Goal: Task Accomplishment & Management: Complete application form

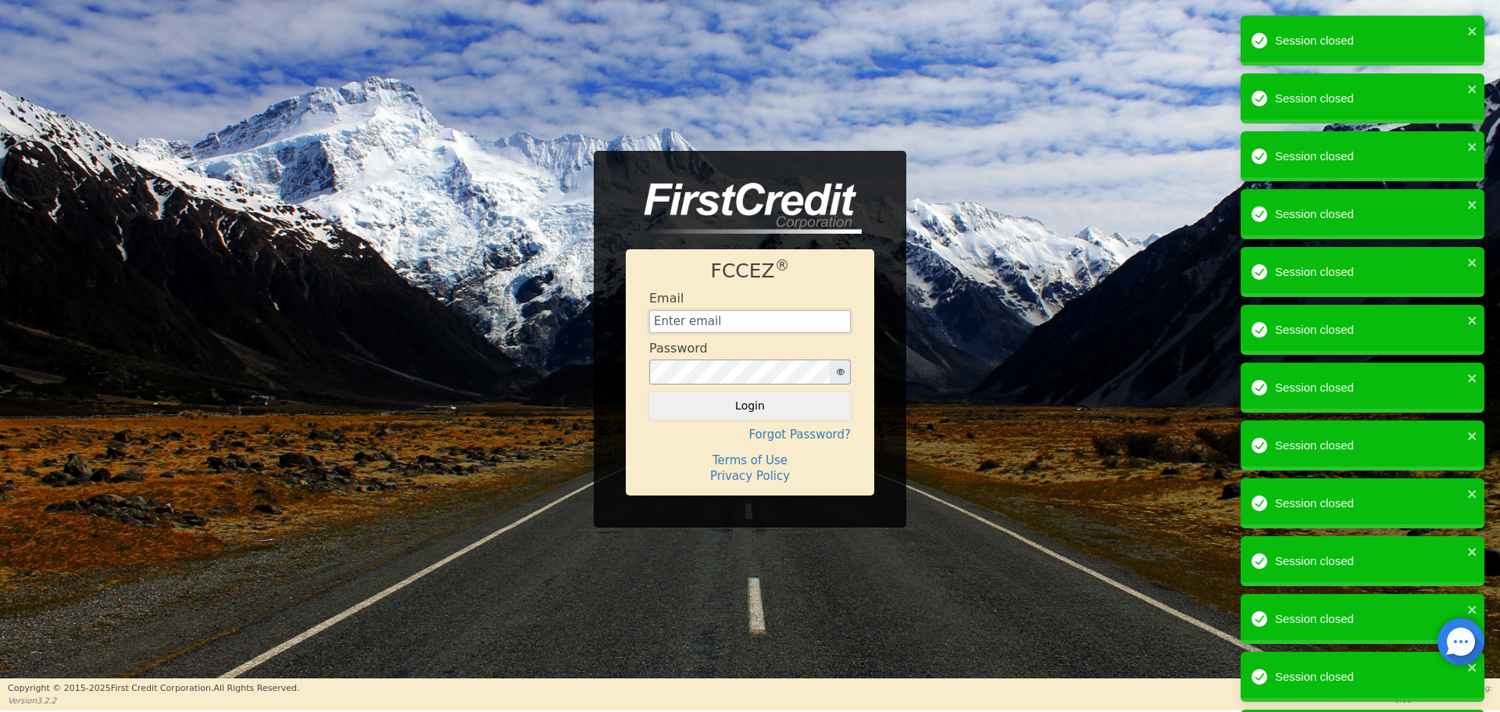
type input "aquaremachtlc@gmail.com"
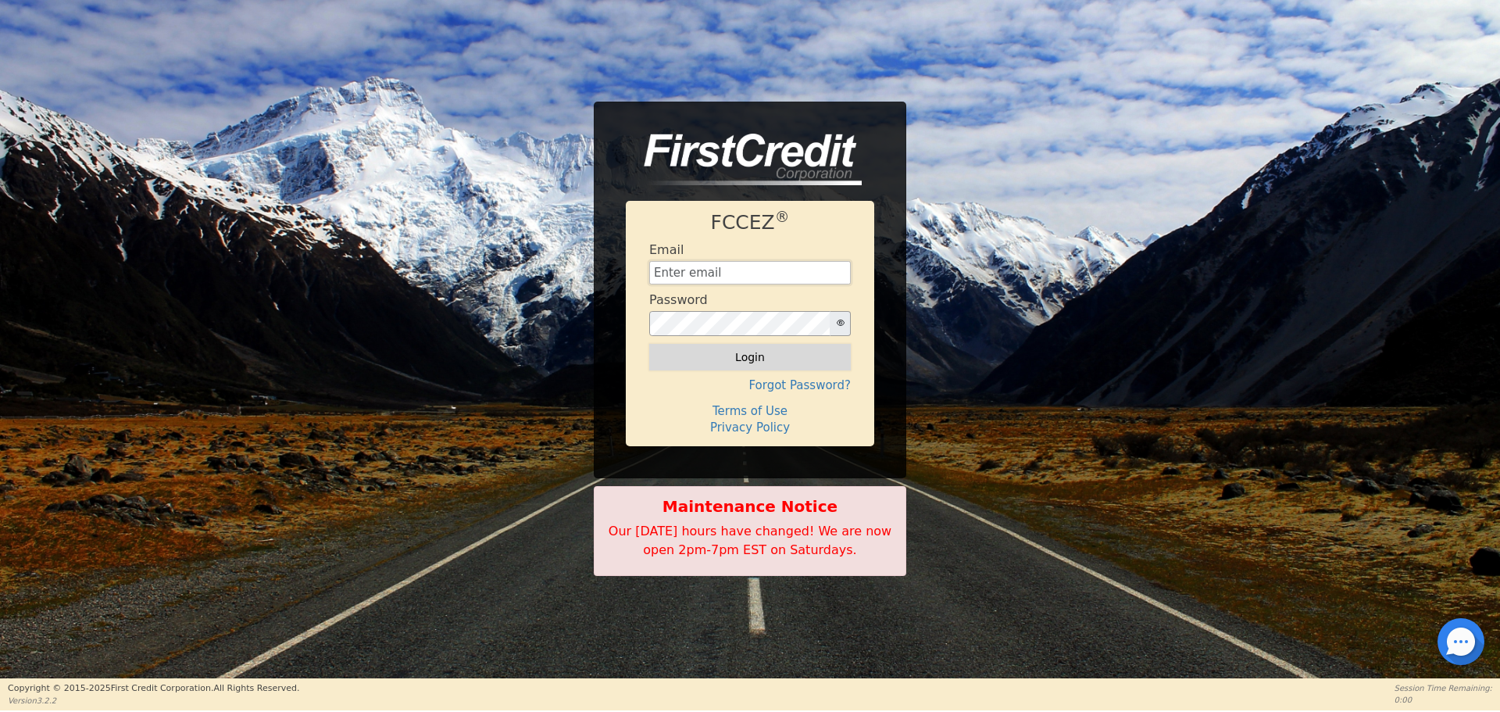
type input "[EMAIL_ADDRESS][DOMAIN_NAME]"
click at [743, 353] on button "Login" at bounding box center [750, 357] width 202 height 27
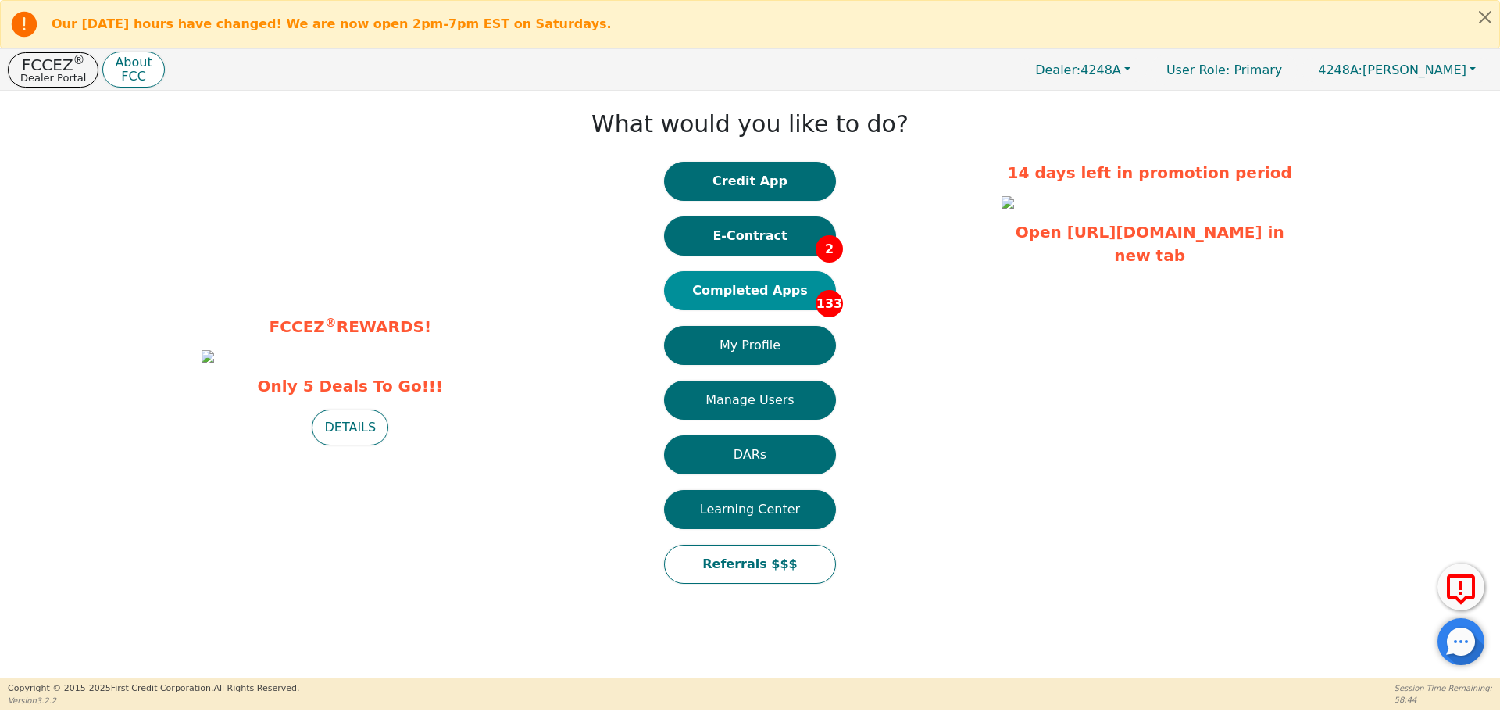
click at [722, 291] on button "Completed Apps 133" at bounding box center [750, 290] width 172 height 39
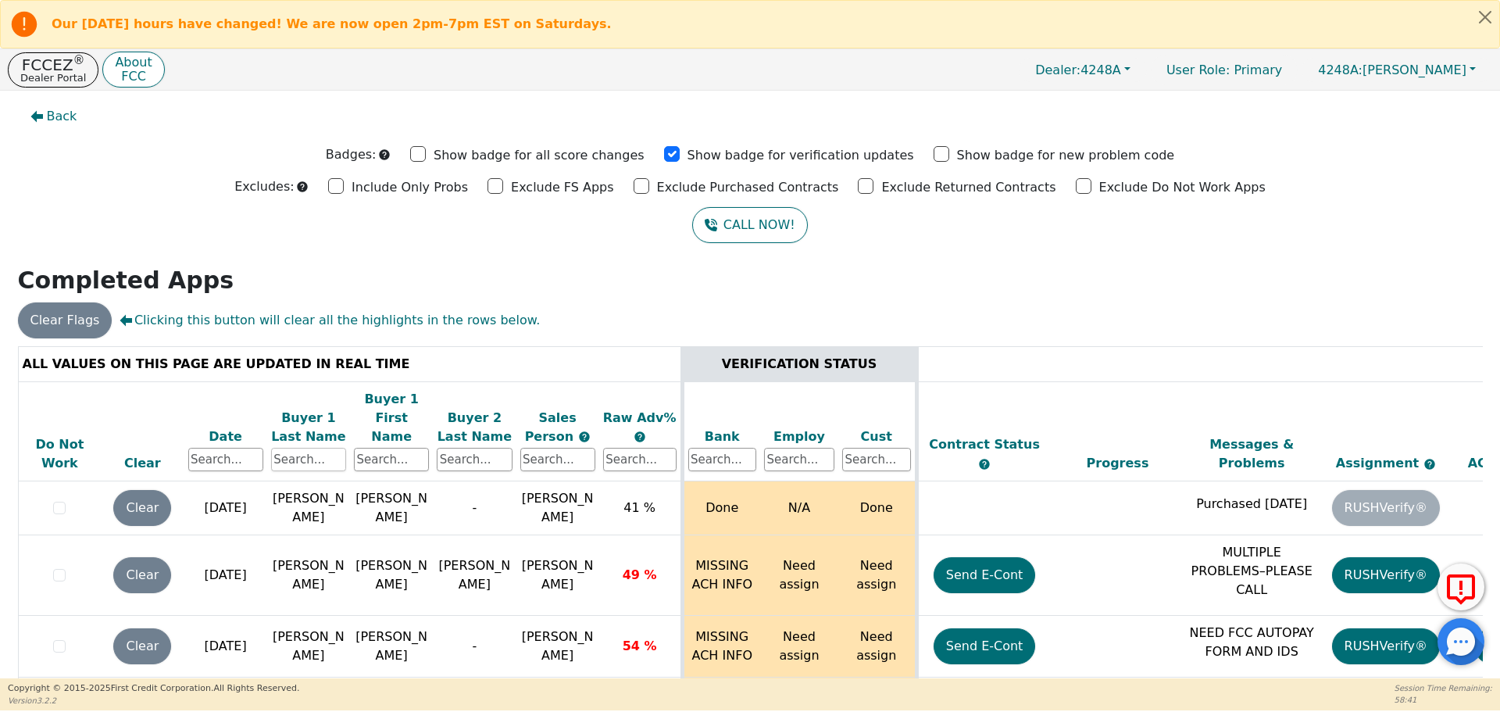
click at [309, 448] on input "text" at bounding box center [308, 459] width 75 height 23
type input "[PERSON_NAME]"
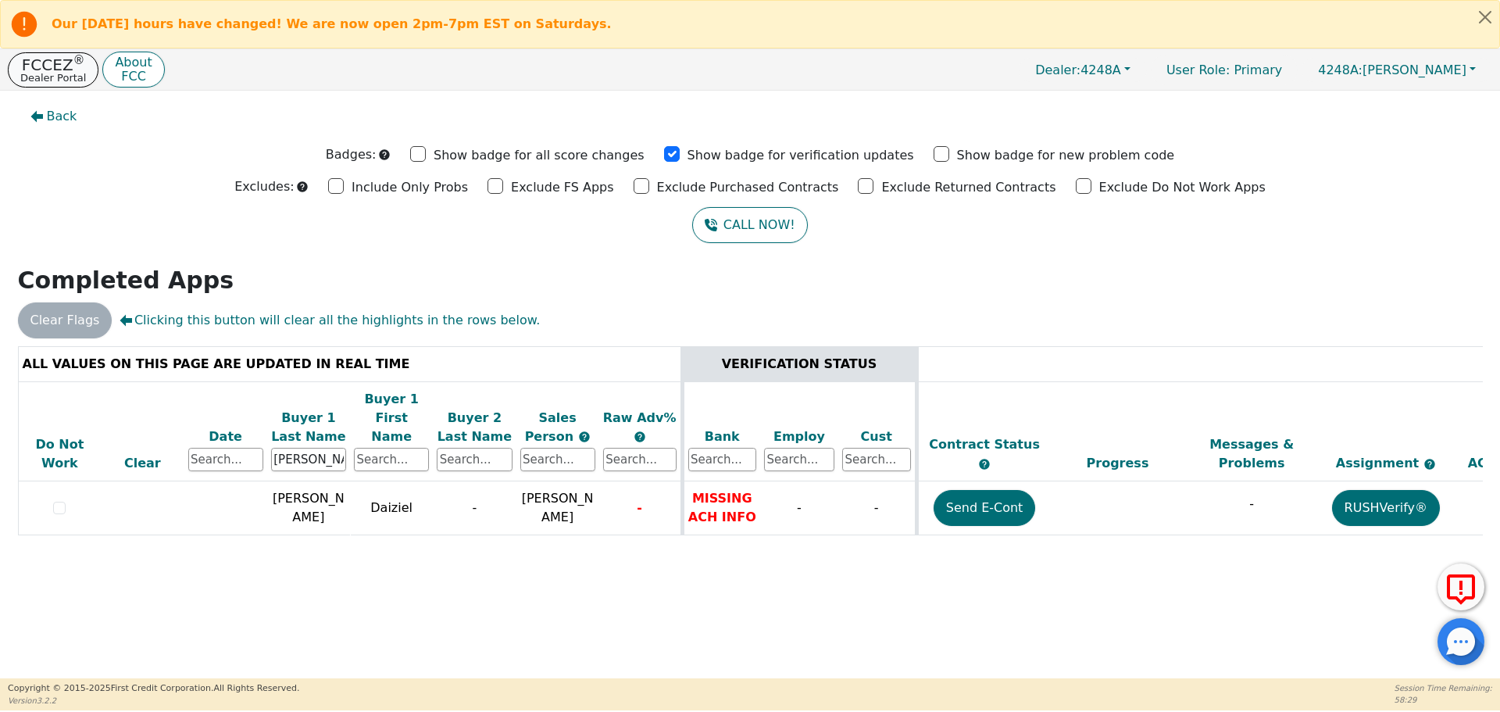
click at [35, 78] on p "Dealer Portal" at bounding box center [53, 78] width 66 height 10
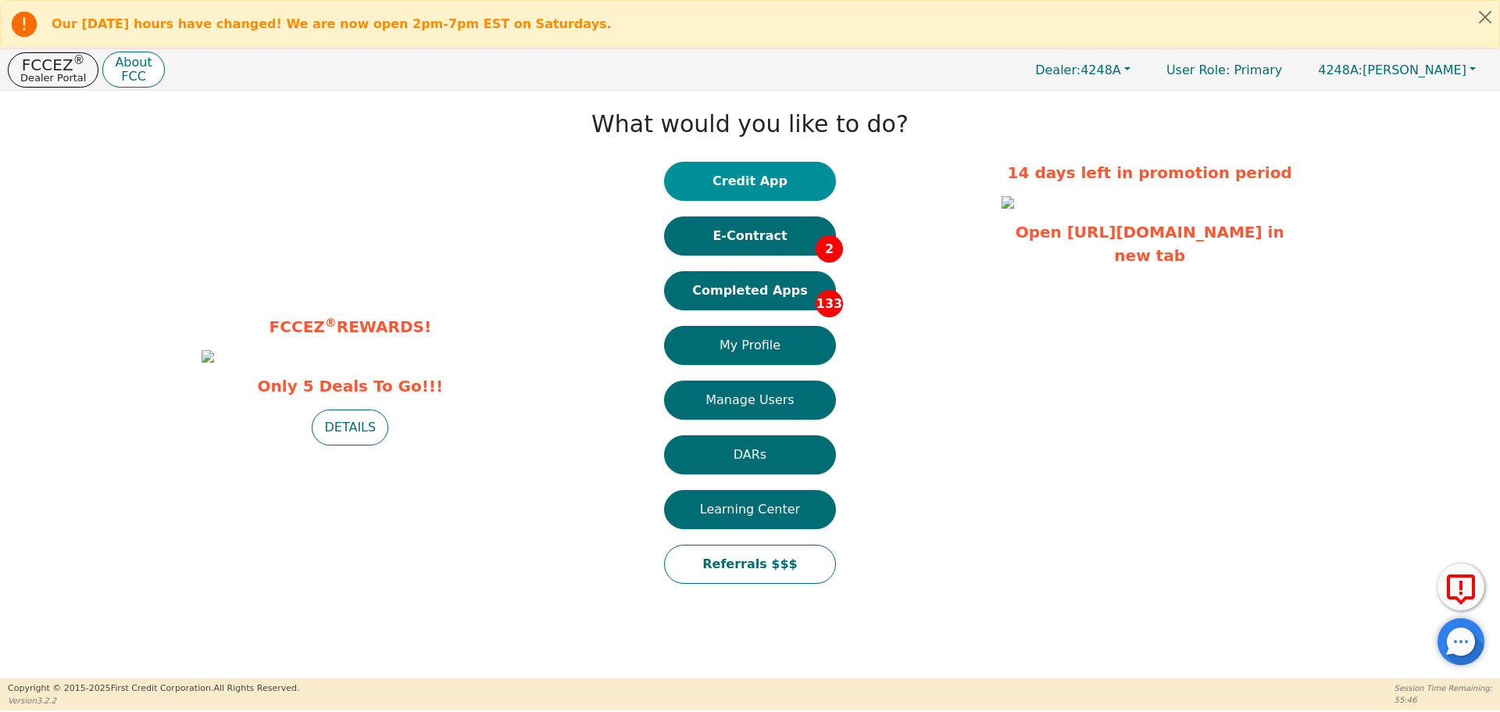
click at [739, 179] on button "Credit App" at bounding box center [750, 181] width 172 height 39
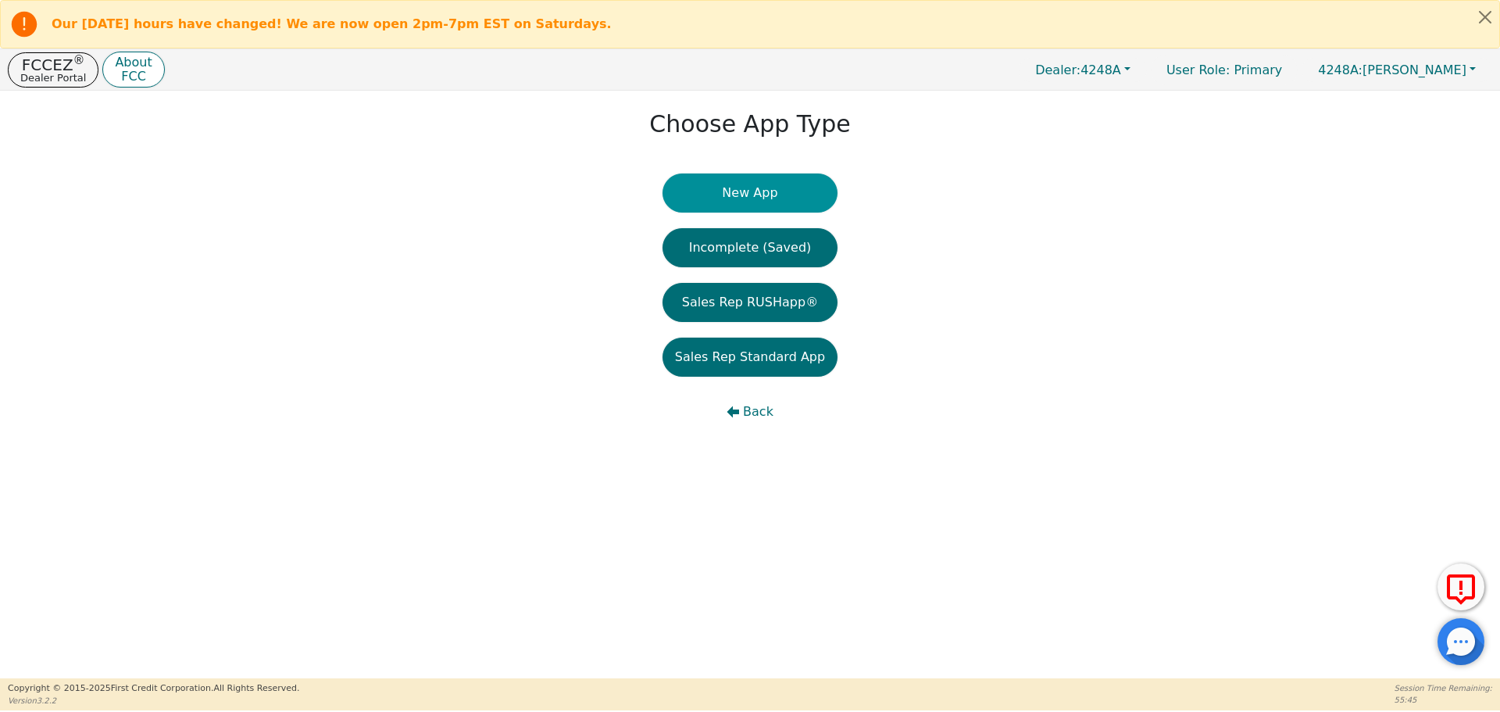
click at [731, 192] on button "New App" at bounding box center [749, 192] width 175 height 39
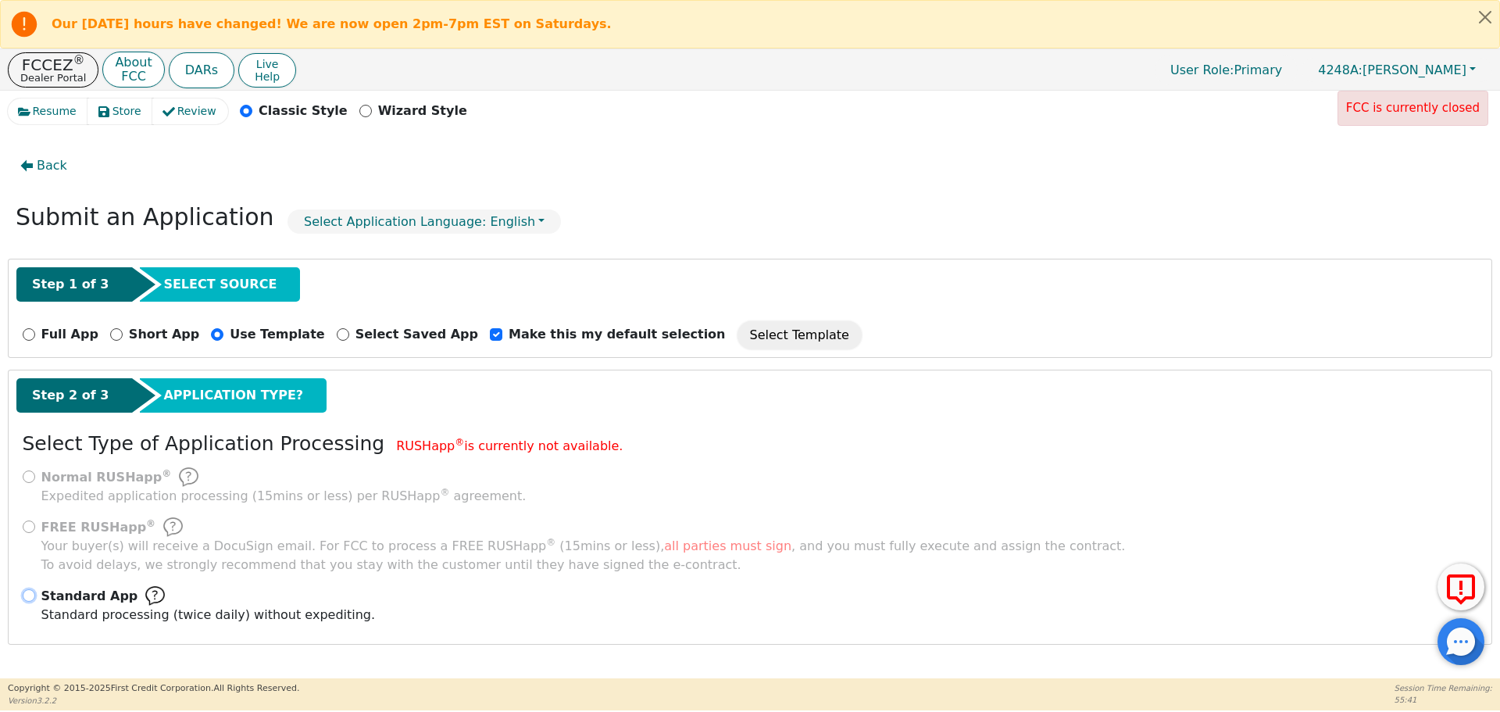
click at [30, 591] on input "Standard App Standard processing (twice daily) without expediting." at bounding box center [29, 595] width 12 height 12
radio input "true"
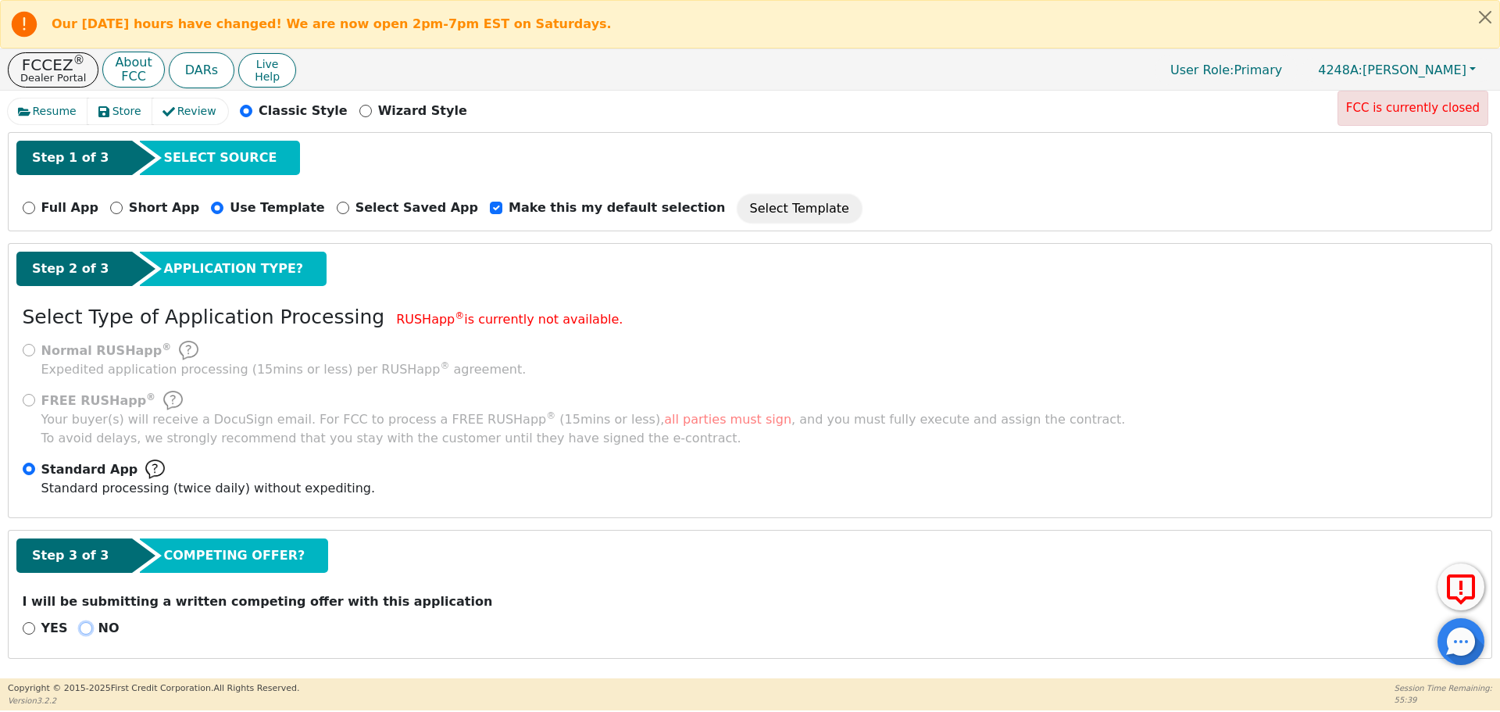
click at [80, 632] on input "NO" at bounding box center [86, 628] width 12 height 12
radio input "true"
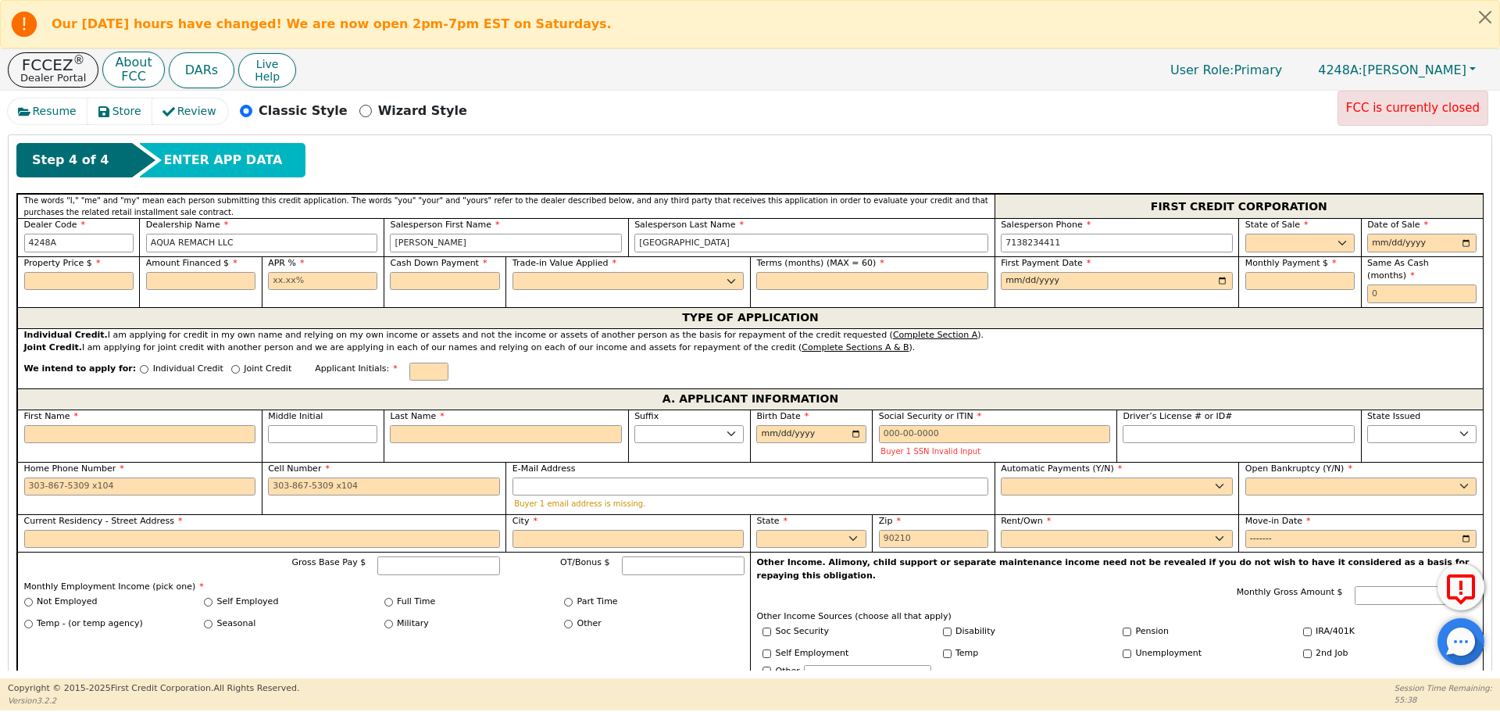
scroll to position [667, 0]
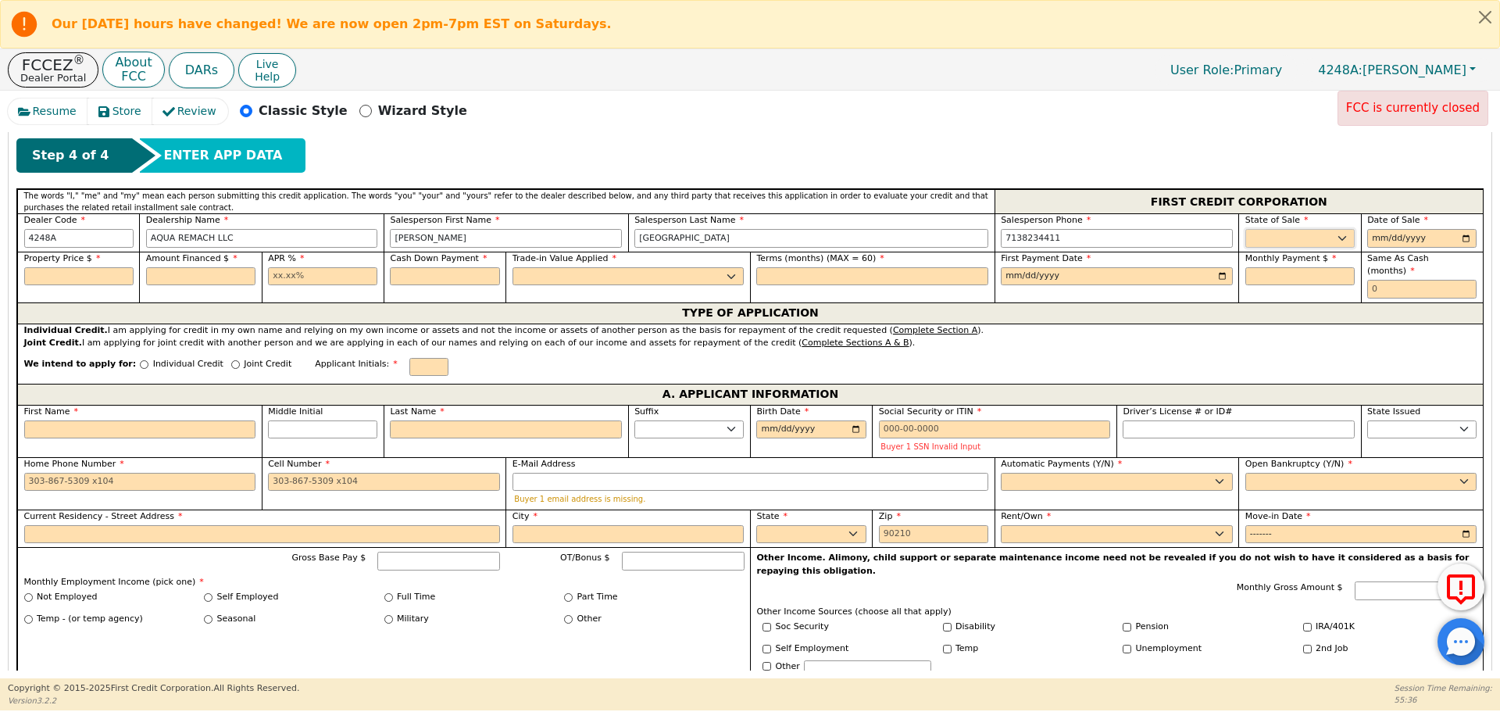
click at [1304, 243] on select "AK AL AR AZ CA CO CT DC DE FL [GEOGRAPHIC_DATA] HI IA ID IL IN KS [GEOGRAPHIC_D…" at bounding box center [1299, 238] width 109 height 19
select select "[GEOGRAPHIC_DATA]"
click at [1245, 229] on select "AK AL AR AZ CA CO CT DC DE FL [GEOGRAPHIC_DATA] HI IA ID IL IN KS [GEOGRAPHIC_D…" at bounding box center [1299, 238] width 109 height 19
type input "[DATE]"
type input "10500.00"
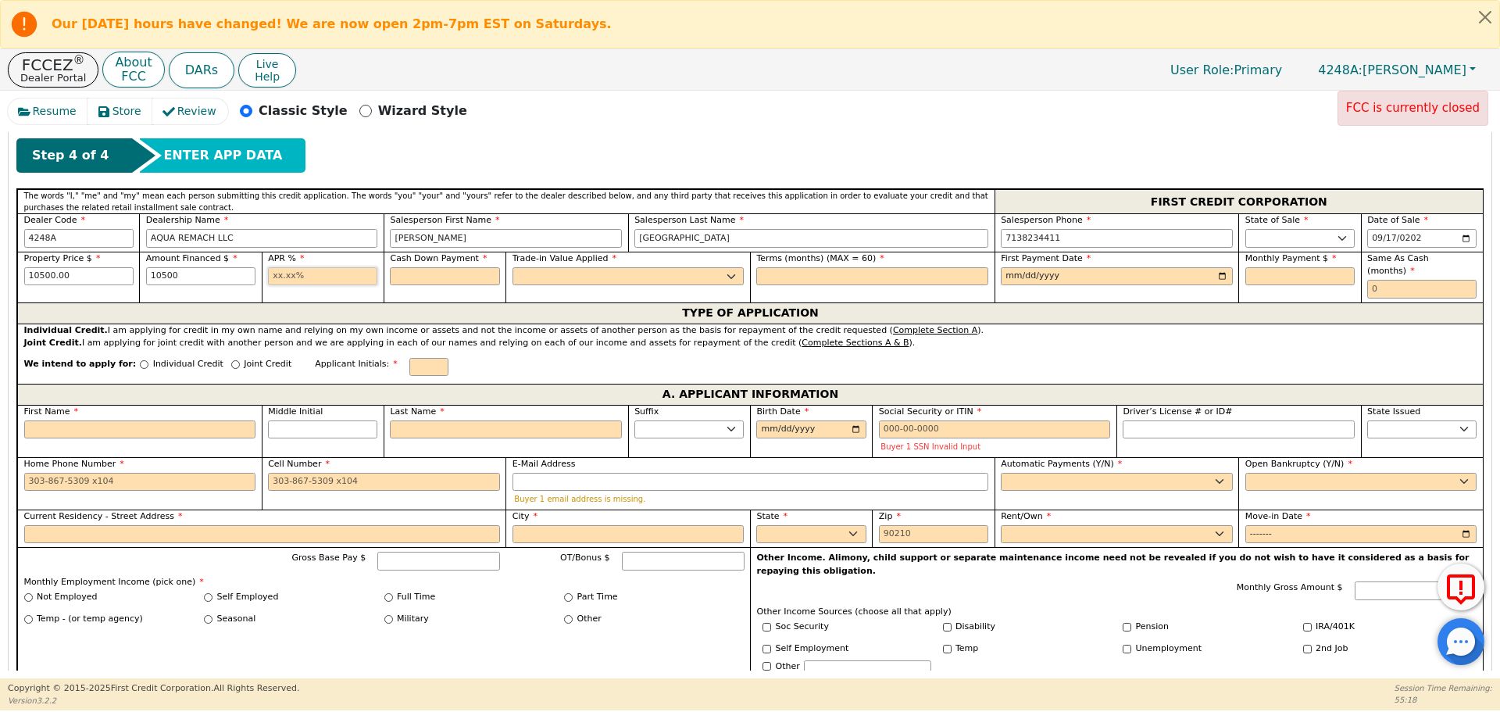
type input "10500.00"
type input "17.99"
type input "0.00"
select select "n"
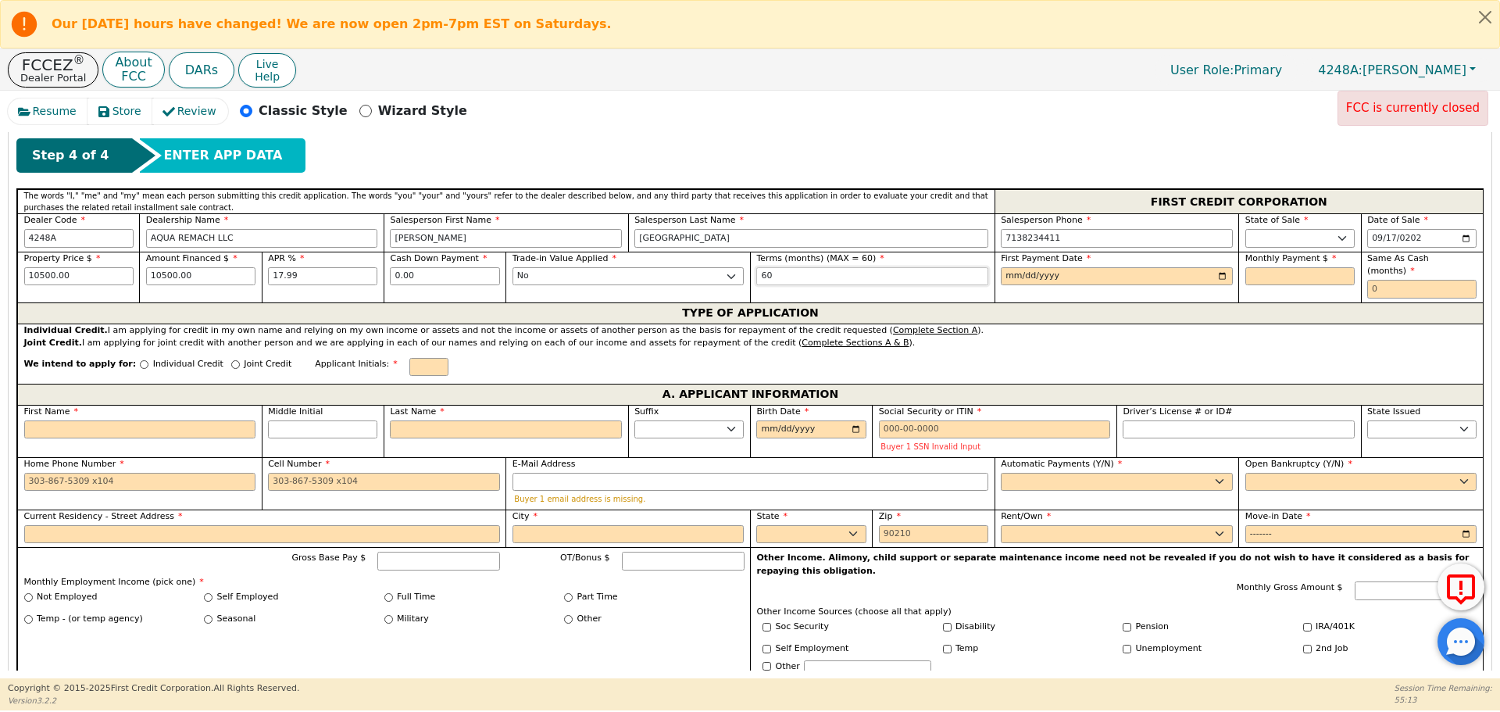
type input "60"
type input "[DATE]"
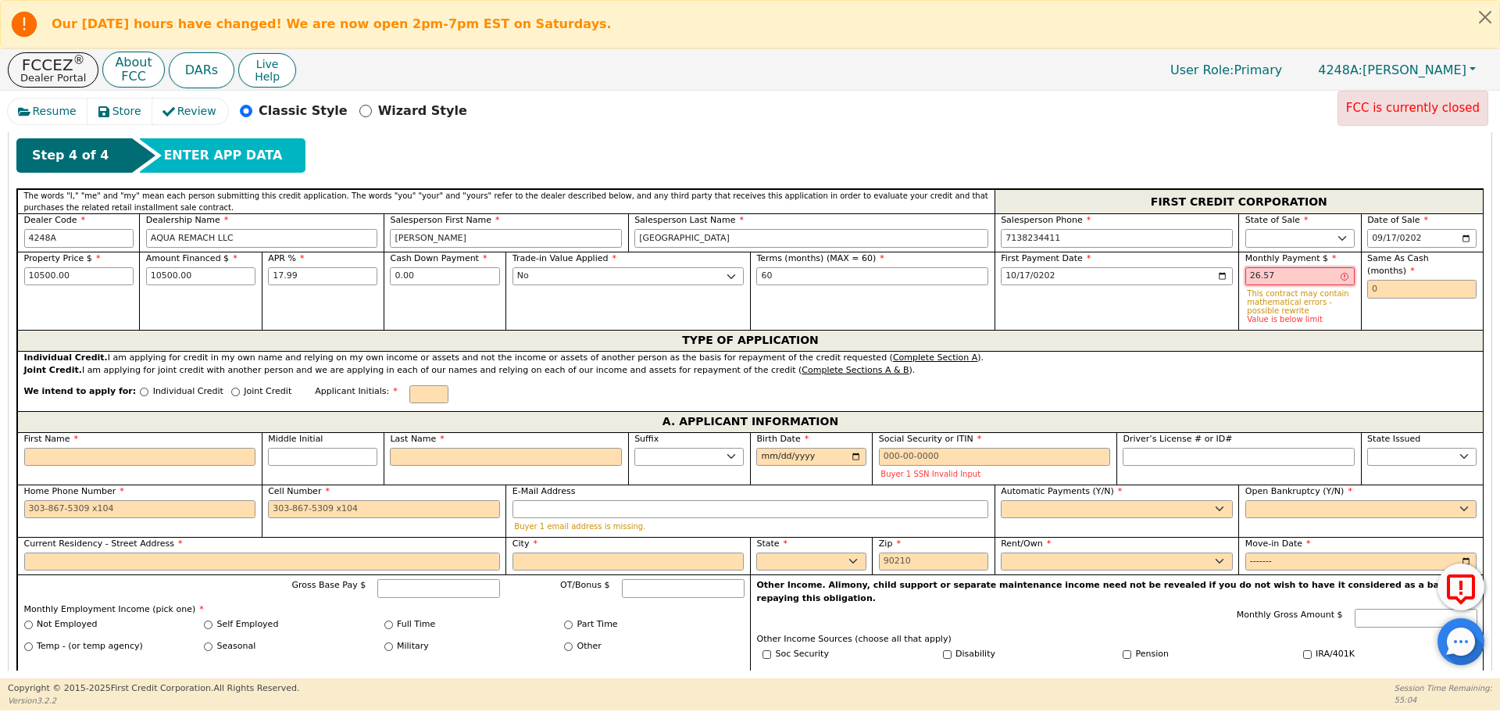
click at [1252, 276] on input "26.57" at bounding box center [1299, 276] width 109 height 19
type input "266.57"
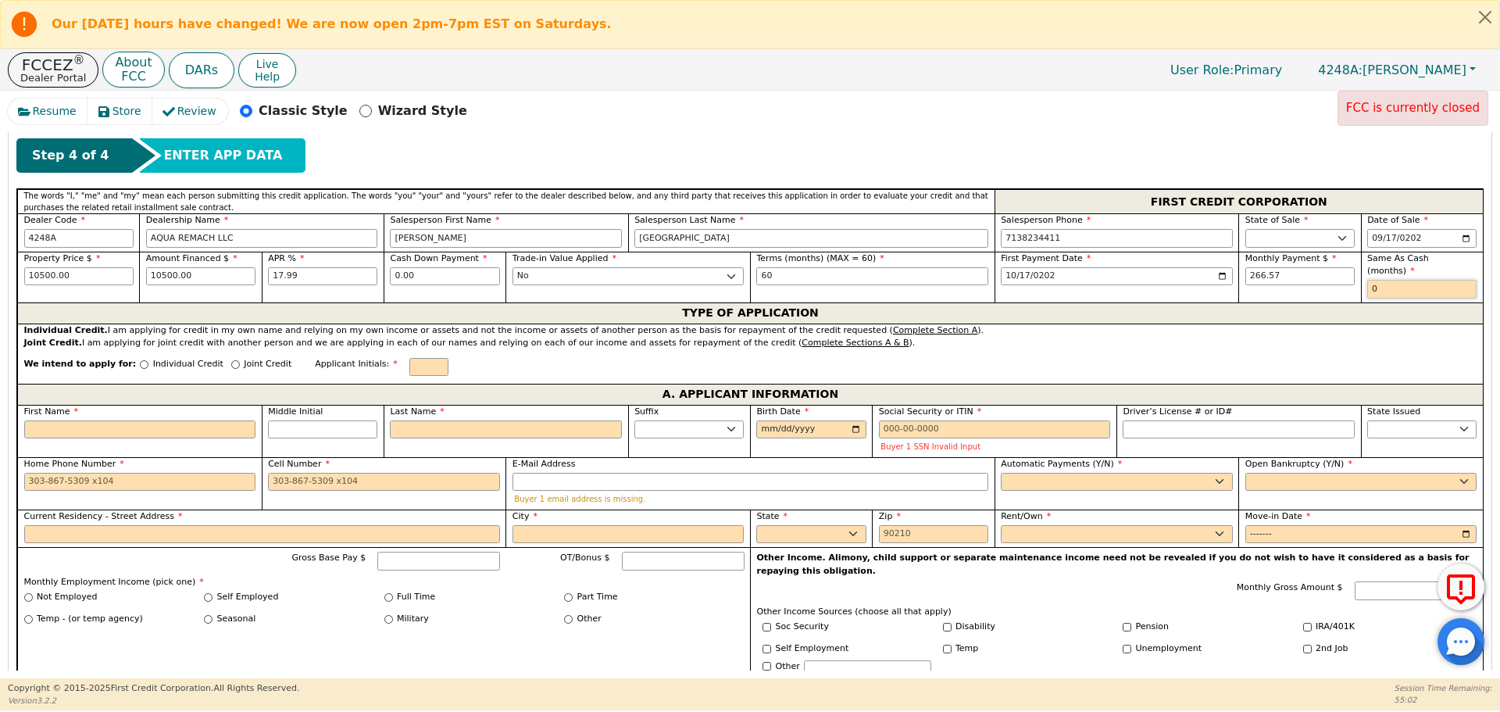
type input "0"
click at [140, 360] on input "Individual Credit" at bounding box center [144, 364] width 9 height 9
radio input "true"
click at [134, 405] on label "First Name" at bounding box center [140, 411] width 232 height 13
click at [134, 420] on input "First Name" at bounding box center [140, 429] width 232 height 19
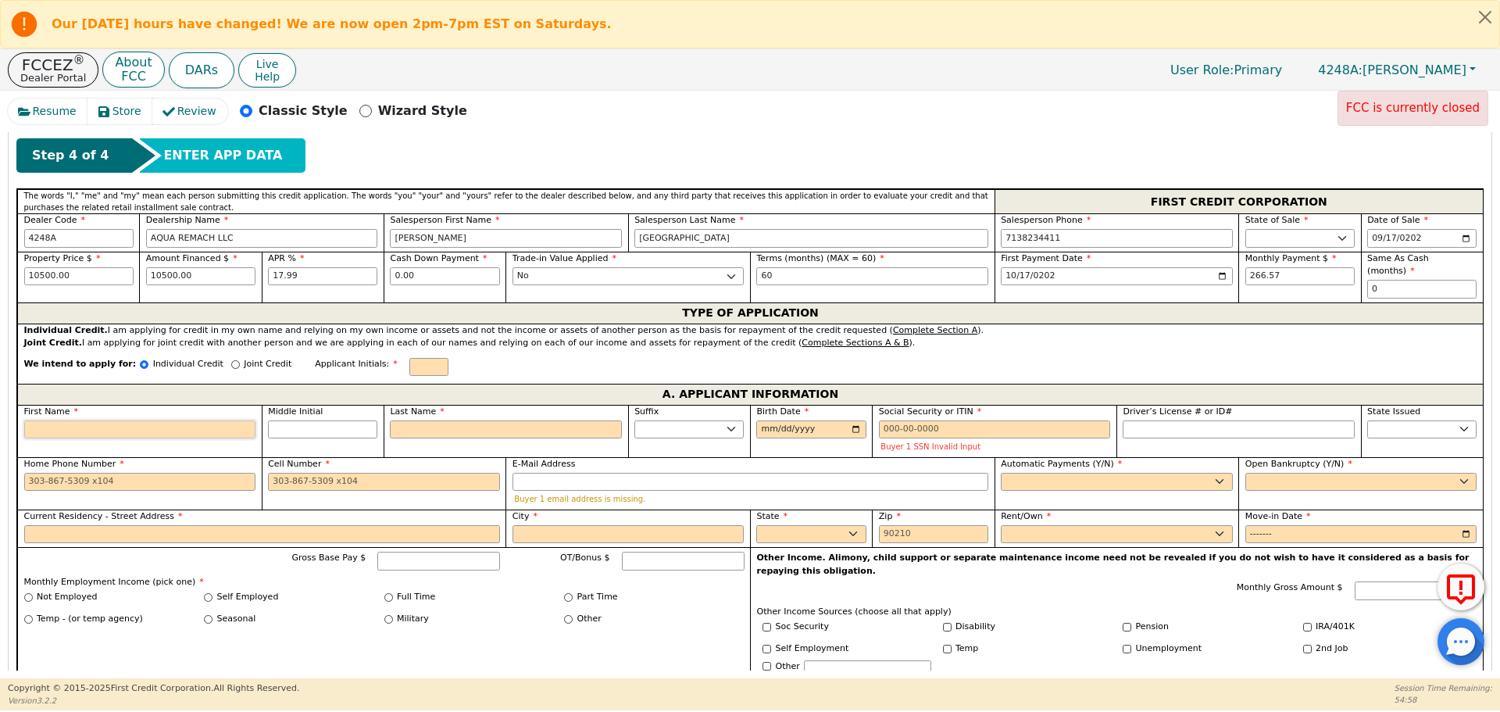
click at [147, 420] on input "First Name" at bounding box center [140, 429] width 232 height 19
type input "L"
type input "Lo"
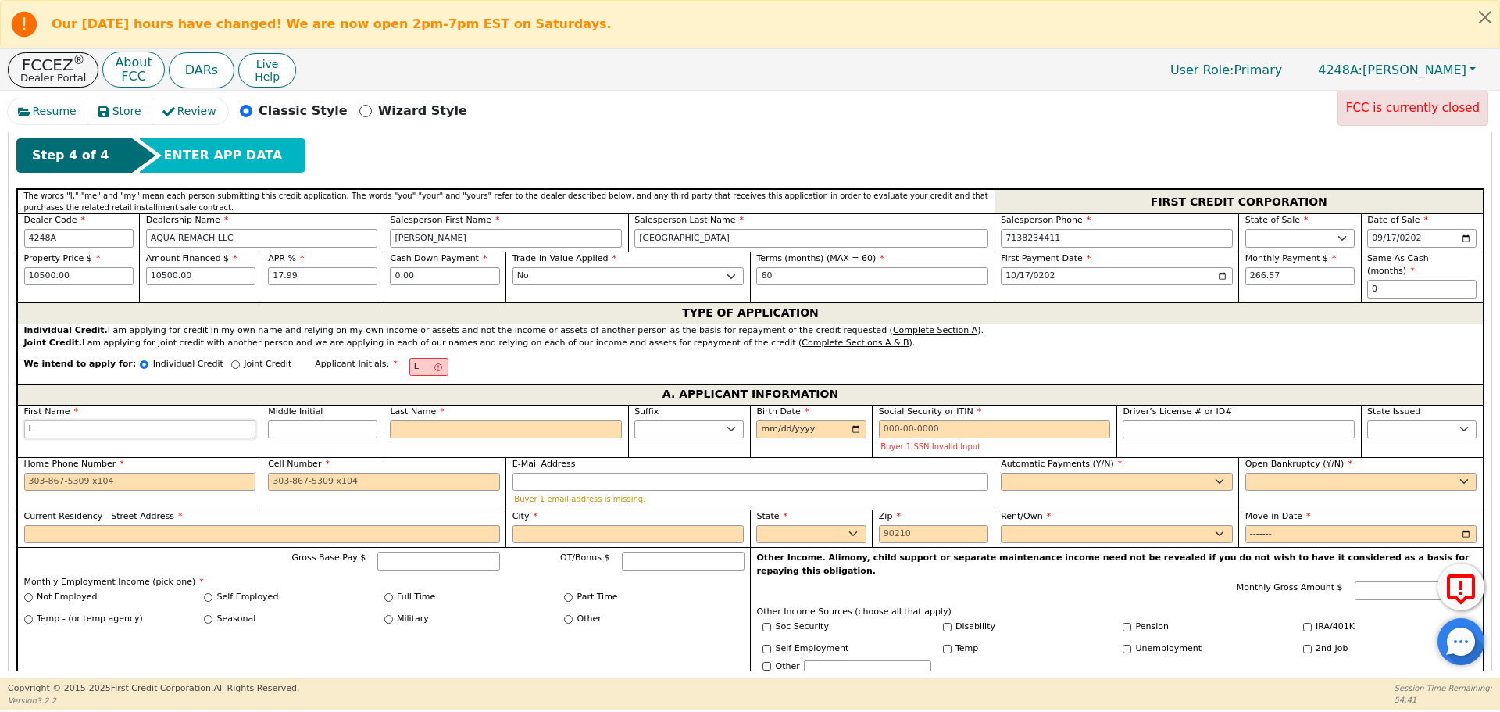
type input "Lo"
type input "Lor"
type input "Lore"
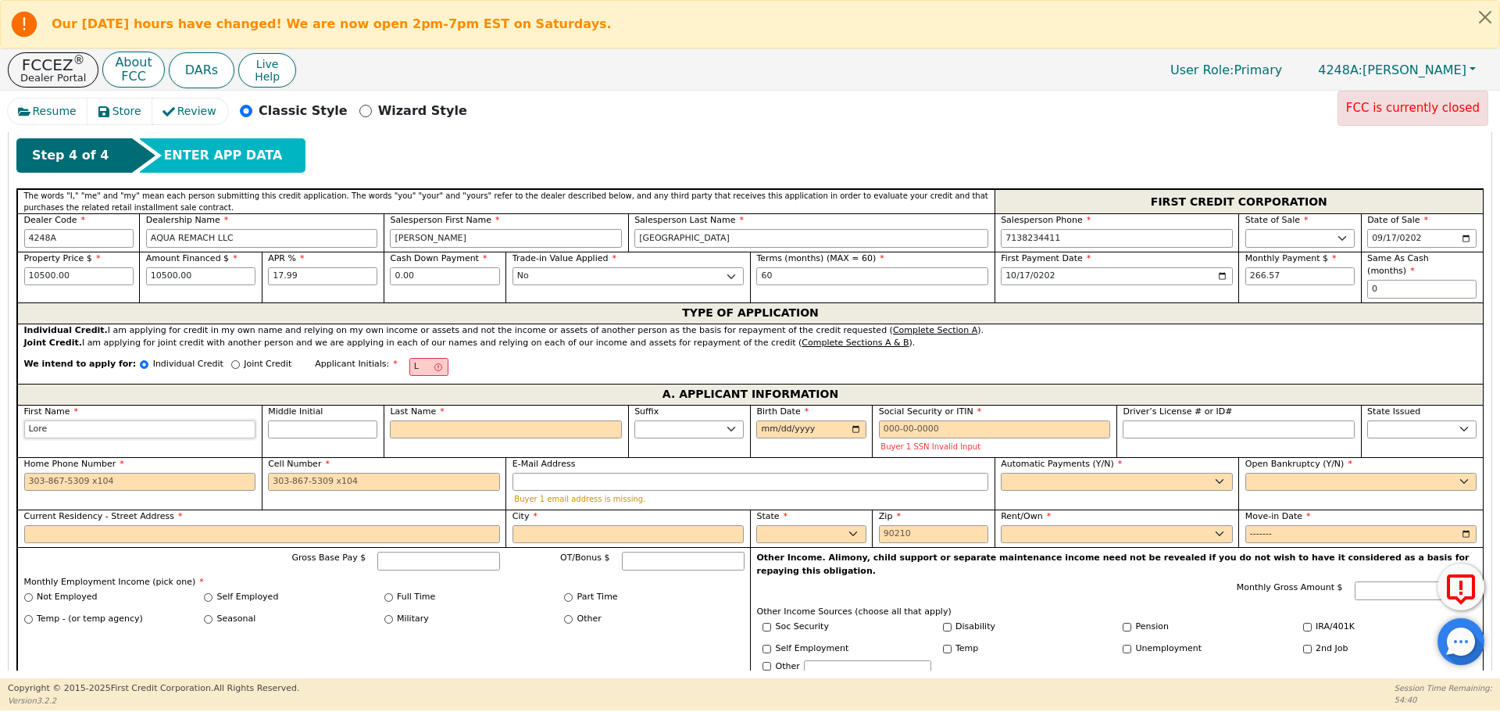
type input "[PERSON_NAME]"
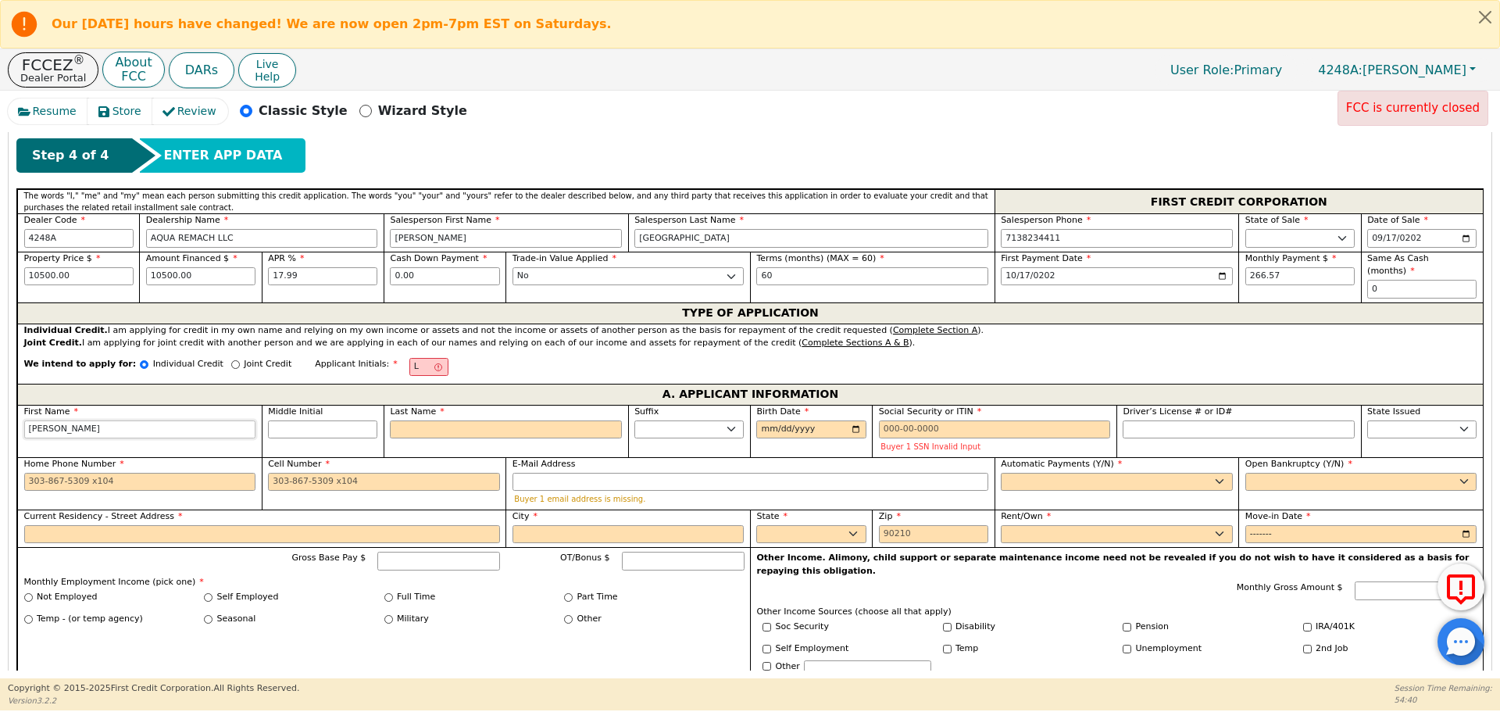
type input "[PERSON_NAME]"
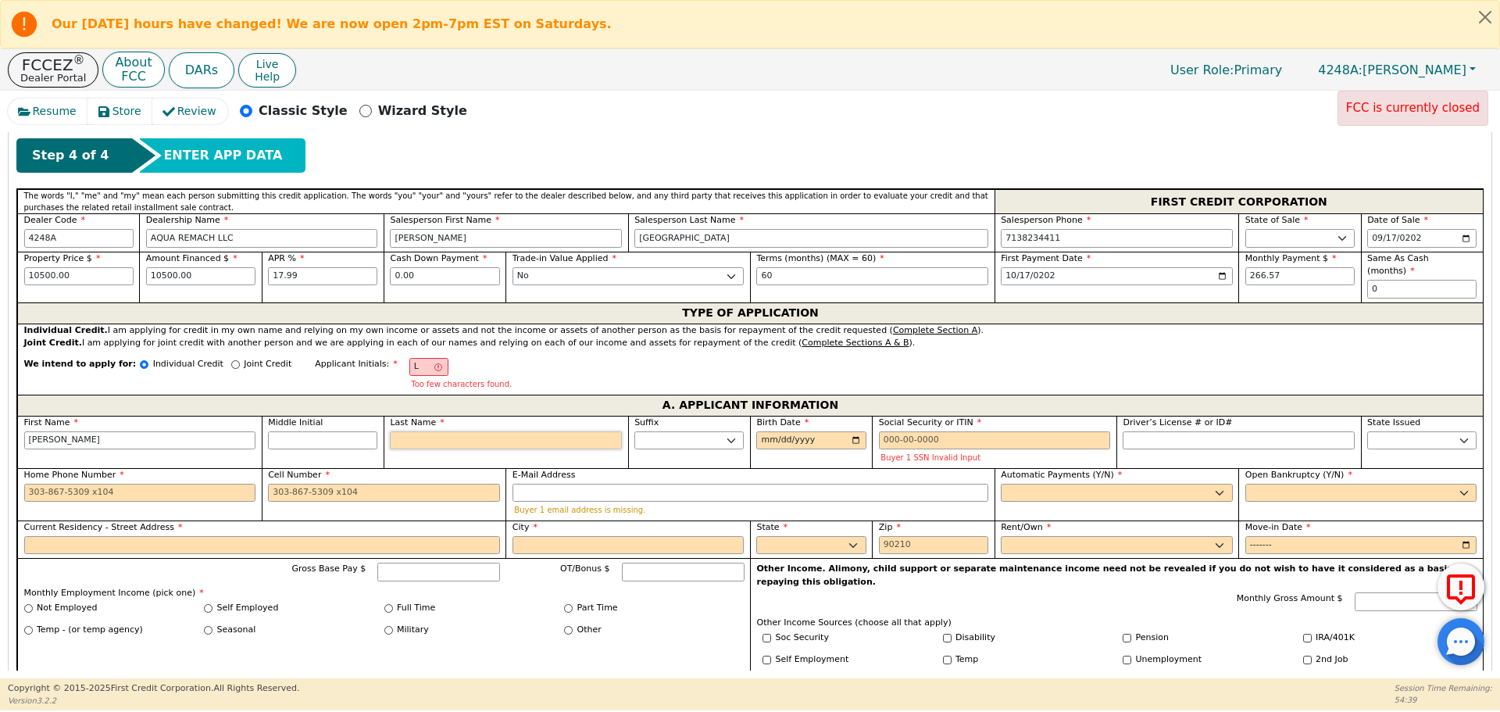
type input "LC"
type input "C"
type input "[PERSON_NAME]"
type input "Ca"
type input "[PERSON_NAME] Ca"
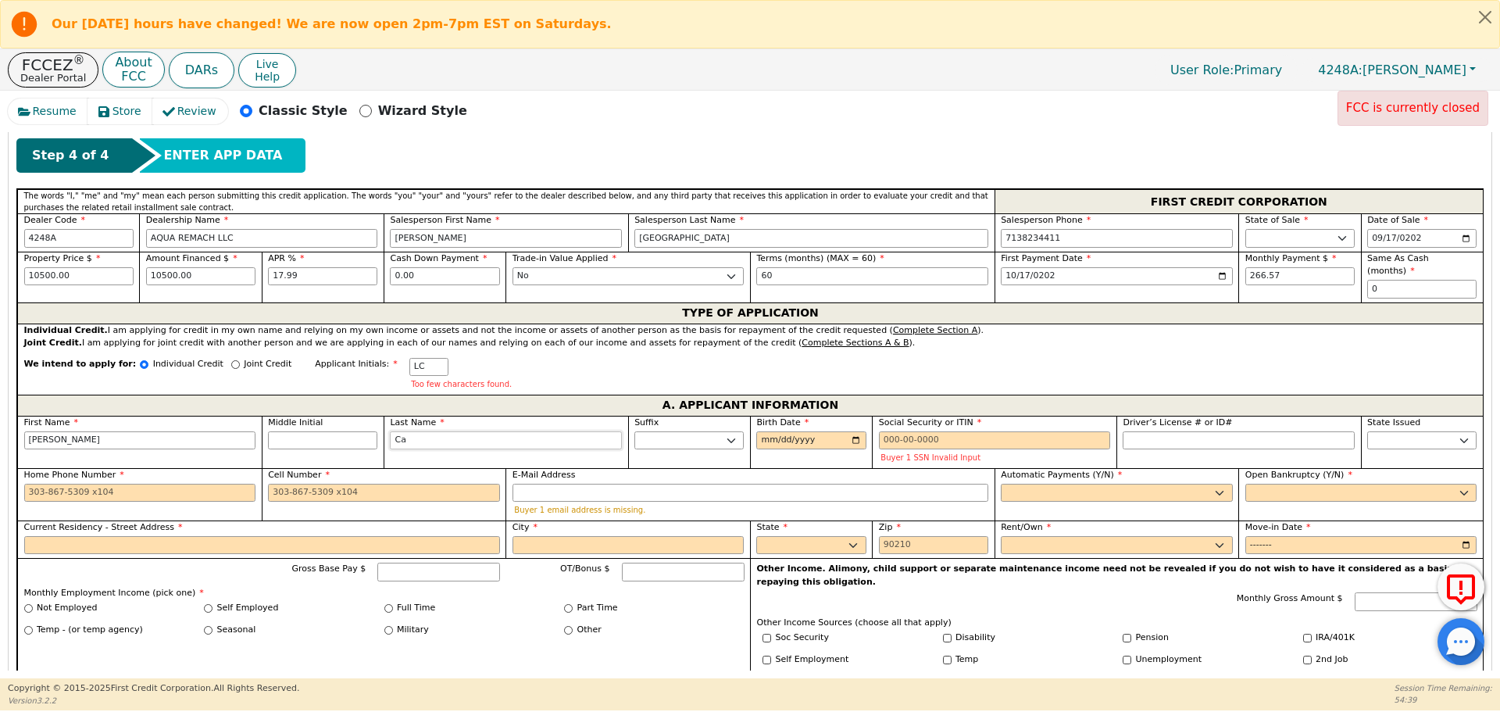
type input "Cas"
type input "[PERSON_NAME]"
type input "Cast"
type input "[PERSON_NAME]"
type input "Castr"
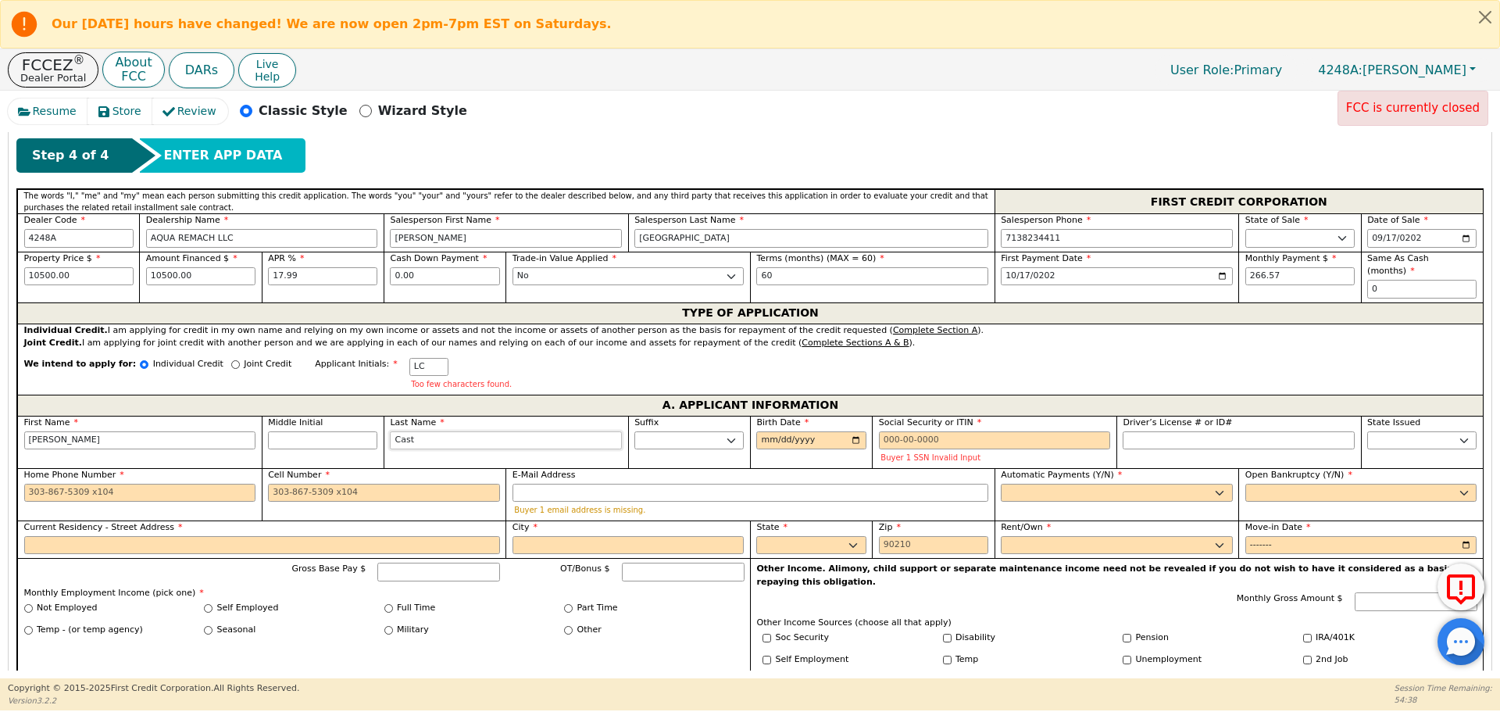
type input "[PERSON_NAME]"
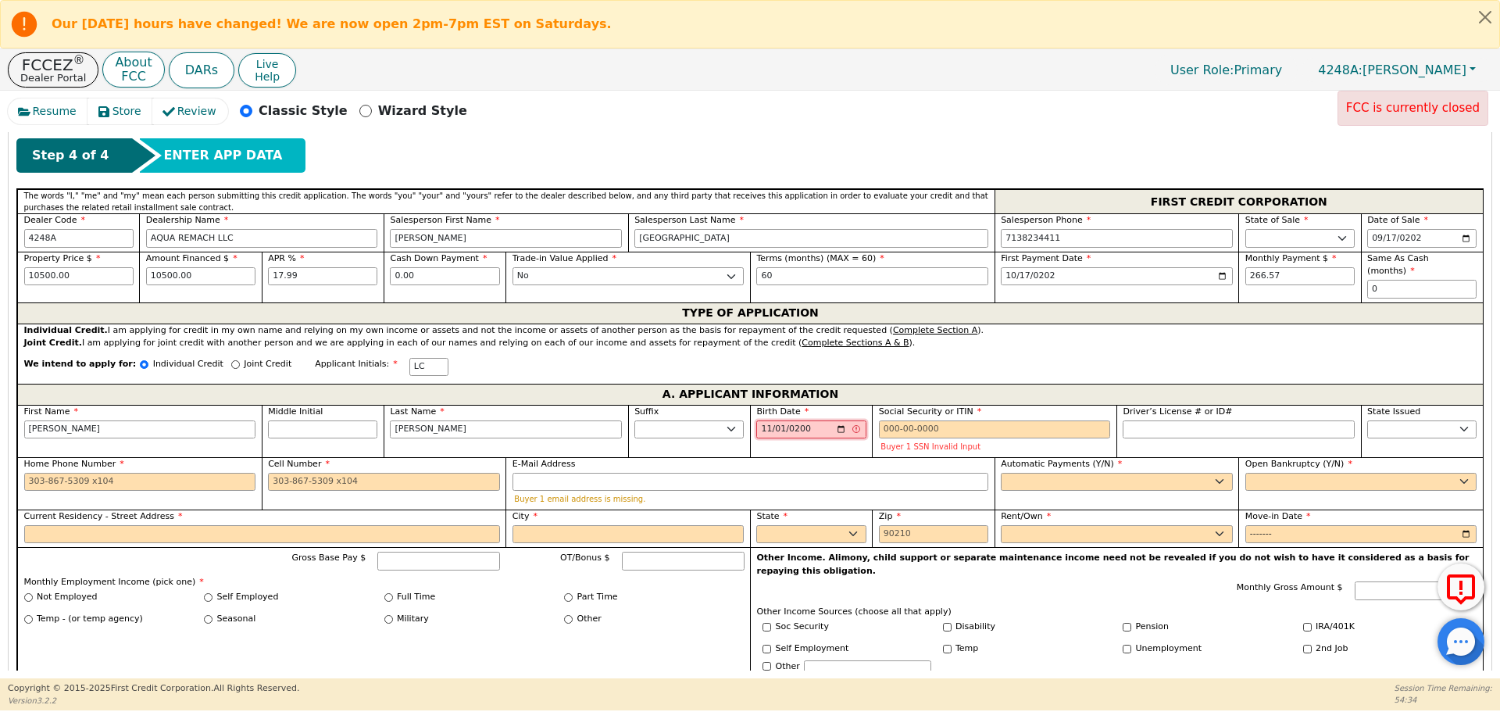
type input "[DATE]"
click at [759, 420] on input "[DATE]" at bounding box center [810, 429] width 109 height 19
type input "[DATE]"
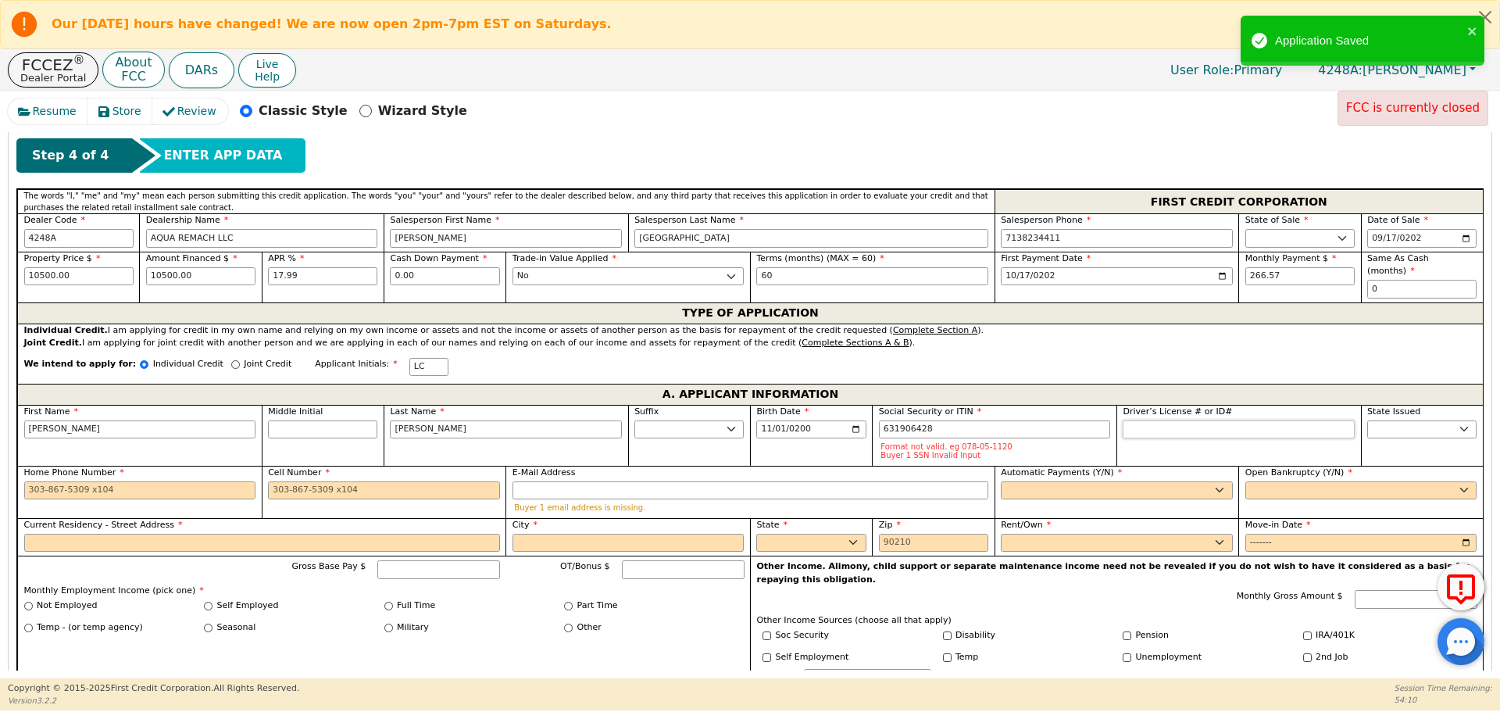
type input "***-**-6428"
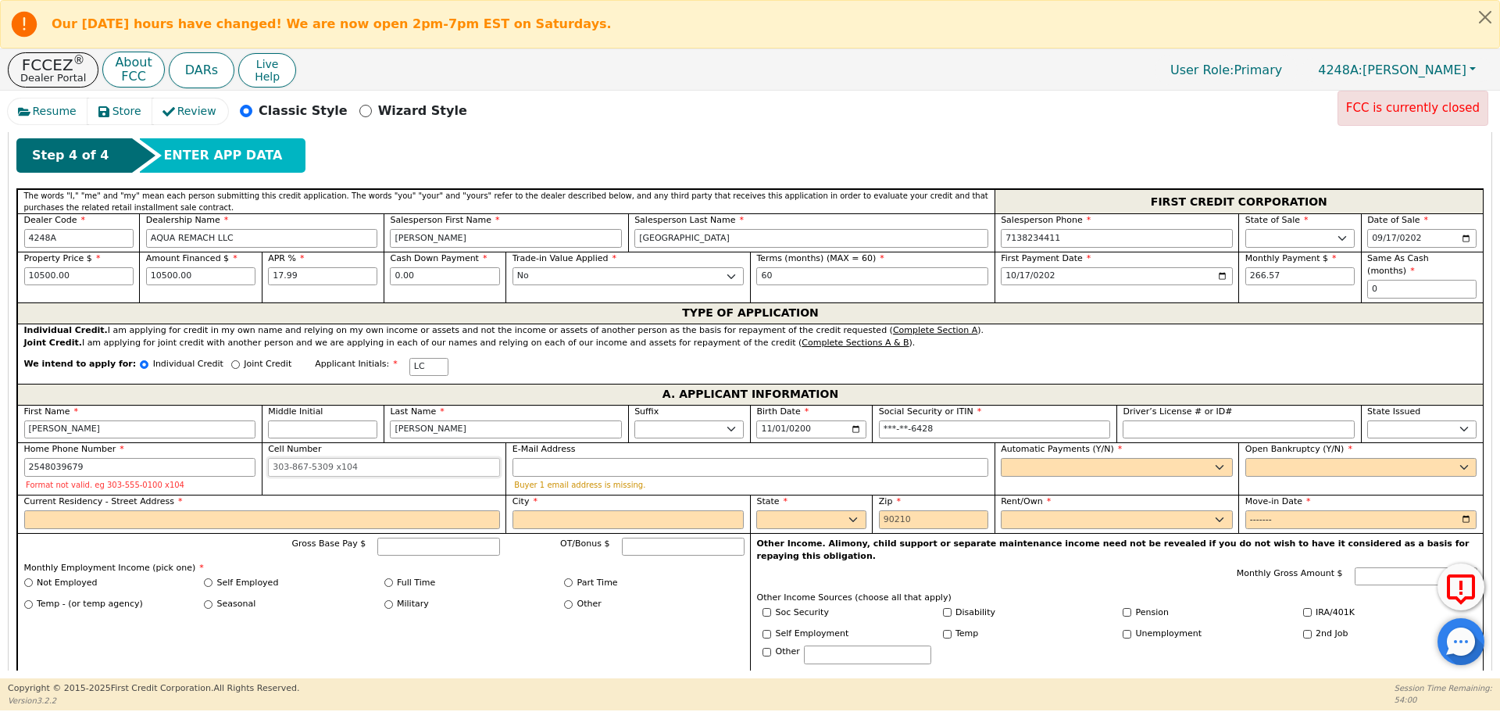
type input "[PHONE_NUMBER]"
type input "[EMAIL_ADDRESS][DOMAIN_NAME]"
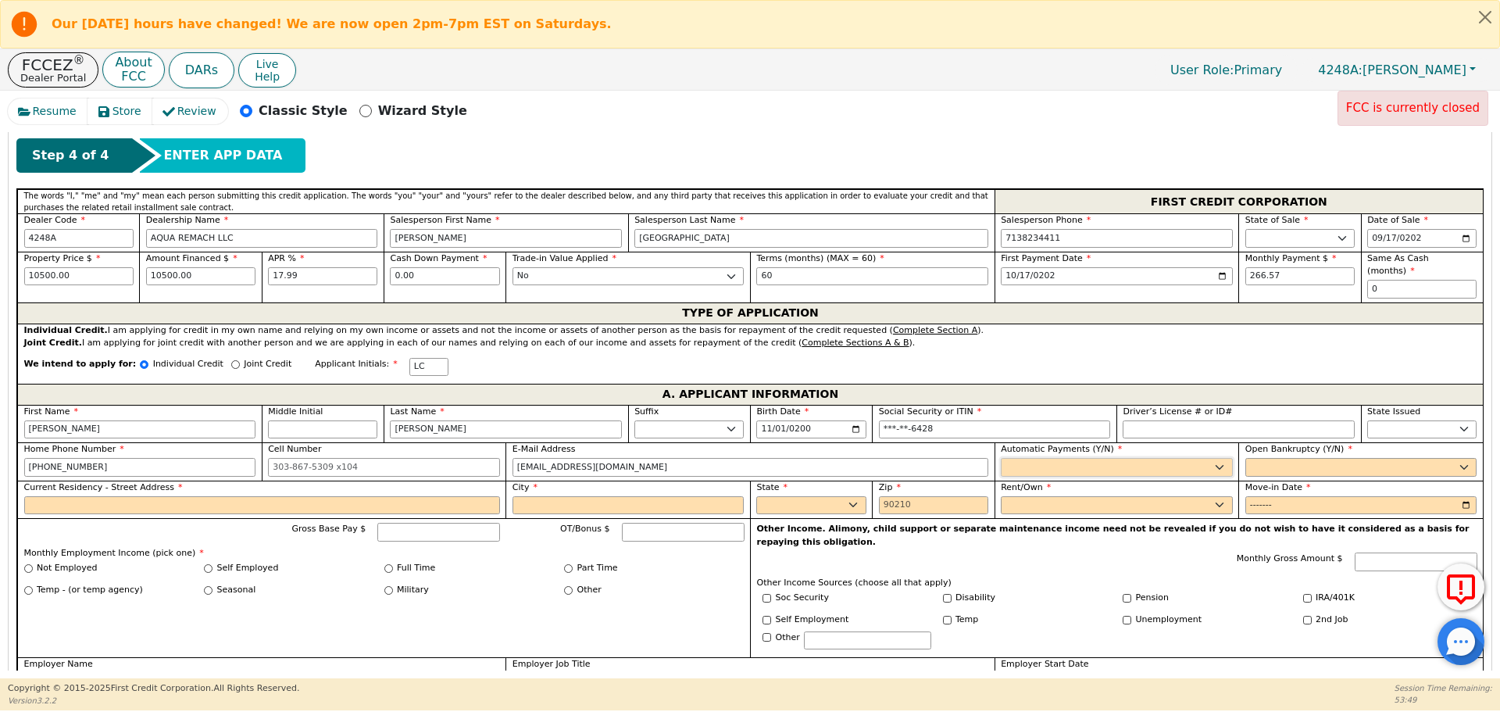
select select "y"
type input "[PERSON_NAME]"
select select "n"
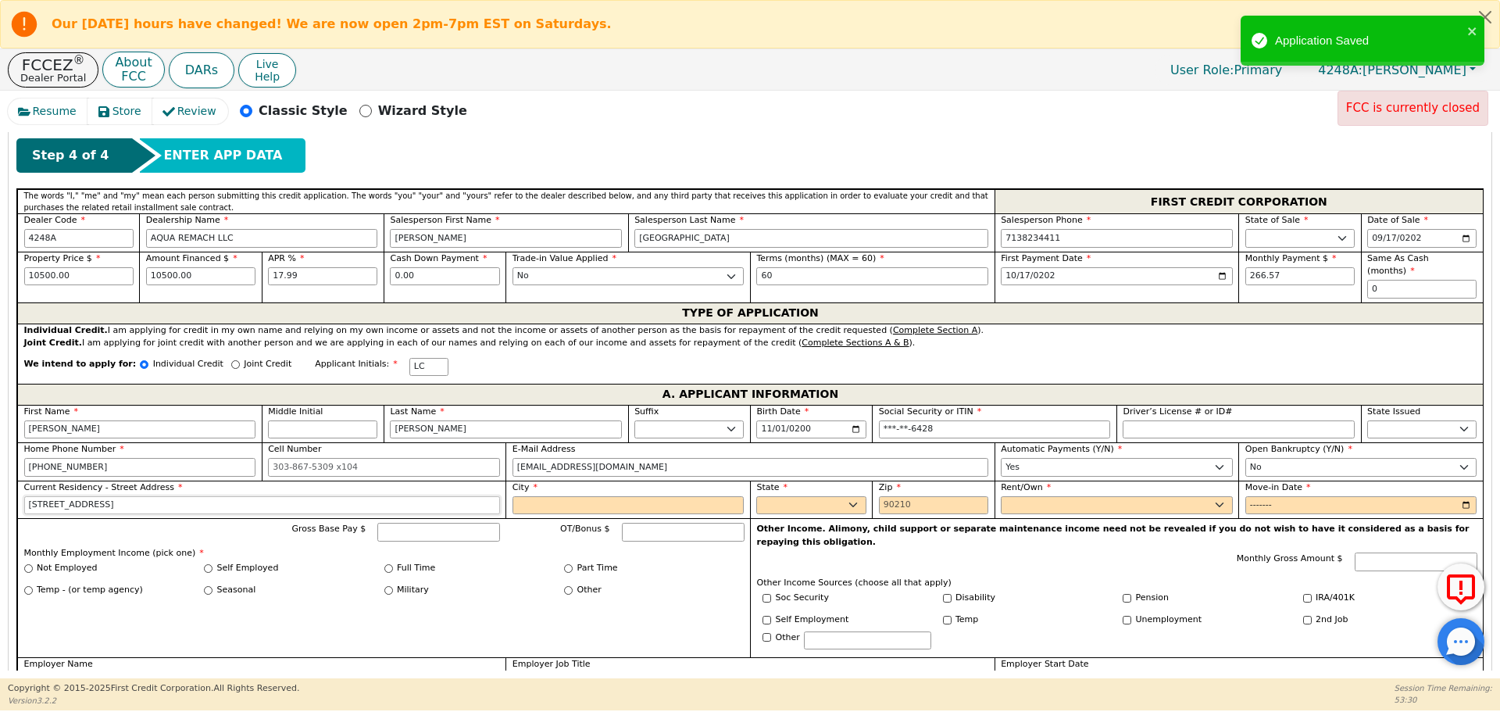
type input "[STREET_ADDRESS]"
type input "[PERSON_NAME]"
select select "[GEOGRAPHIC_DATA]"
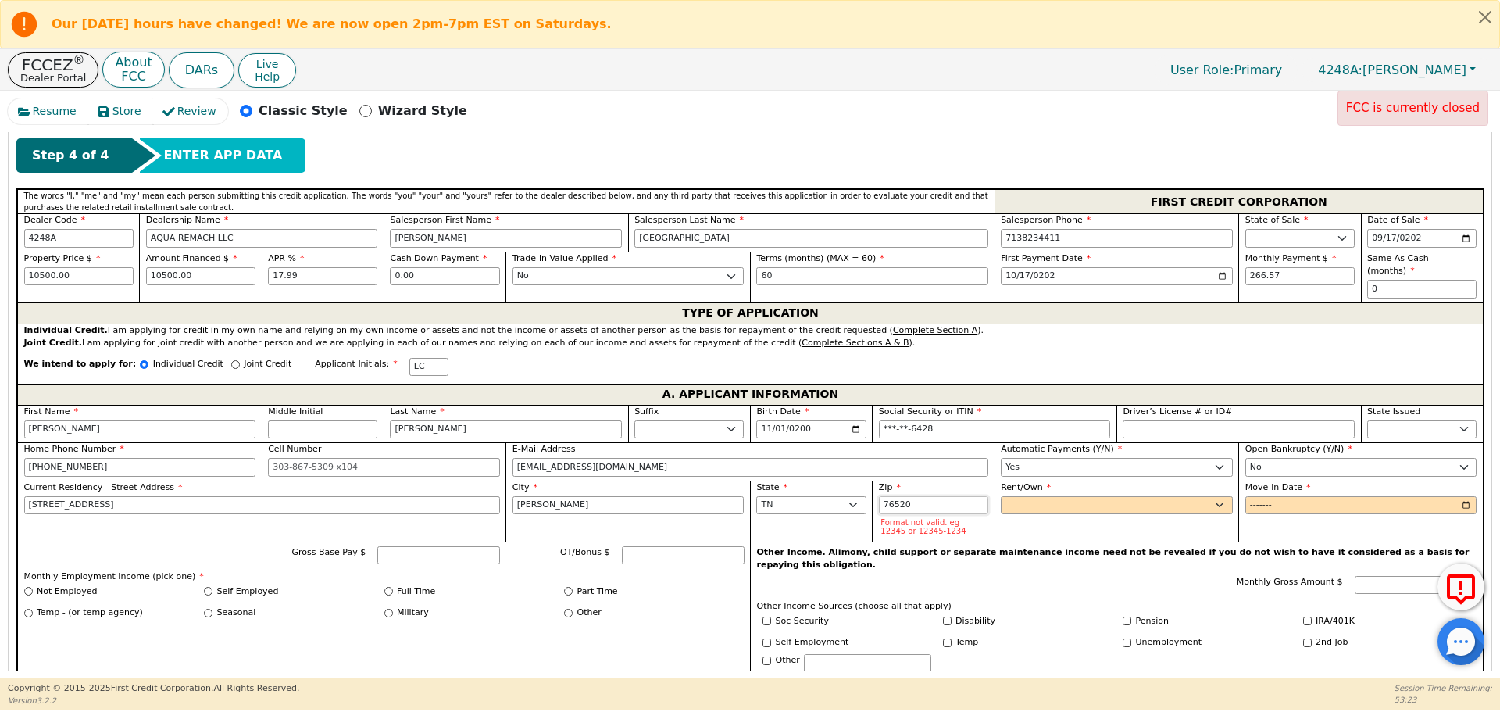
type input "76520"
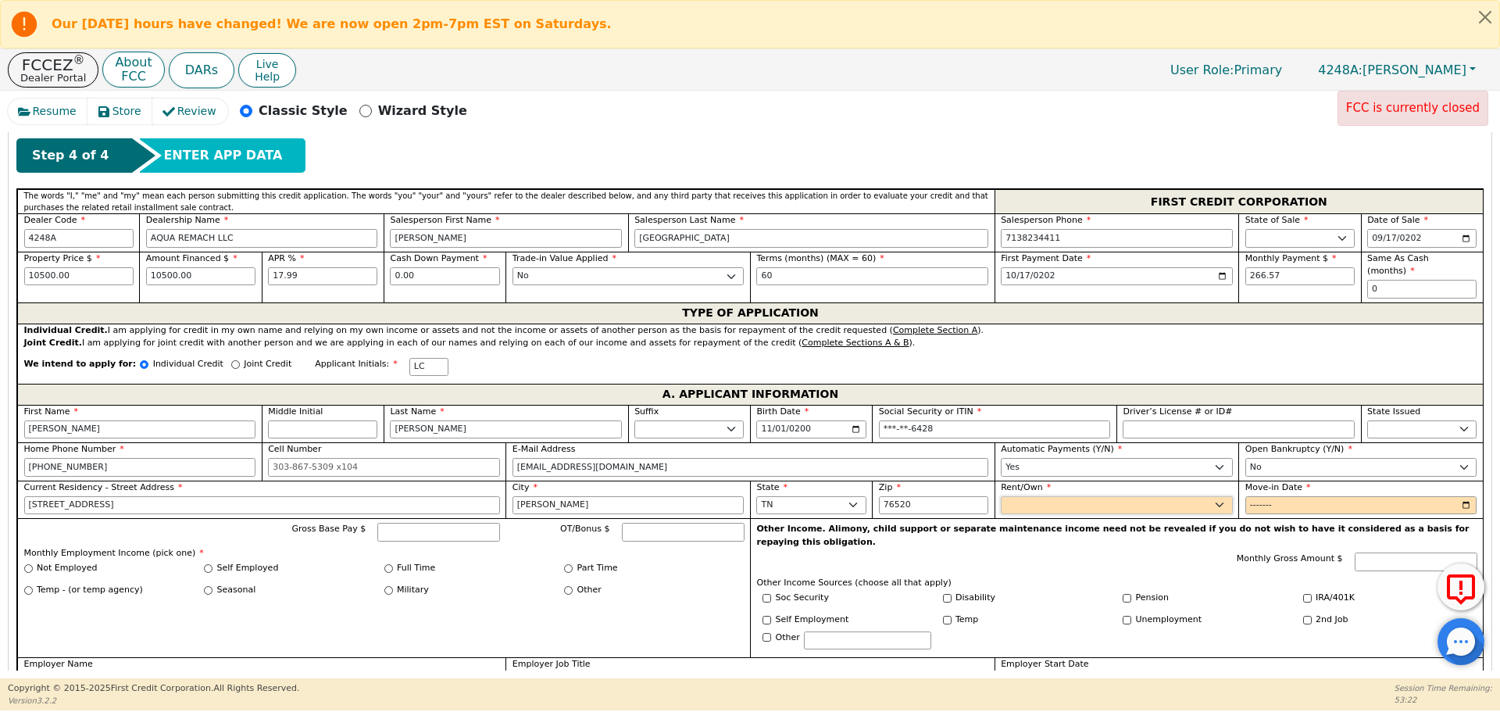
select select "Rent"
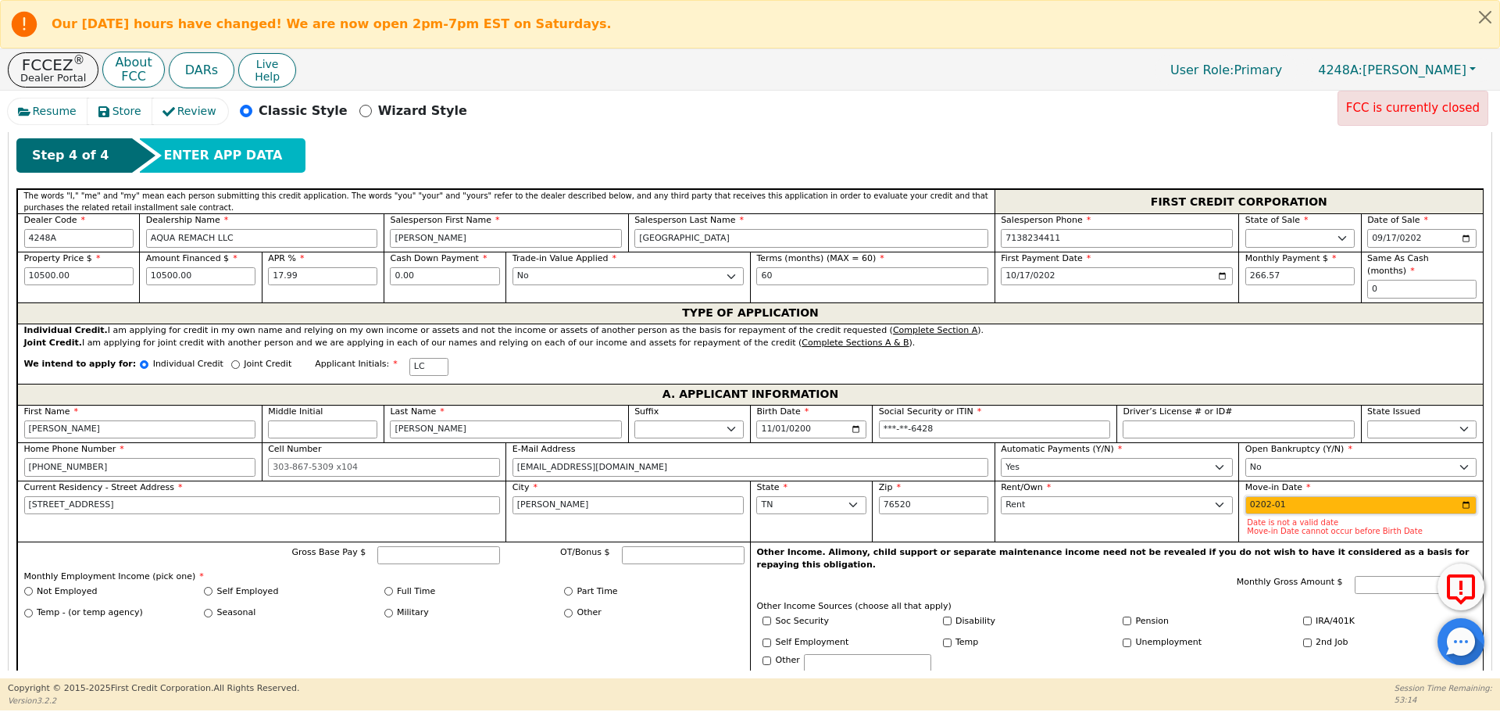
type input "2024-01"
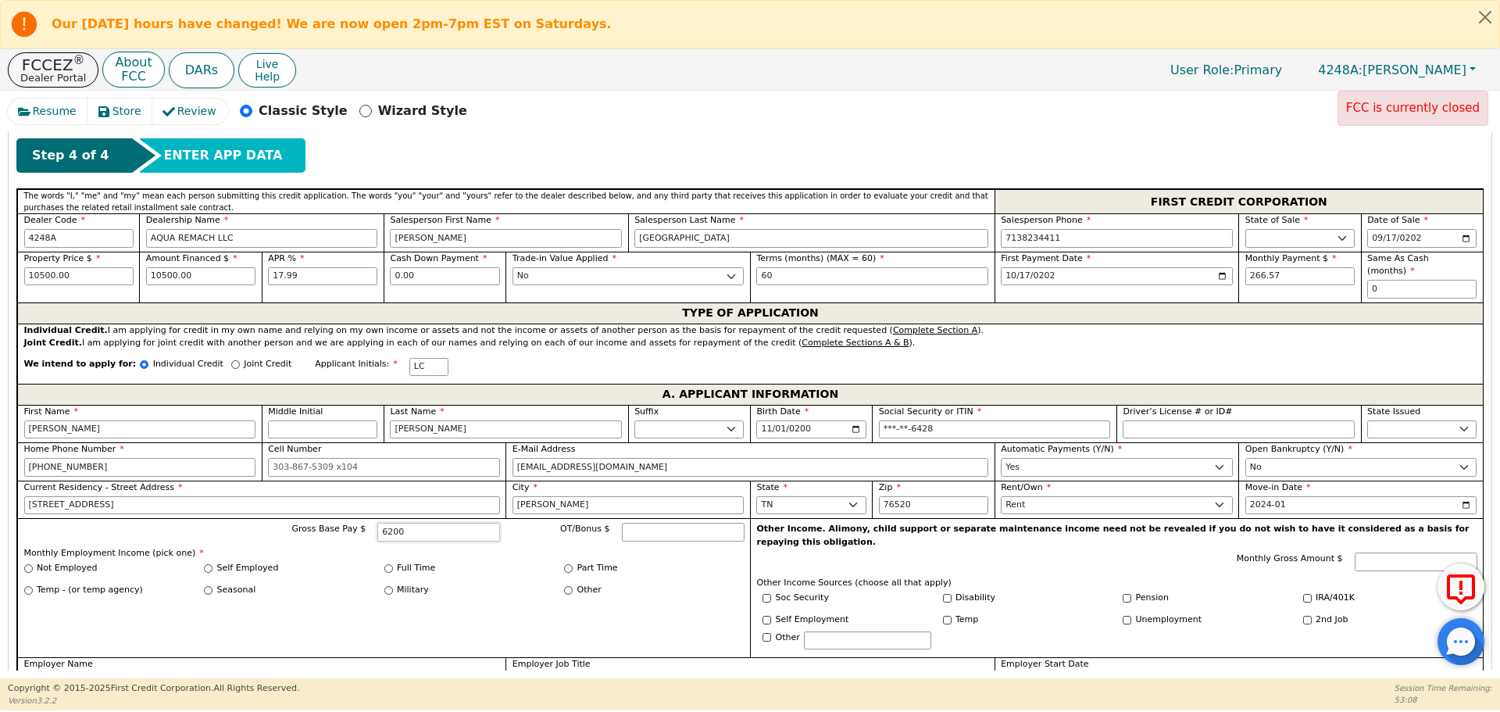
type input "6200"
click at [387, 564] on input "Full Time" at bounding box center [388, 568] width 9 height 9
radio input "true"
type input "6200.00"
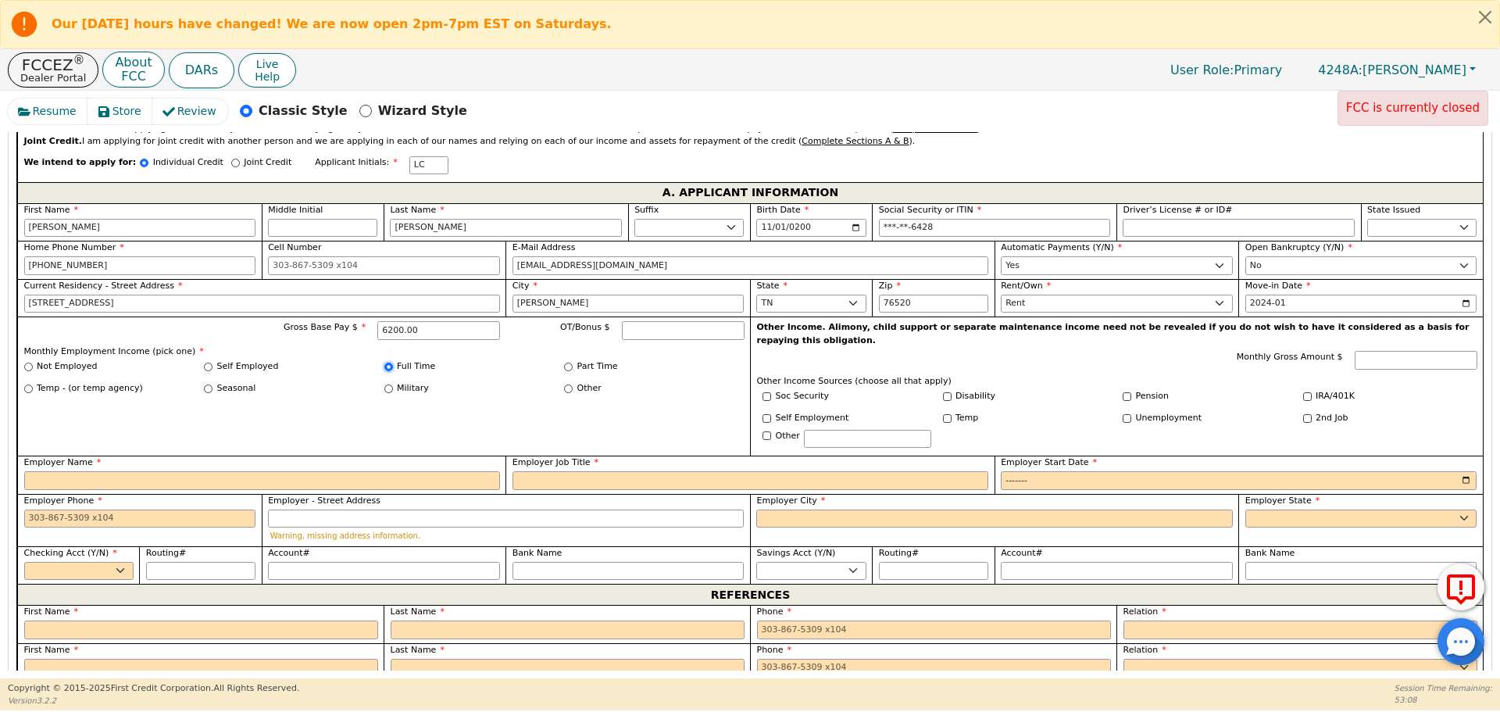
scroll to position [923, 0]
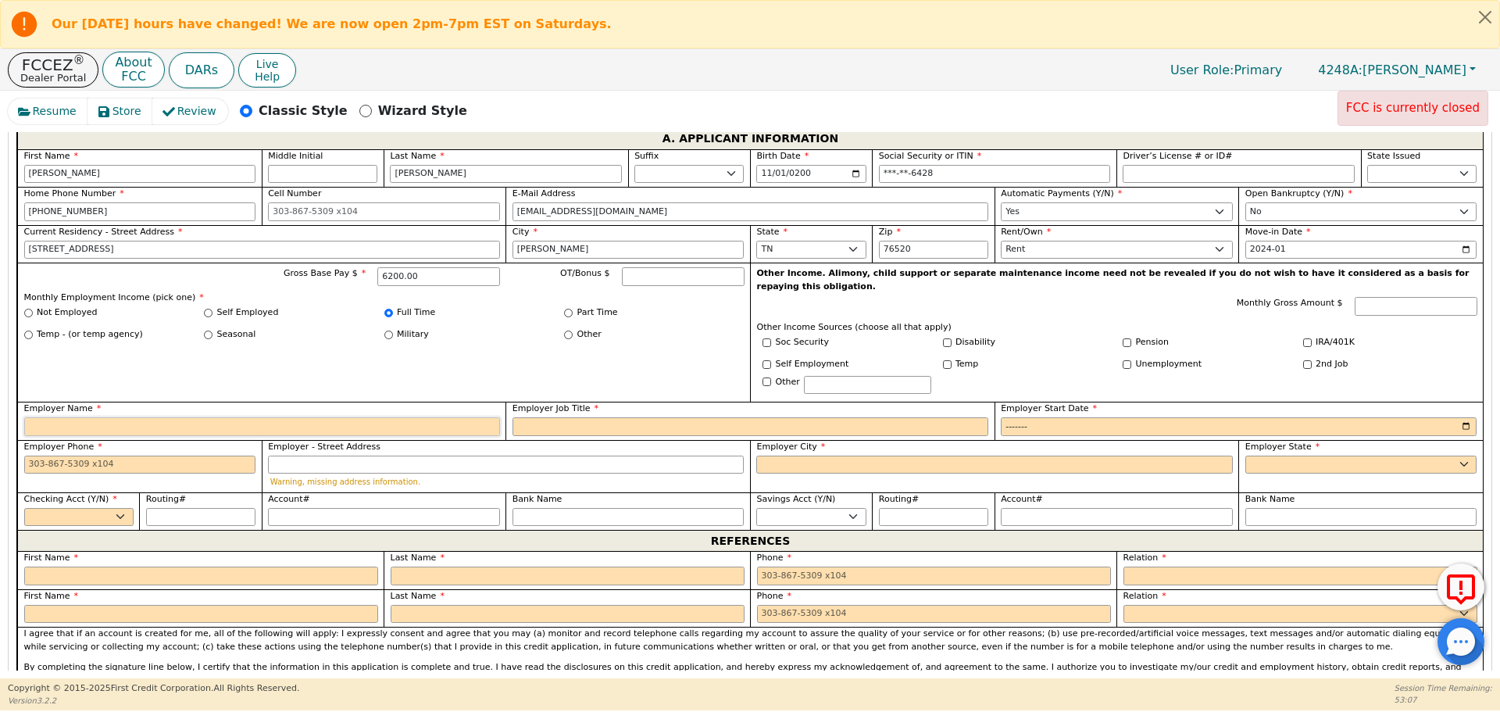
click at [327, 417] on input "Employer Name" at bounding box center [262, 426] width 476 height 19
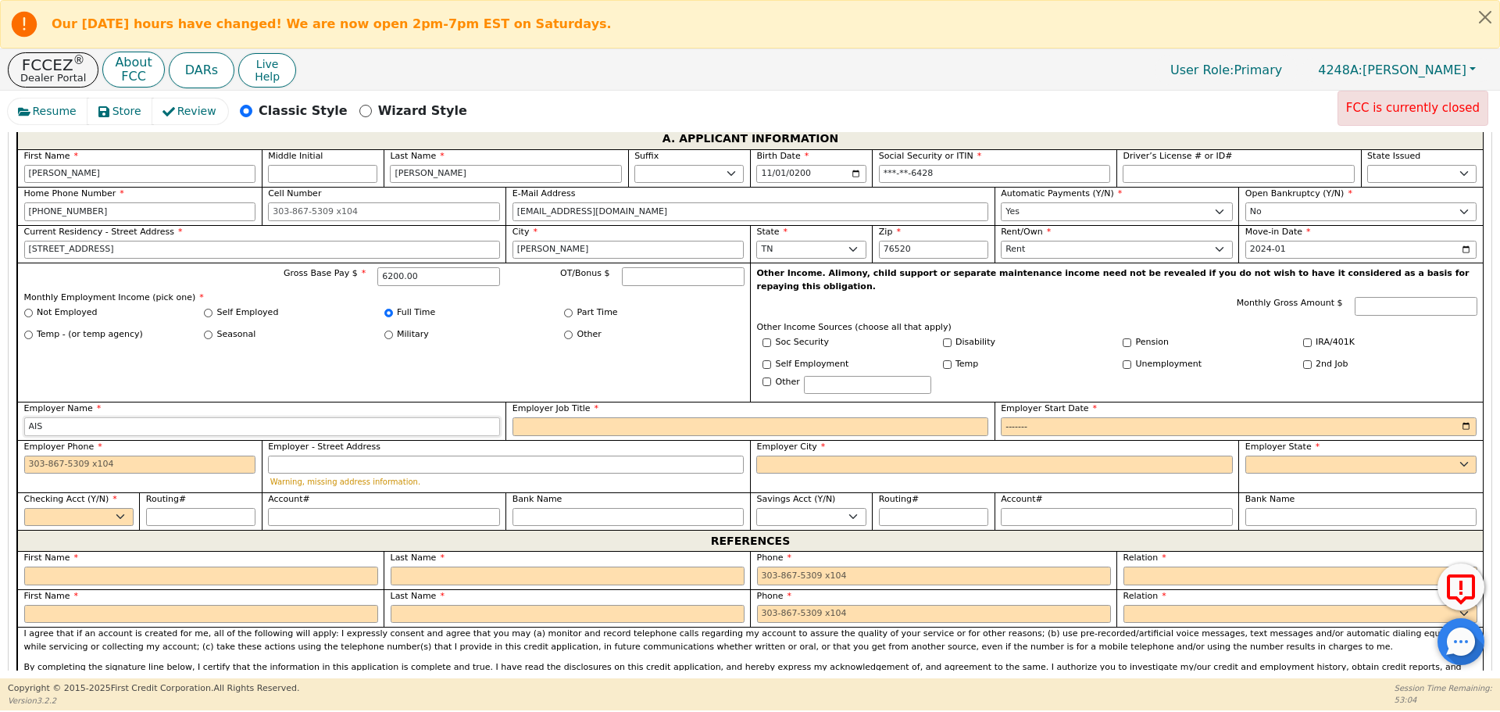
type input "AIS"
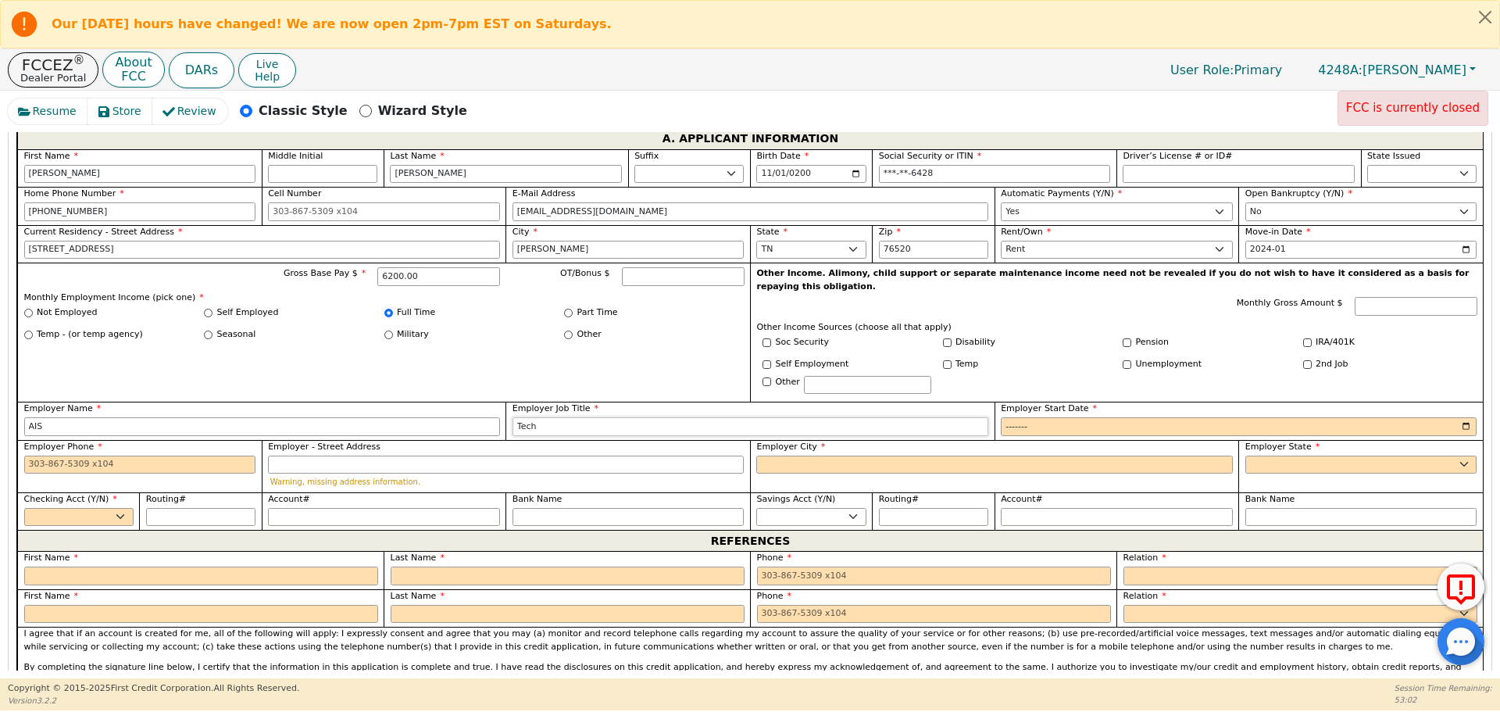
type input "Tech"
type input "0202-02"
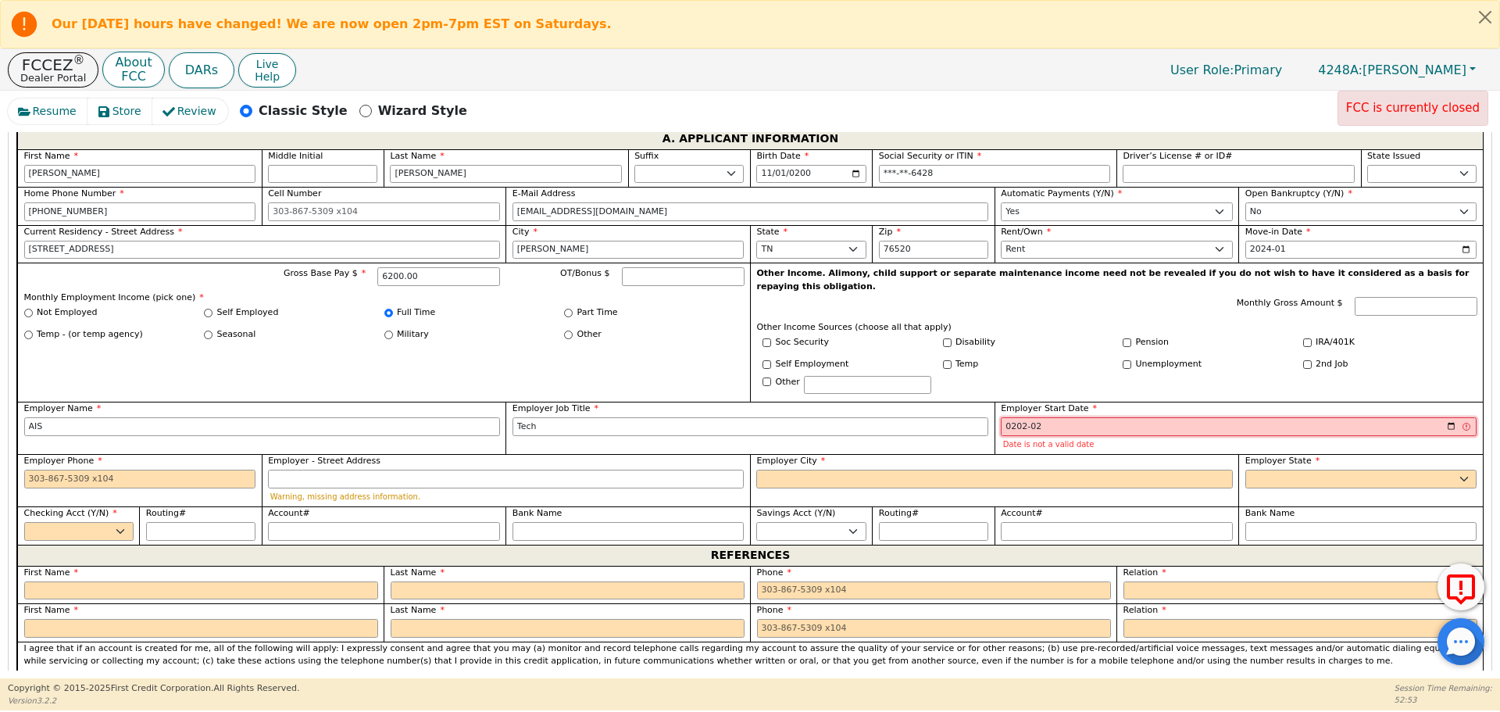
type input "2020-02"
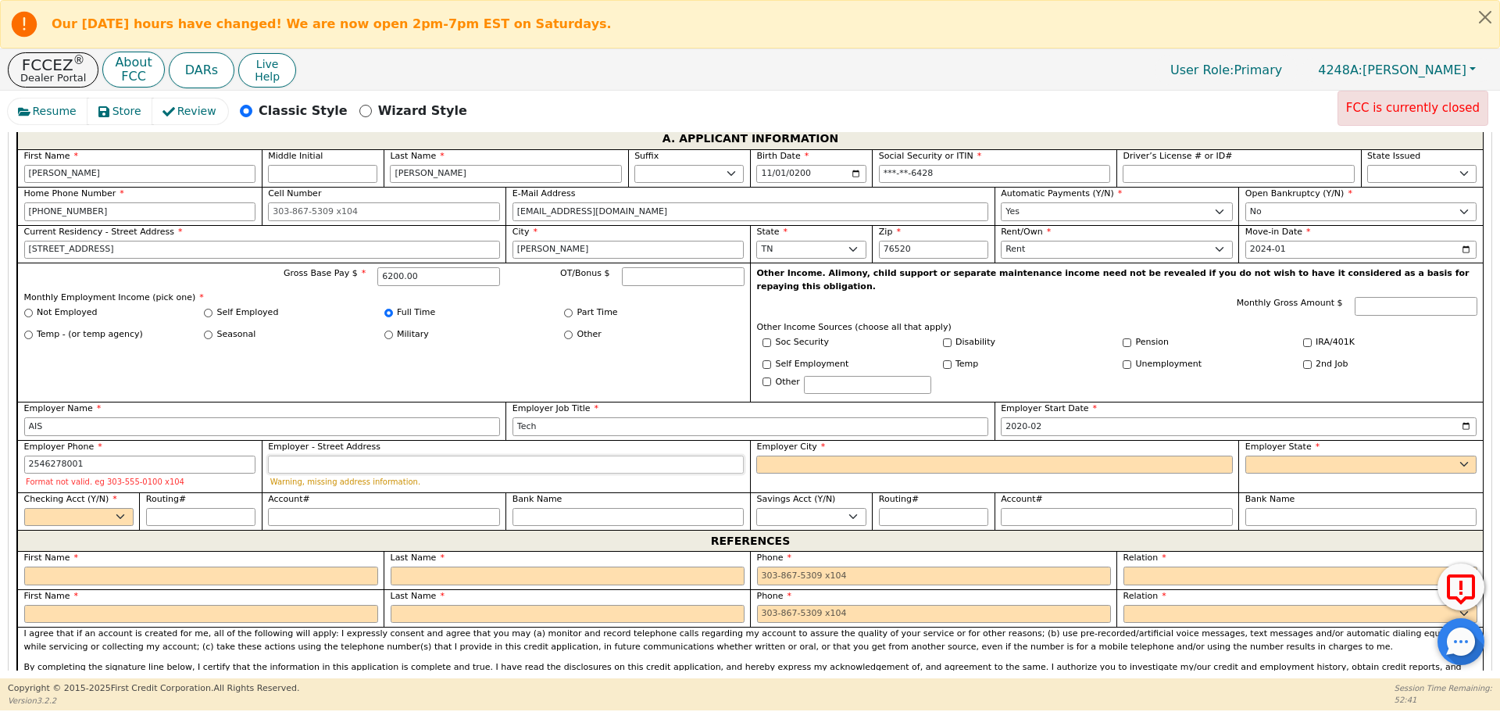
type input "[PHONE_NUMBER]"
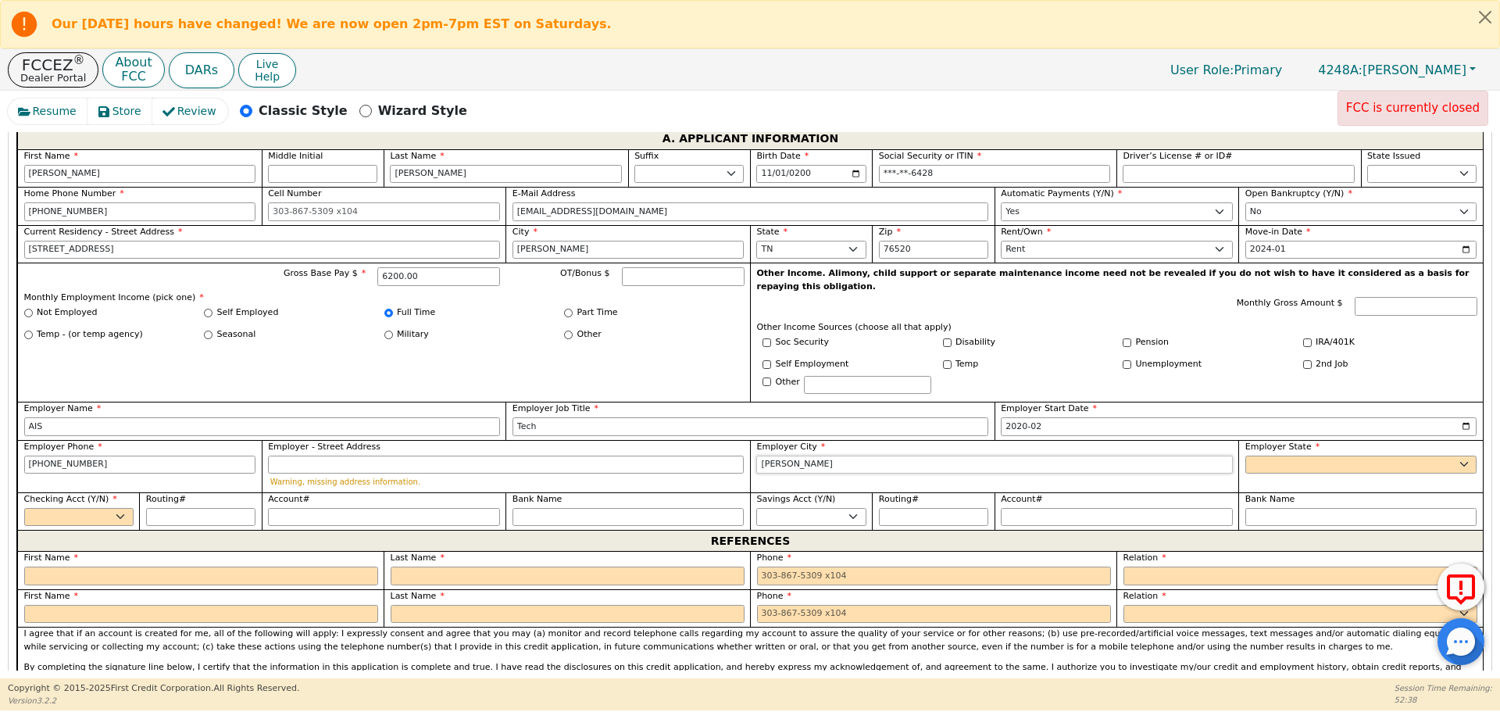
type input "[PERSON_NAME]"
select select "[GEOGRAPHIC_DATA]"
select select "y"
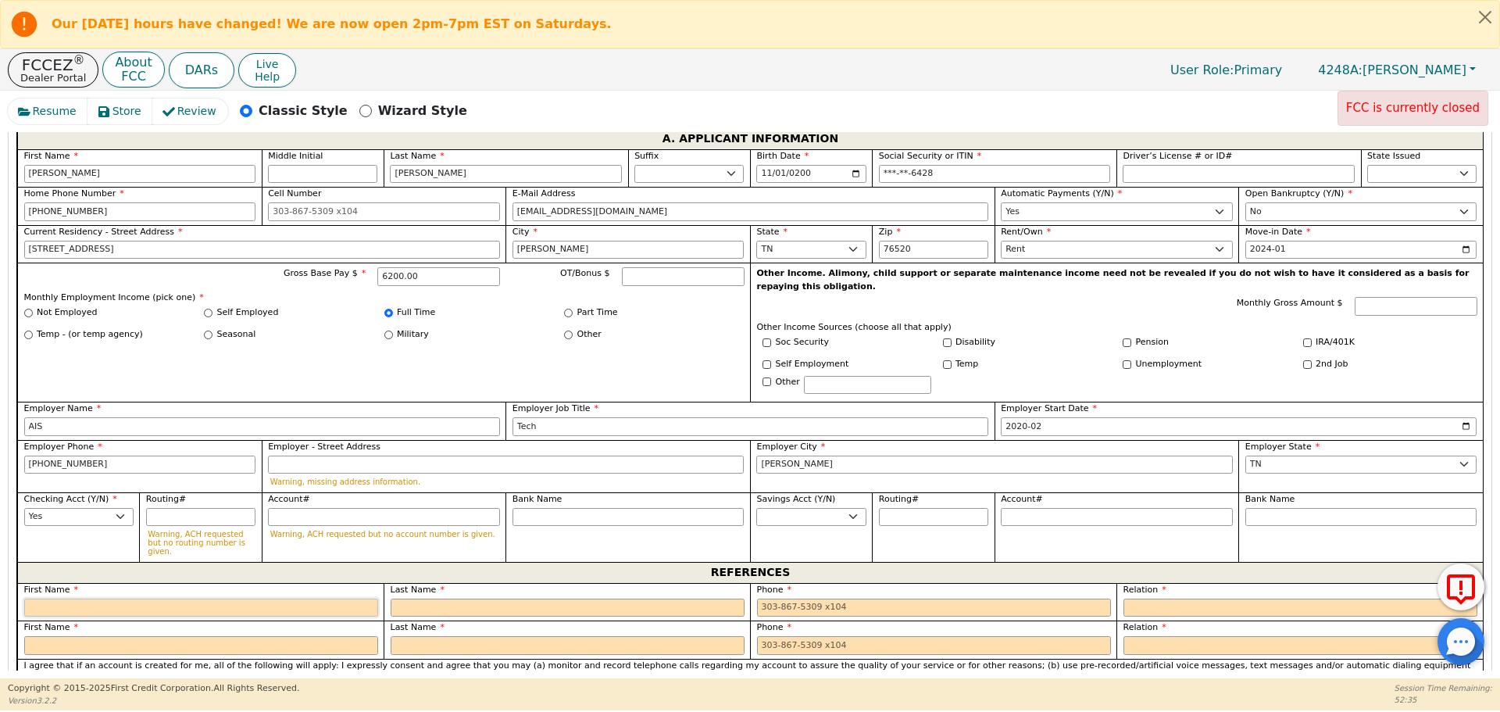
click at [140, 598] on input "text" at bounding box center [201, 607] width 354 height 19
type input "[PERSON_NAME]"
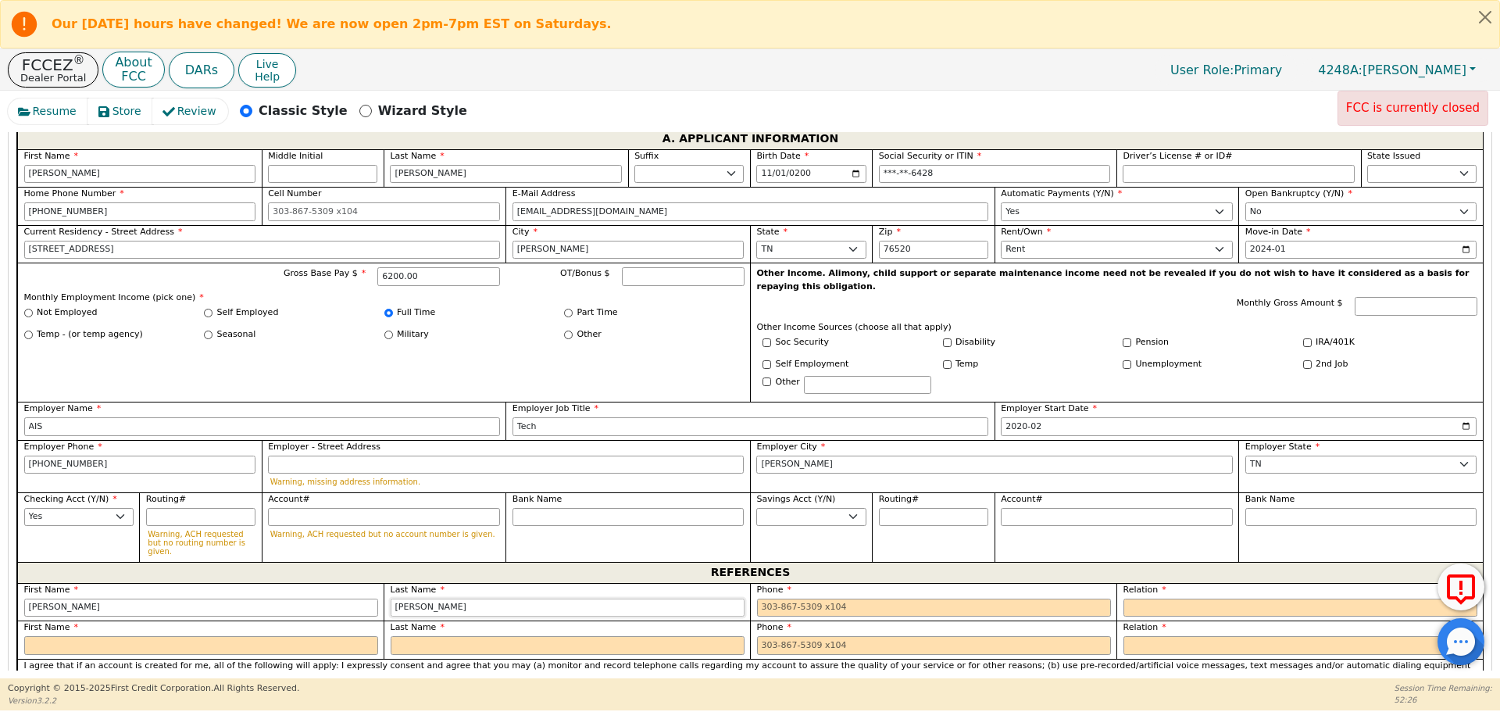
type input "[PERSON_NAME]"
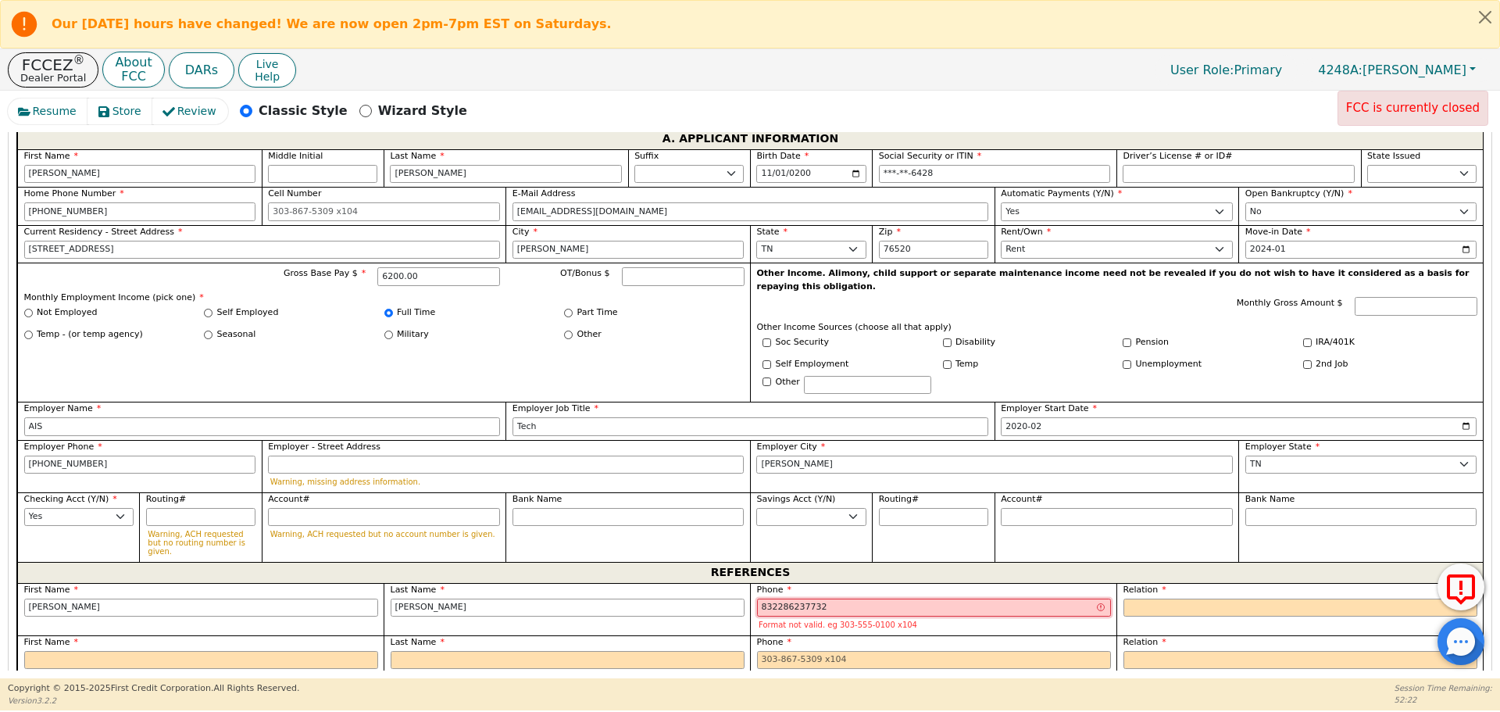
click at [775, 598] on input "832286237732" at bounding box center [934, 607] width 354 height 19
type input "[PHONE_NUMBER] 32"
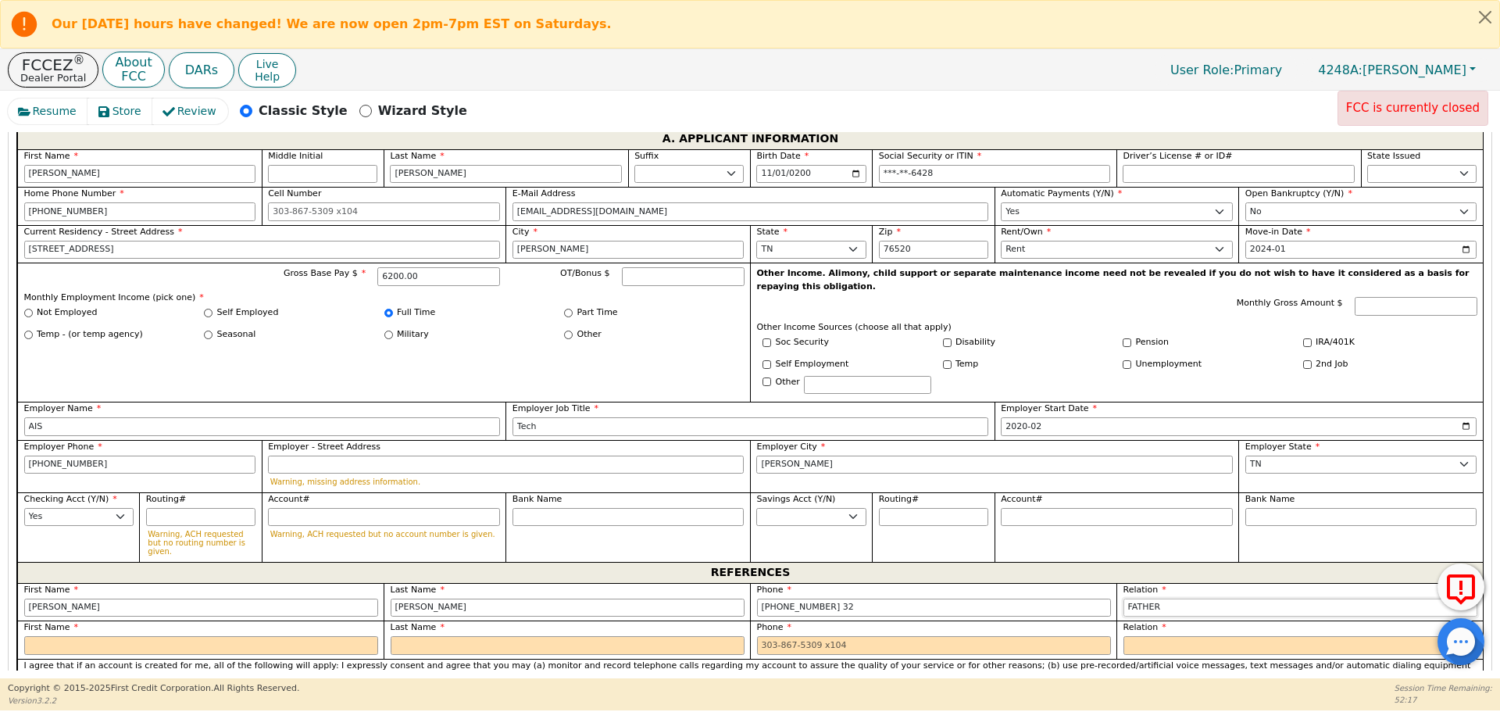
select select "FRIEND"
click at [869, 598] on input "[PHONE_NUMBER] 32" at bounding box center [934, 607] width 354 height 19
type input "[PHONE_NUMBER]"
click at [264, 623] on div "First Name" at bounding box center [200, 639] width 366 height 38
click at [245, 636] on input "text" at bounding box center [201, 645] width 354 height 19
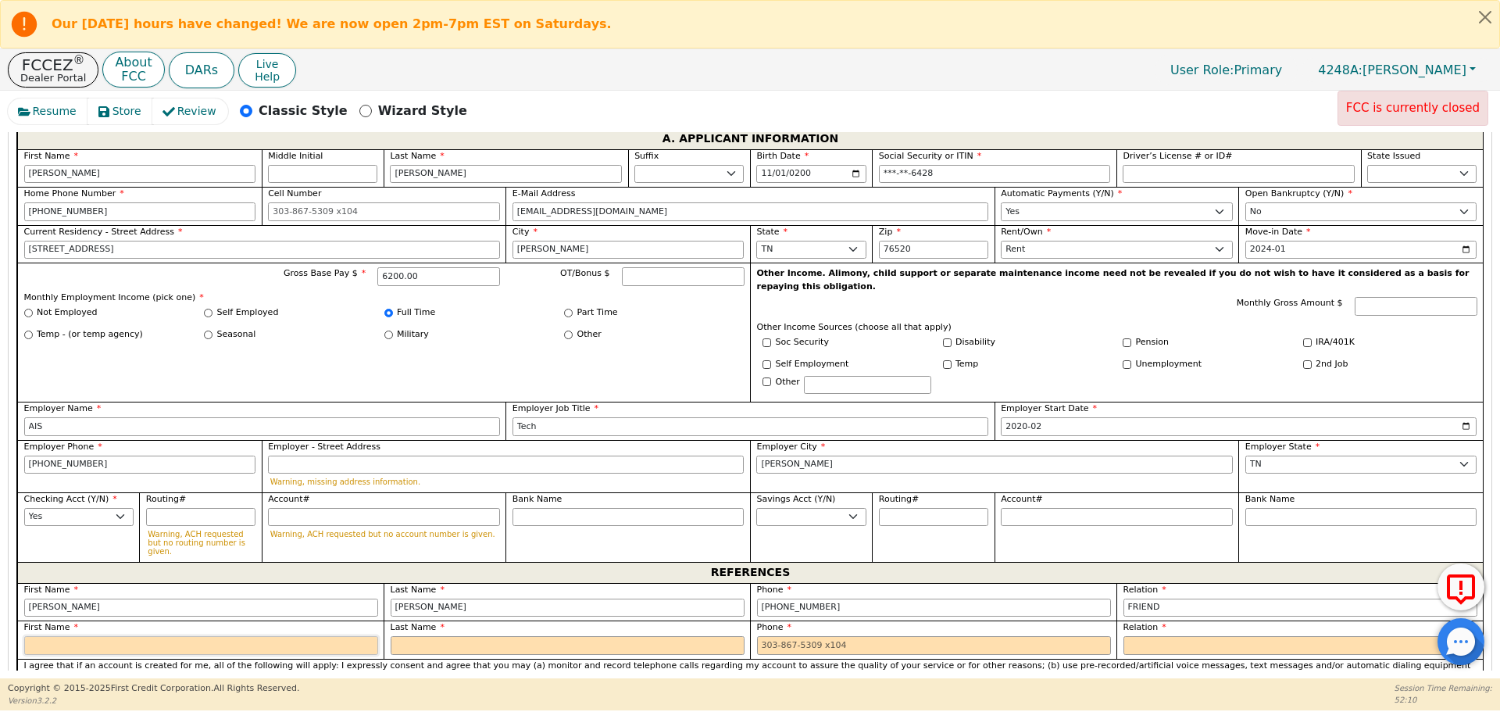
type input "C"
type input "[PERSON_NAME]"
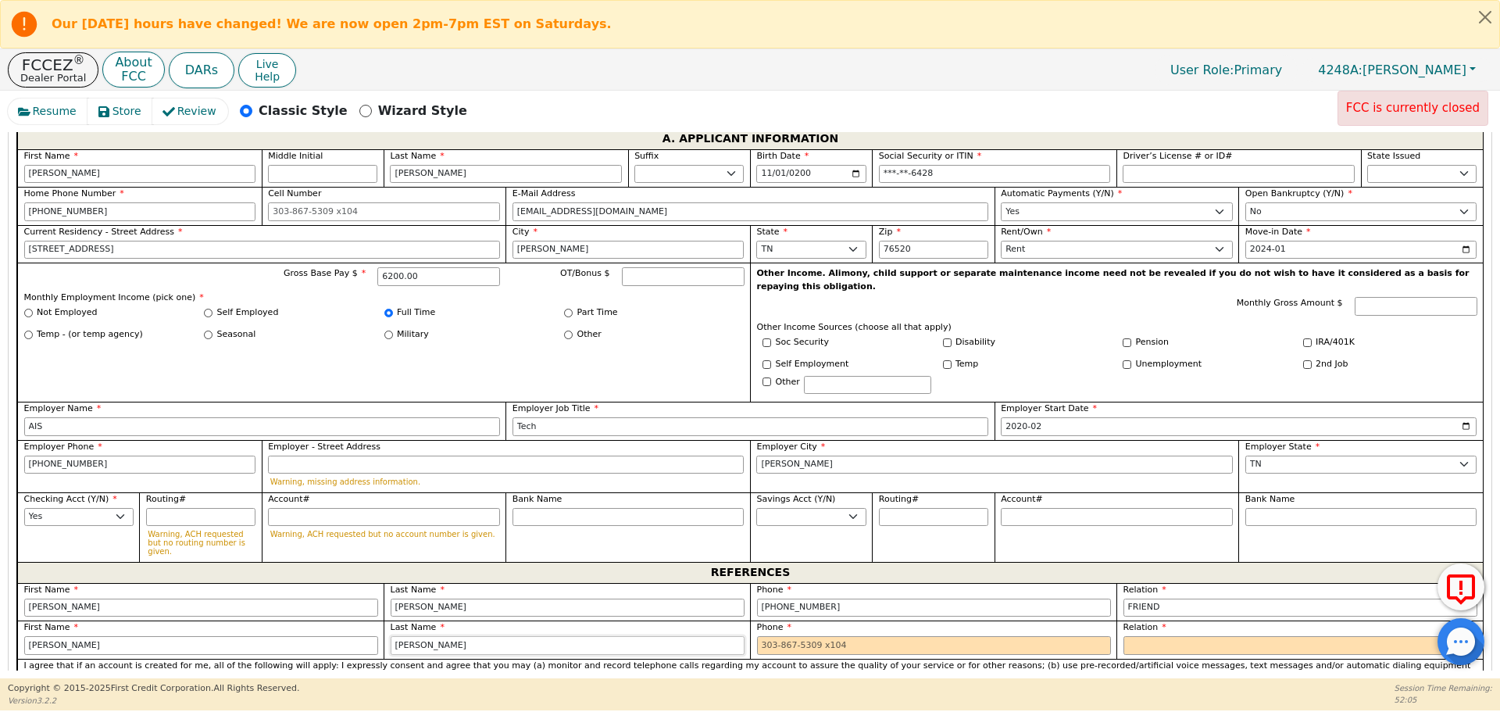
type input "[PERSON_NAME]"
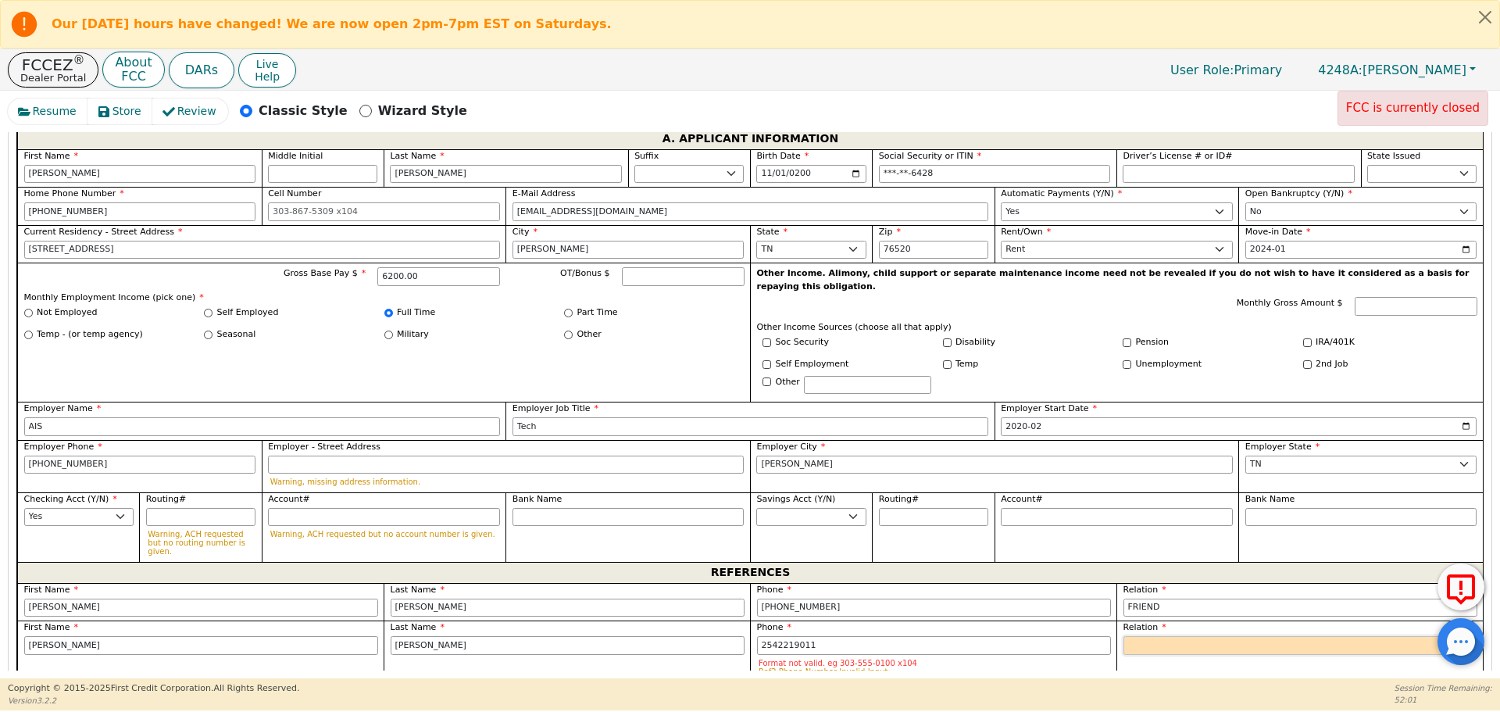
type input "[PHONE_NUMBER]"
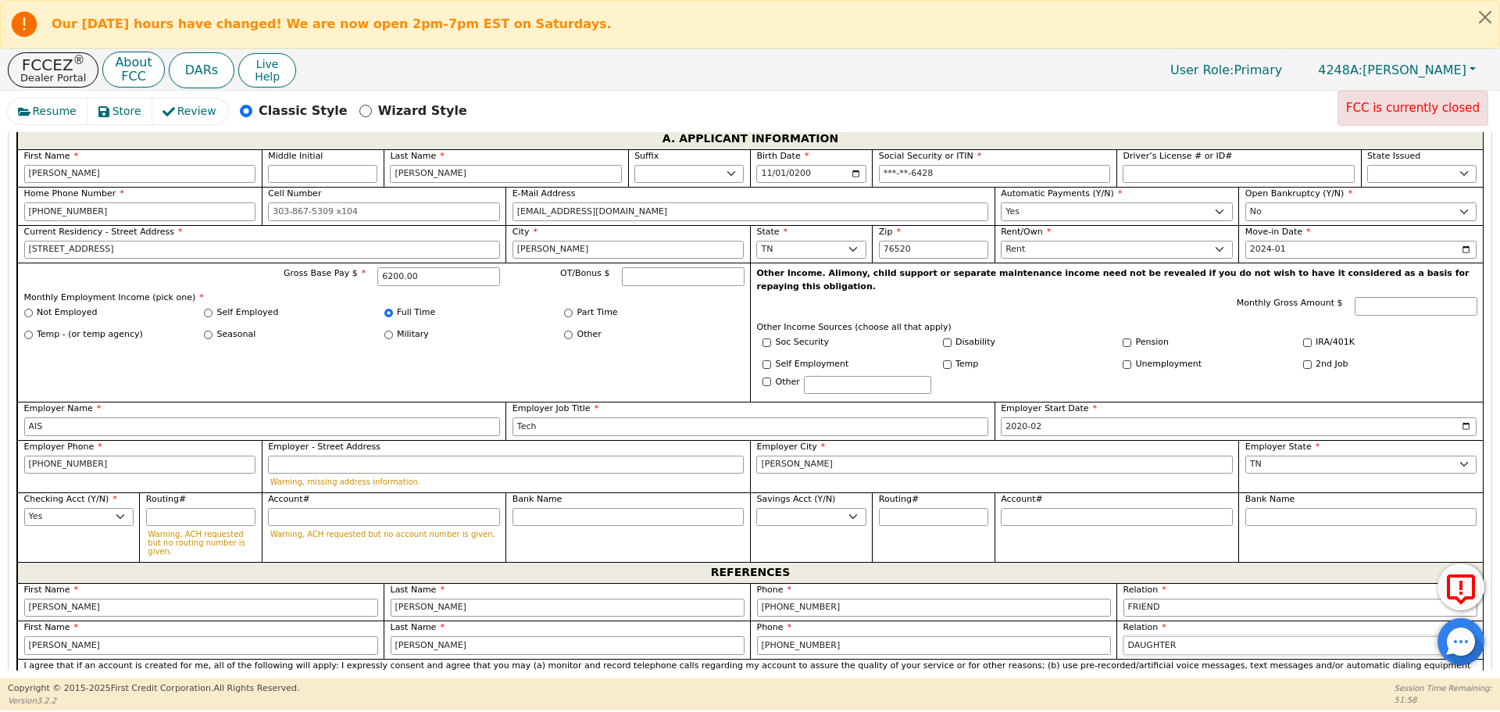
select select "FRIEND"
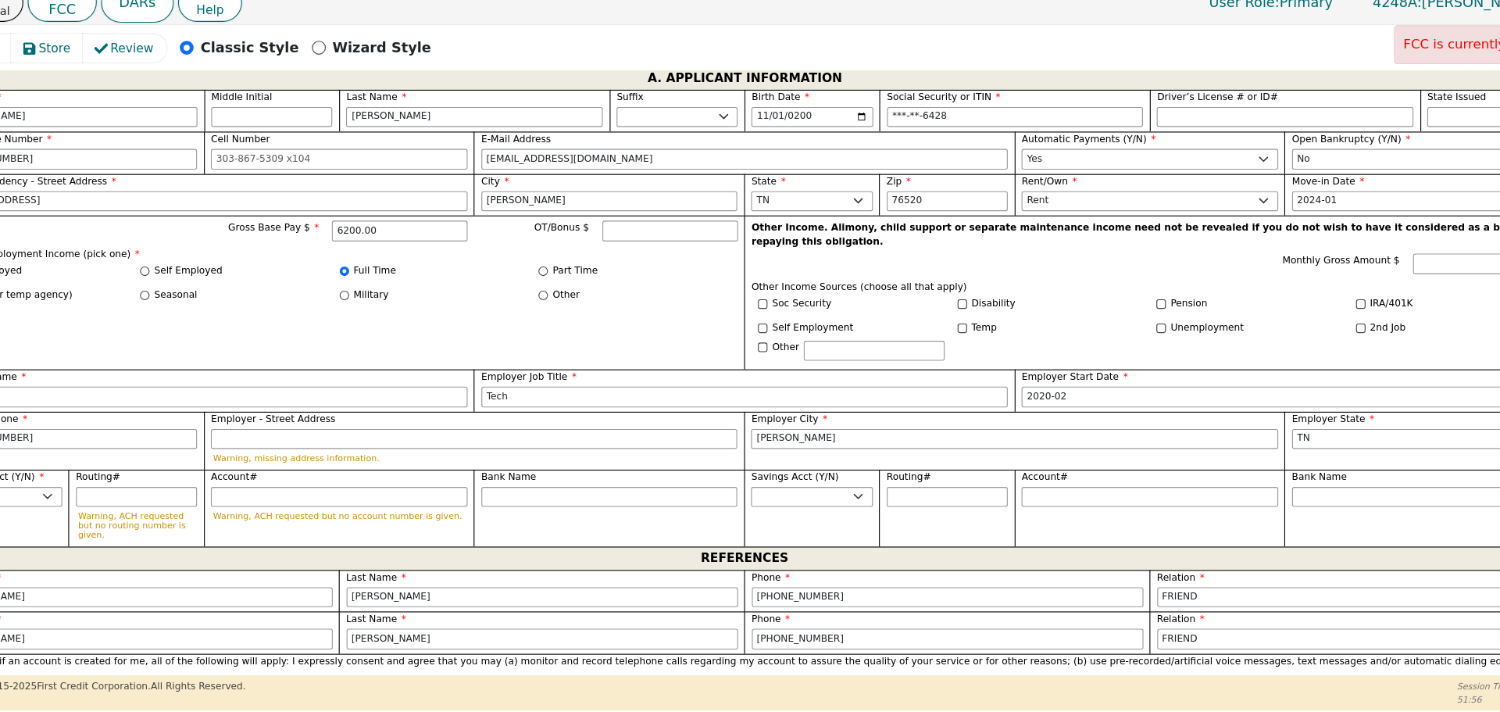
click at [808, 659] on p "I agree that if an account is created for me, all of the following will apply: …" at bounding box center [750, 672] width 1453 height 26
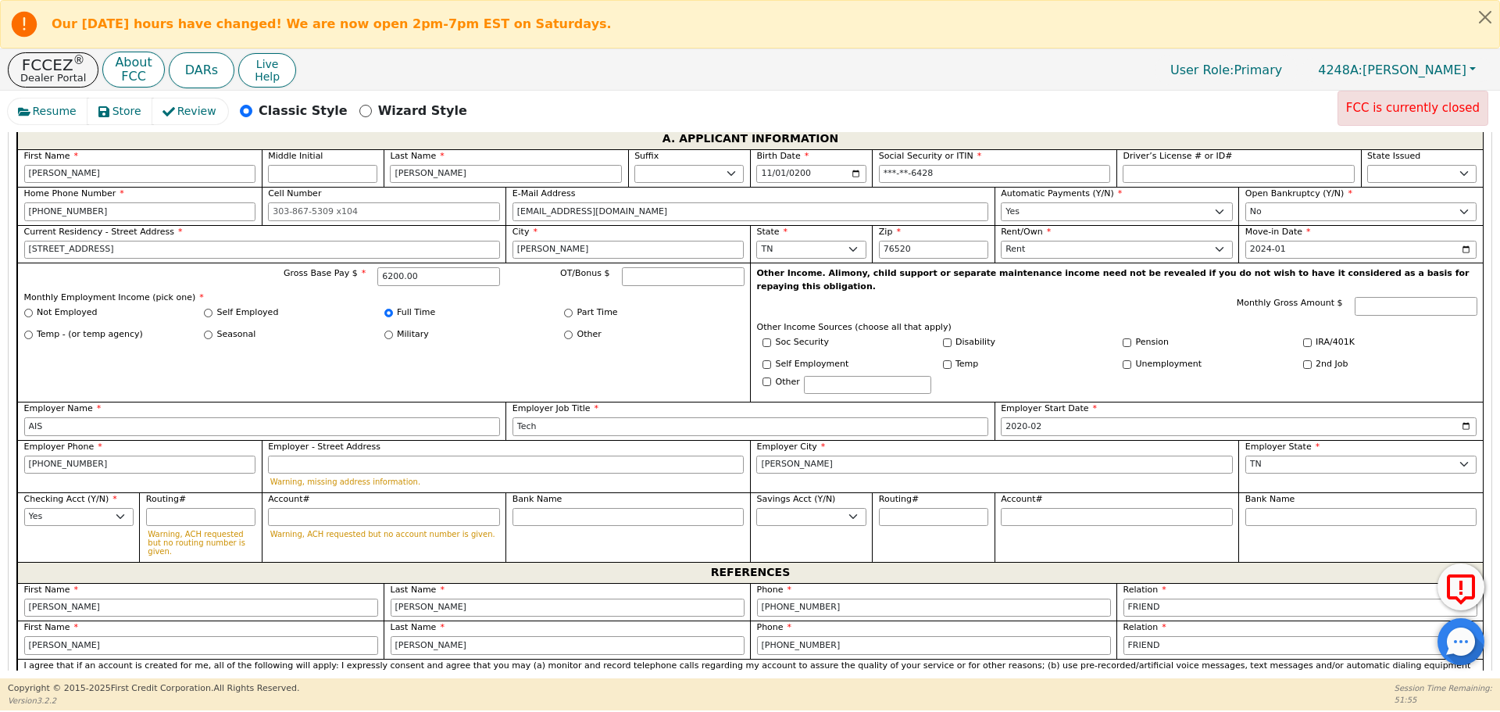
click at [664, 675] on div "Resume Store Review Classic Style Wizard Style FCC is currently closed Back Sub…" at bounding box center [750, 384] width 1500 height 587
click at [605, 658] on div "I agree that if an account is created for me, all of the following will apply: …" at bounding box center [749, 698] width 1465 height 81
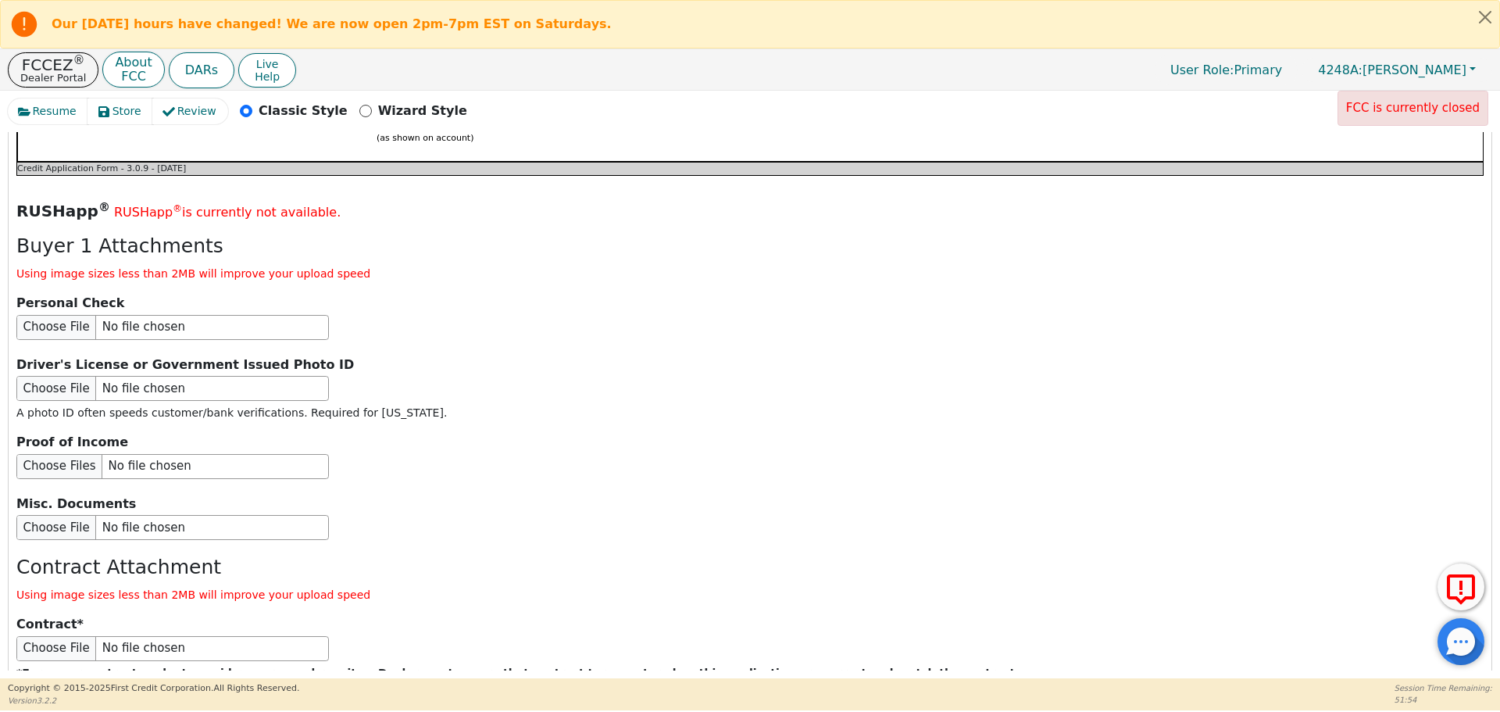
scroll to position [1856, 0]
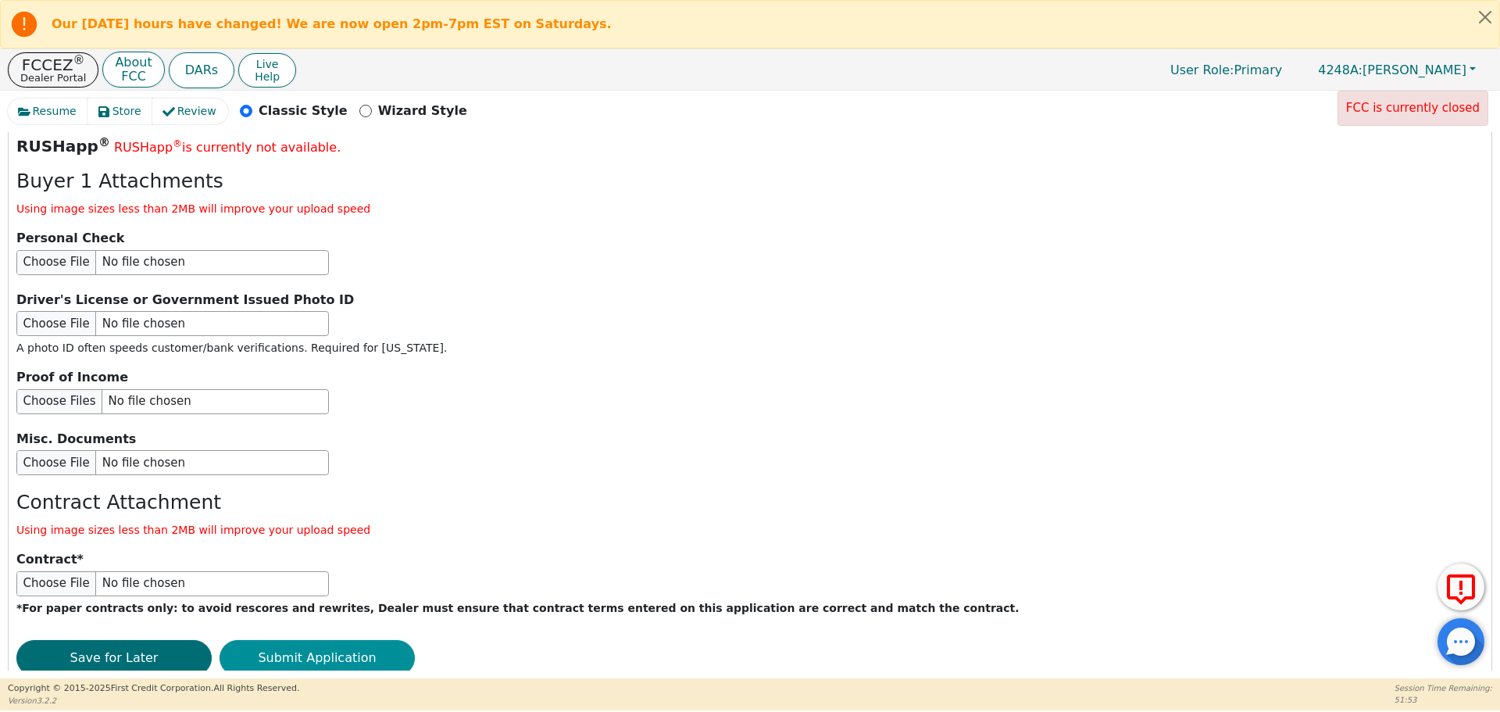
click at [359, 640] on button "Submit Application" at bounding box center [316, 658] width 195 height 36
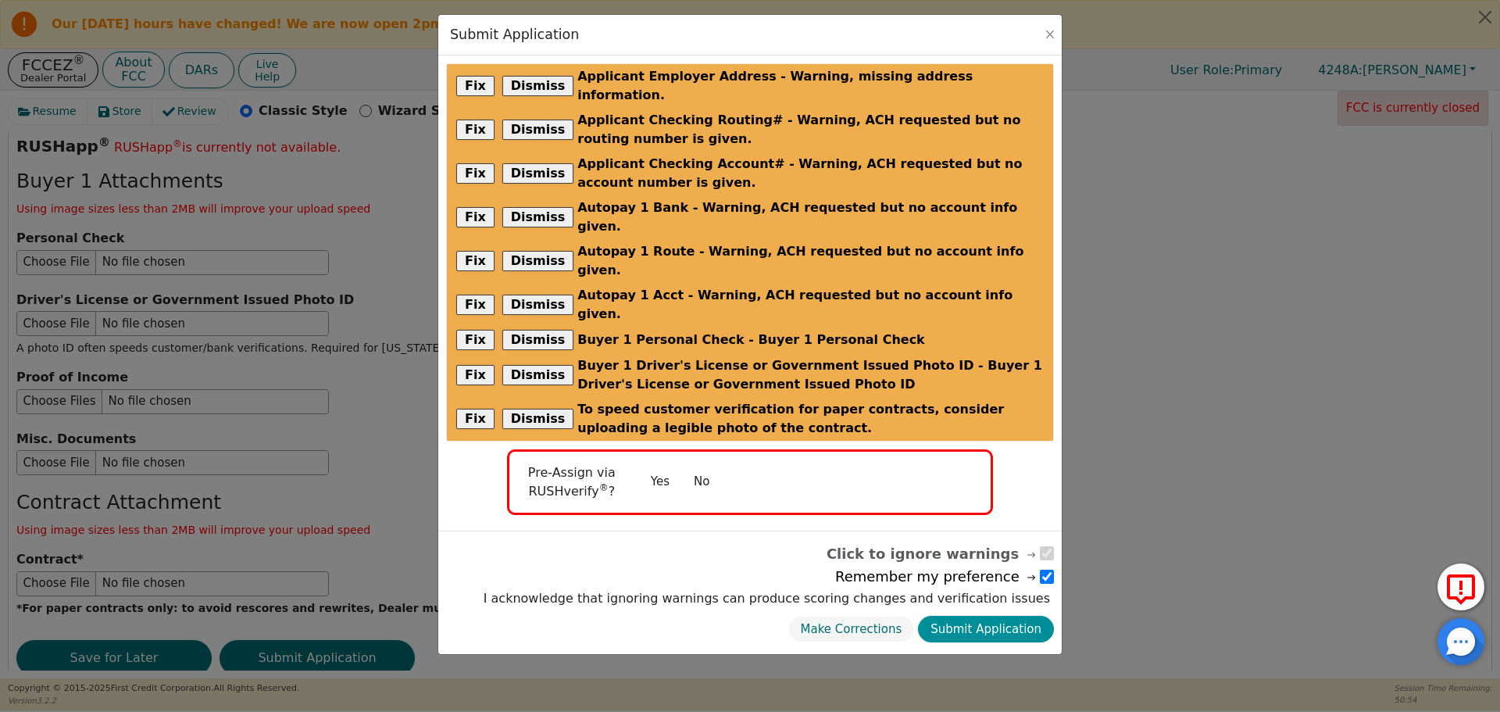
click at [964, 616] on button "Submit Application" at bounding box center [986, 629] width 136 height 27
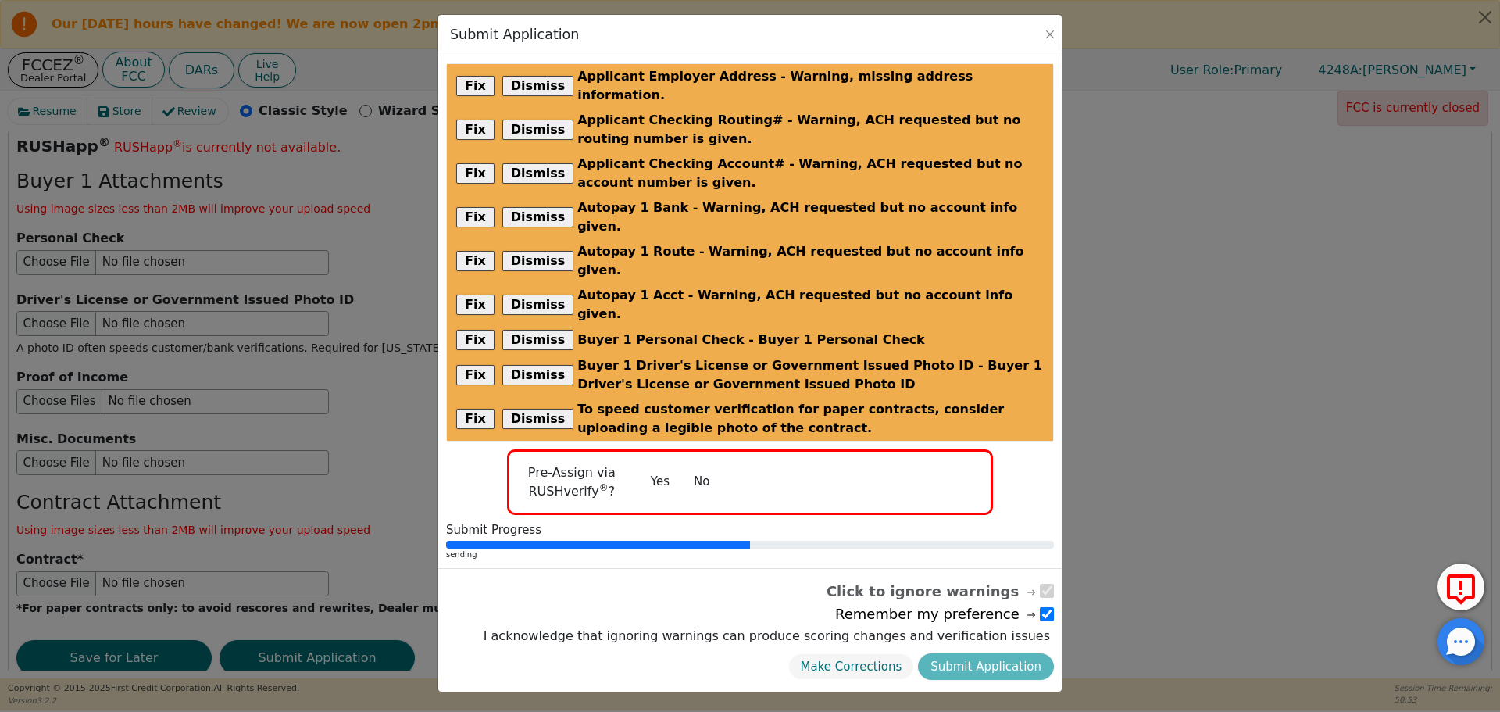
radio input "false"
checkbox input "false"
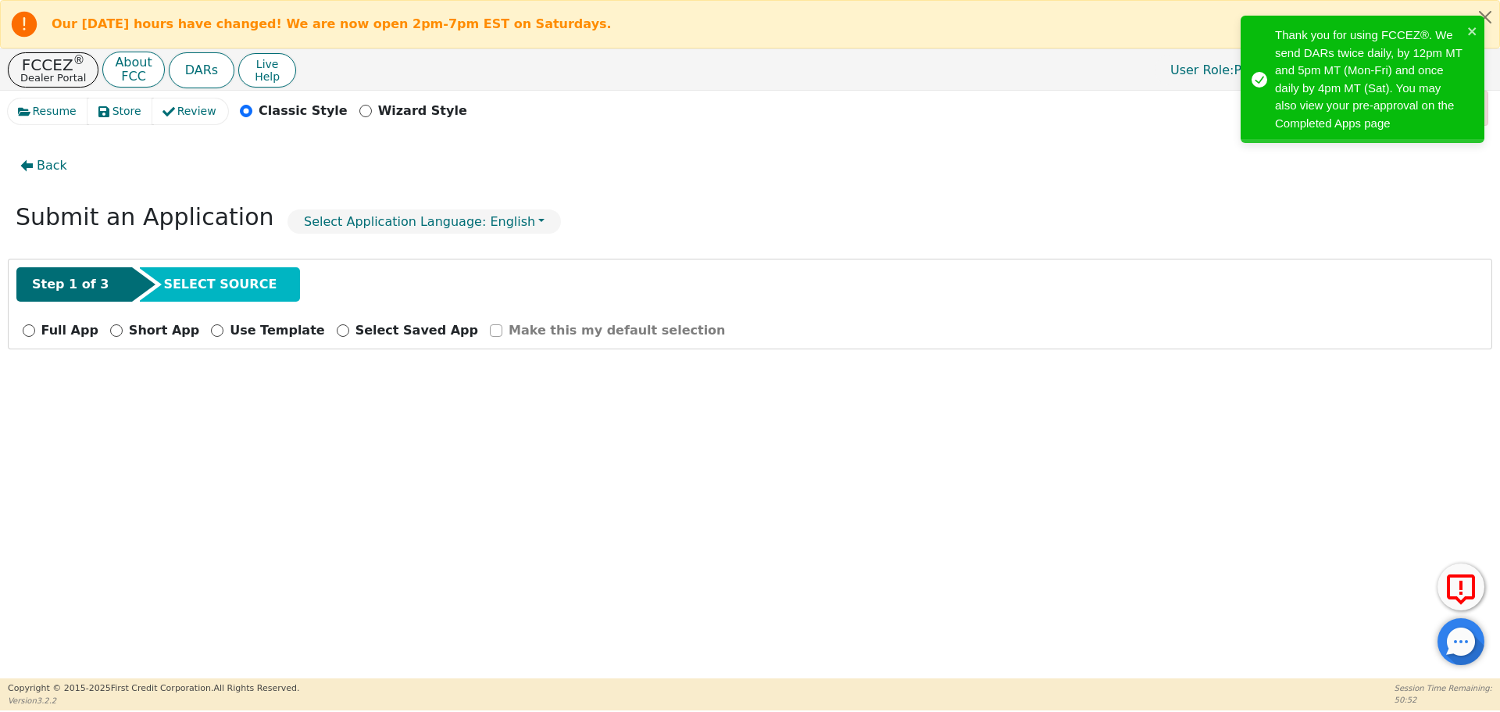
scroll to position [0, 0]
click at [23, 69] on p "FCCEZ ®" at bounding box center [53, 65] width 66 height 16
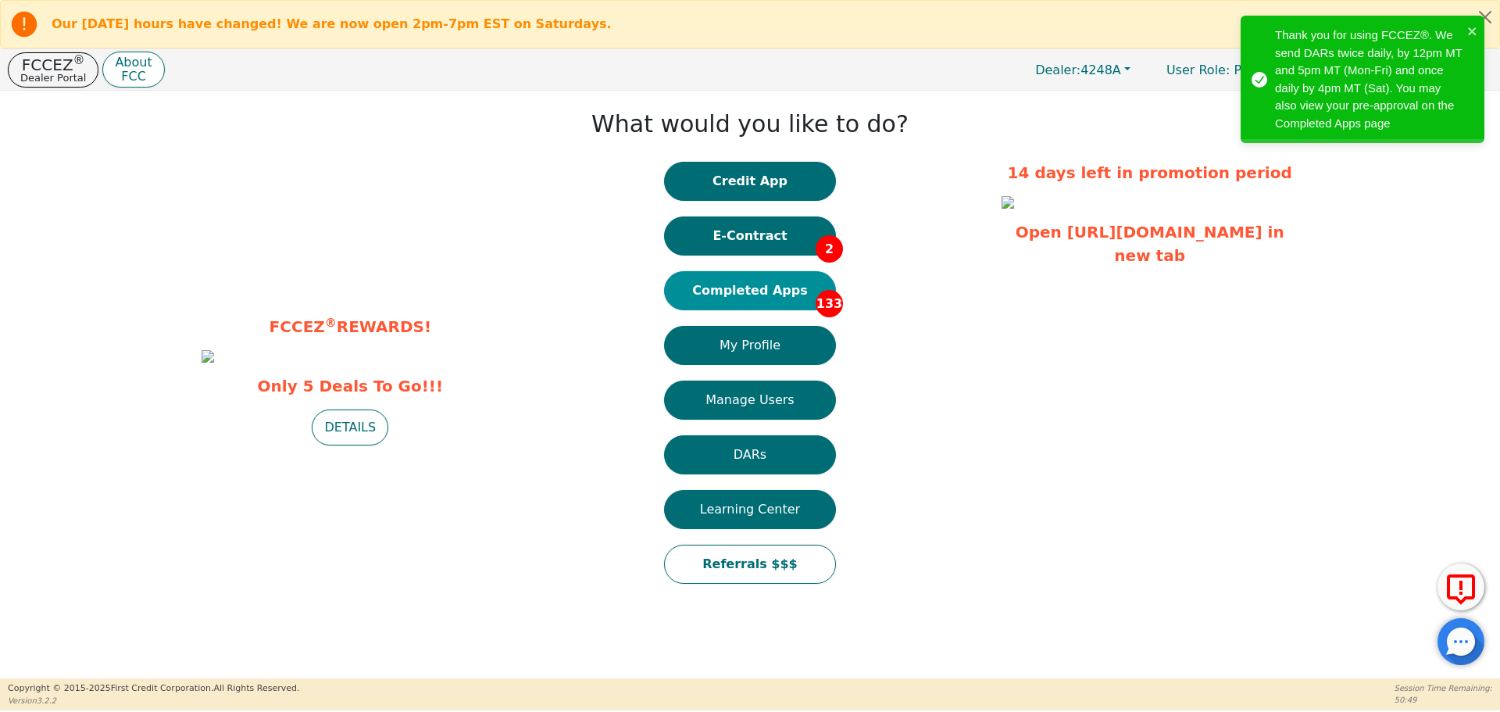
click at [765, 278] on button "Completed Apps 133" at bounding box center [750, 290] width 172 height 39
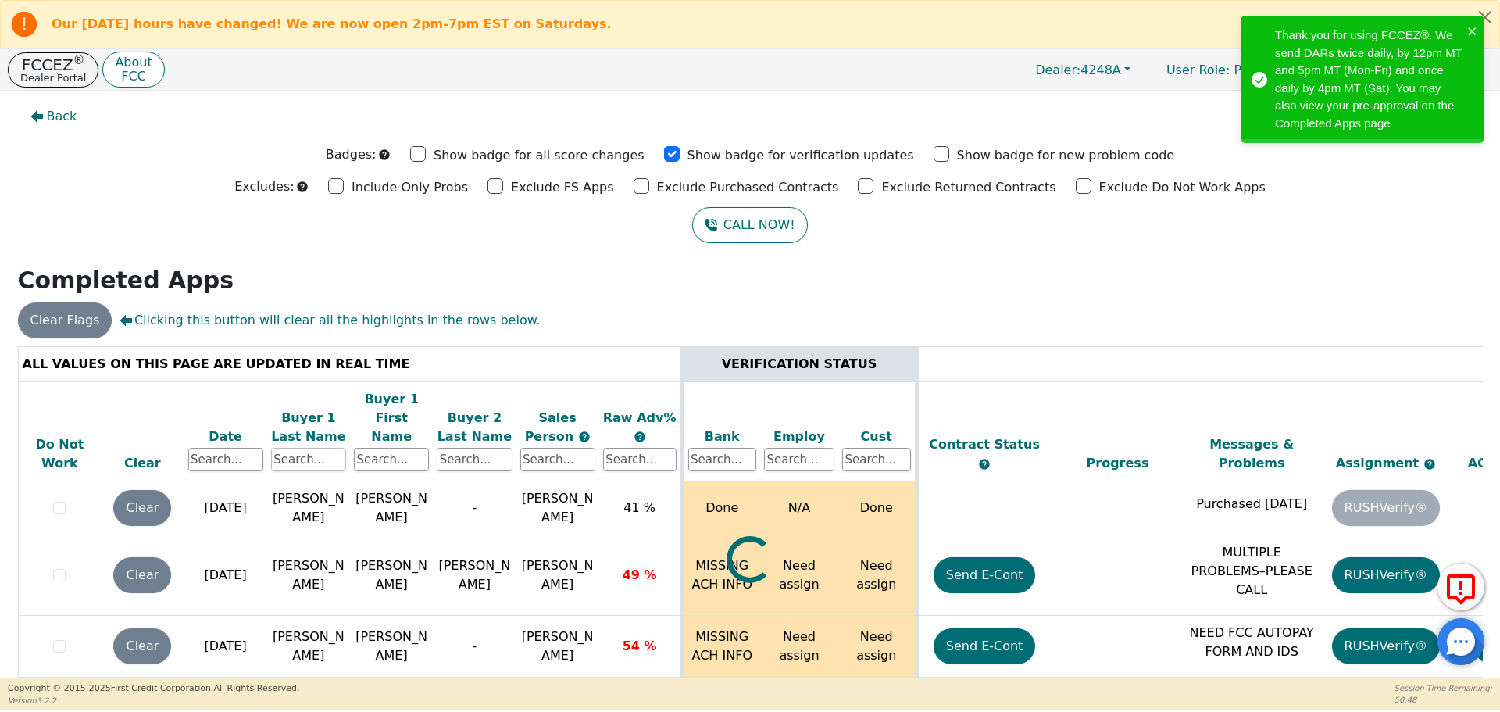
click at [300, 448] on input "text" at bounding box center [308, 459] width 75 height 23
click at [298, 448] on input "text" at bounding box center [308, 459] width 75 height 23
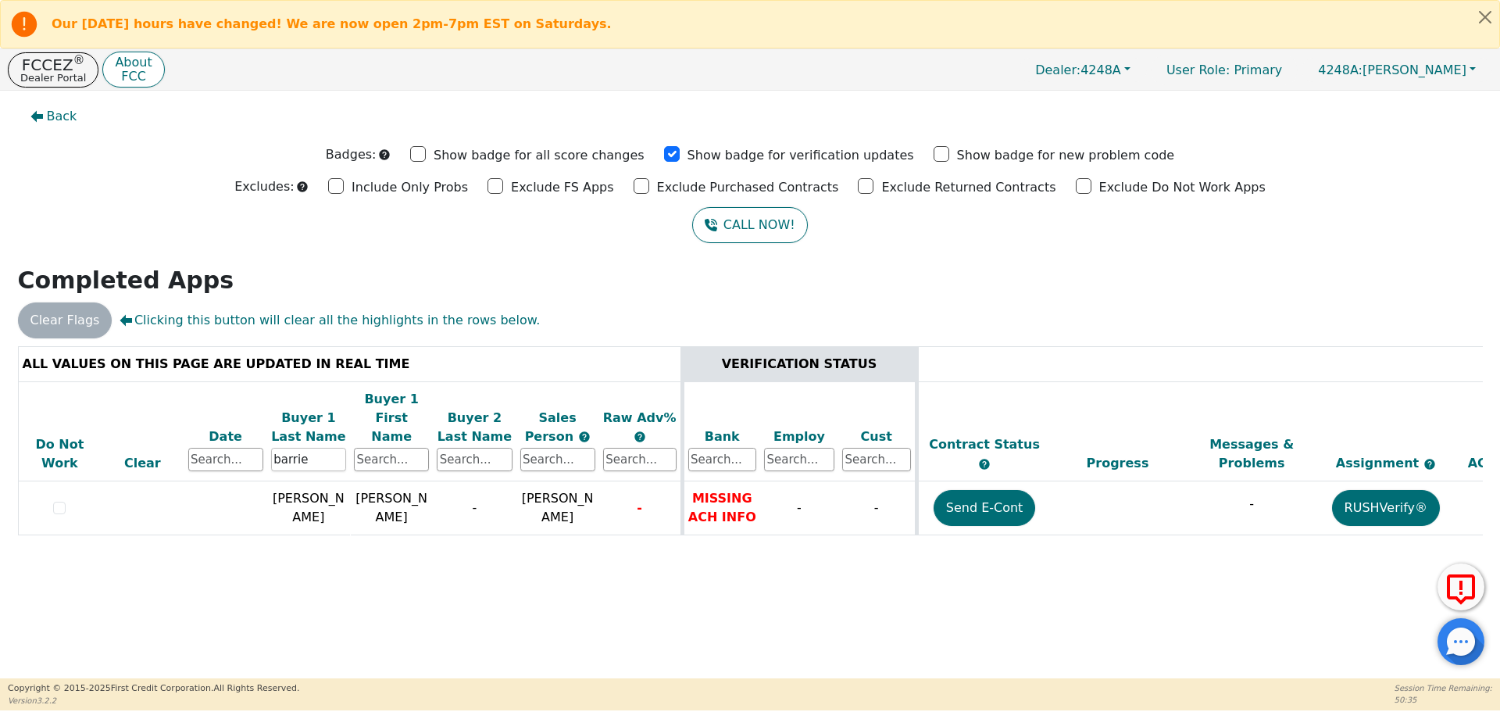
type input "barrie"
click at [76, 80] on p "Dealer Portal" at bounding box center [53, 78] width 66 height 10
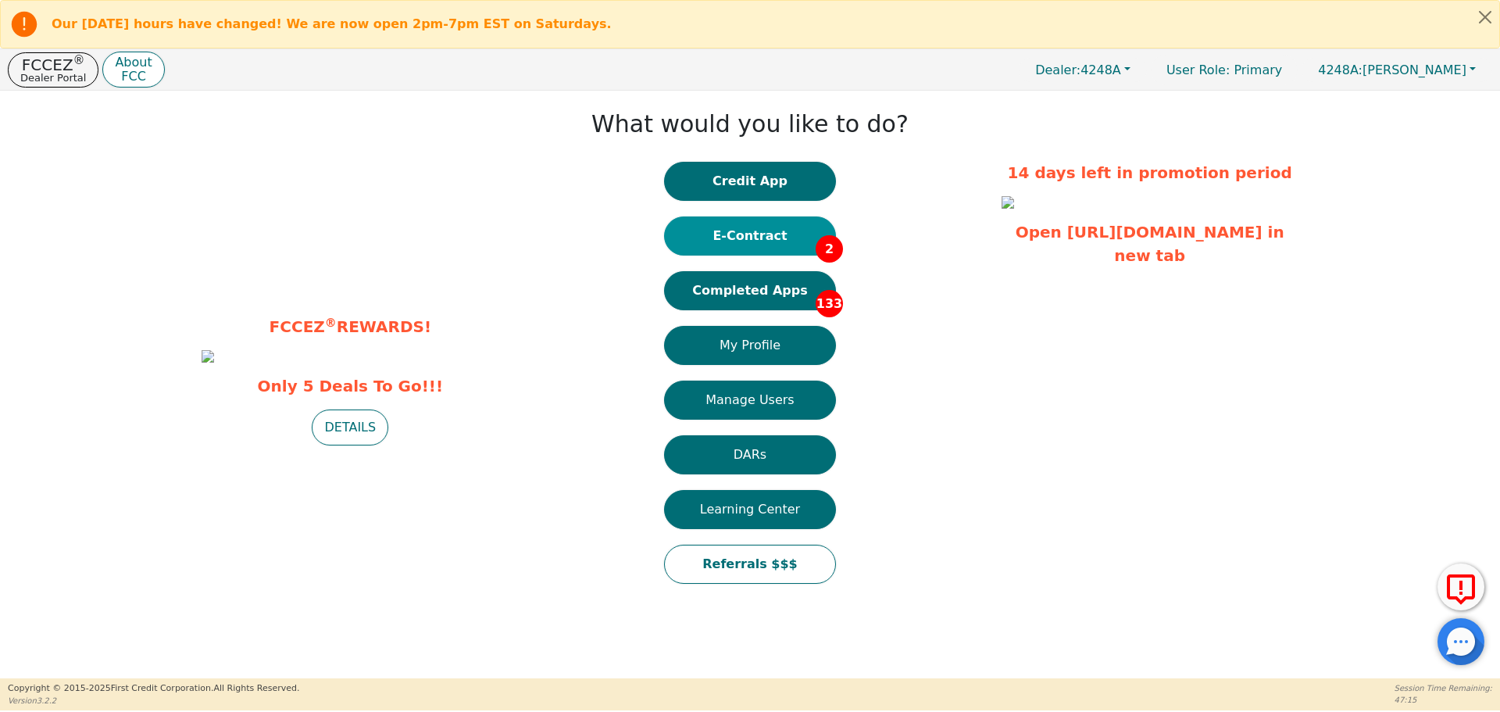
click at [744, 233] on button "E-Contract 2" at bounding box center [750, 235] width 172 height 39
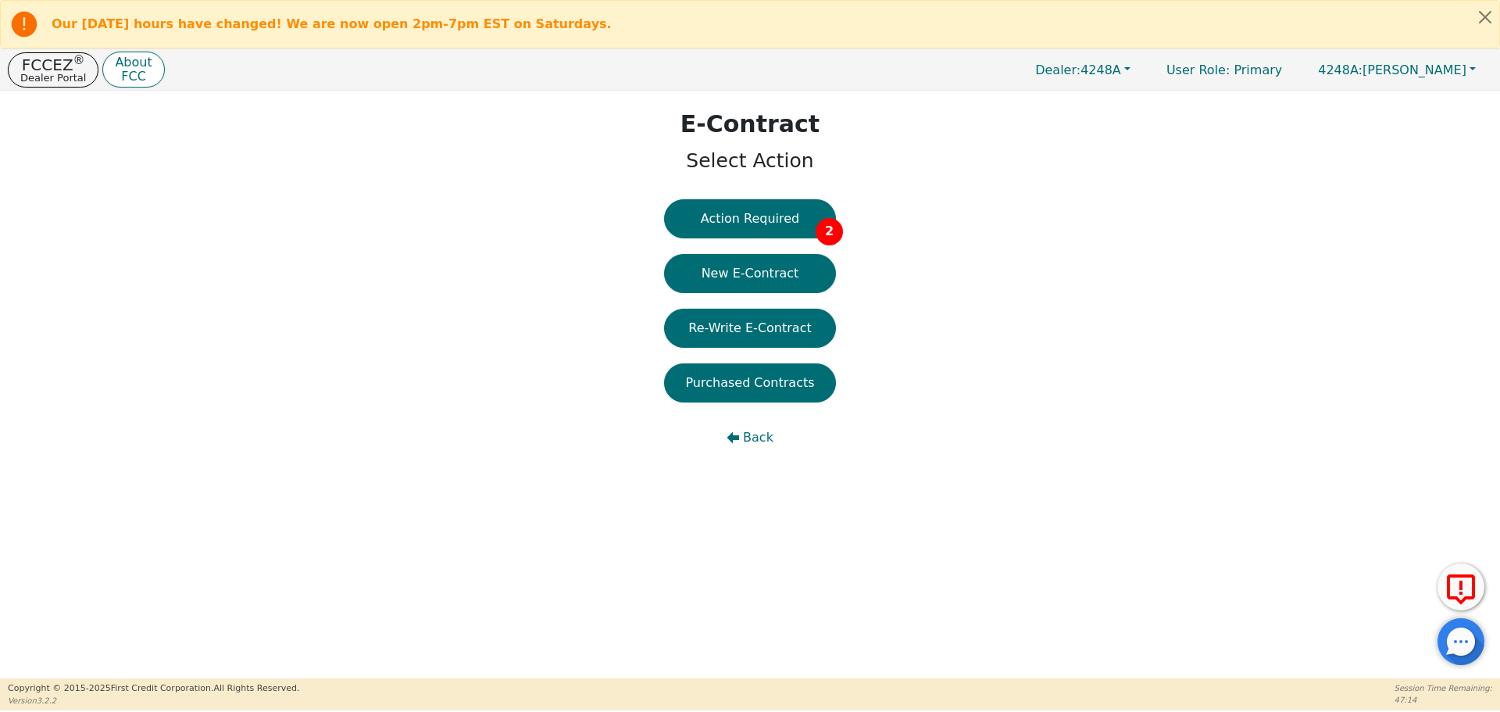
click at [744, 233] on button "Action Required 2" at bounding box center [750, 218] width 172 height 39
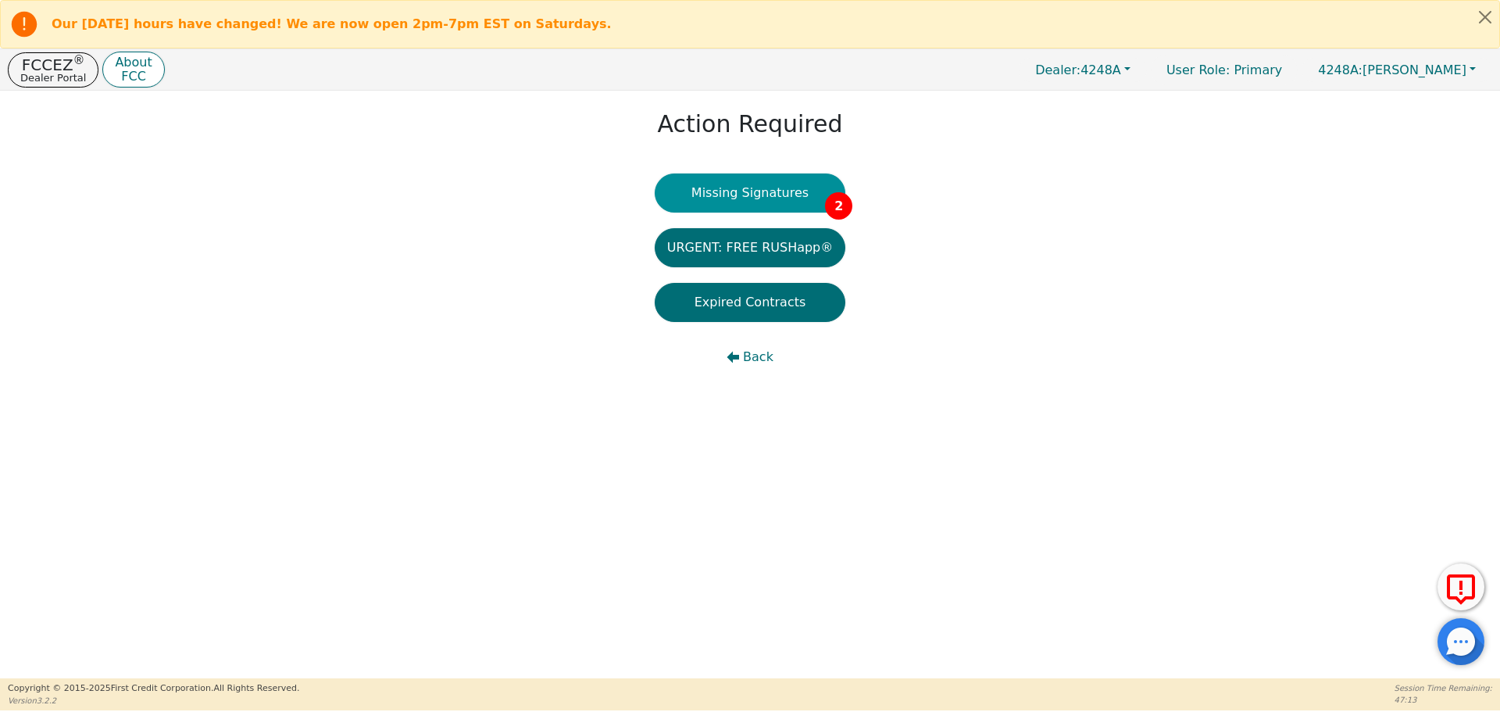
click at [748, 201] on button "Missing Signatures 2" at bounding box center [750, 192] width 191 height 39
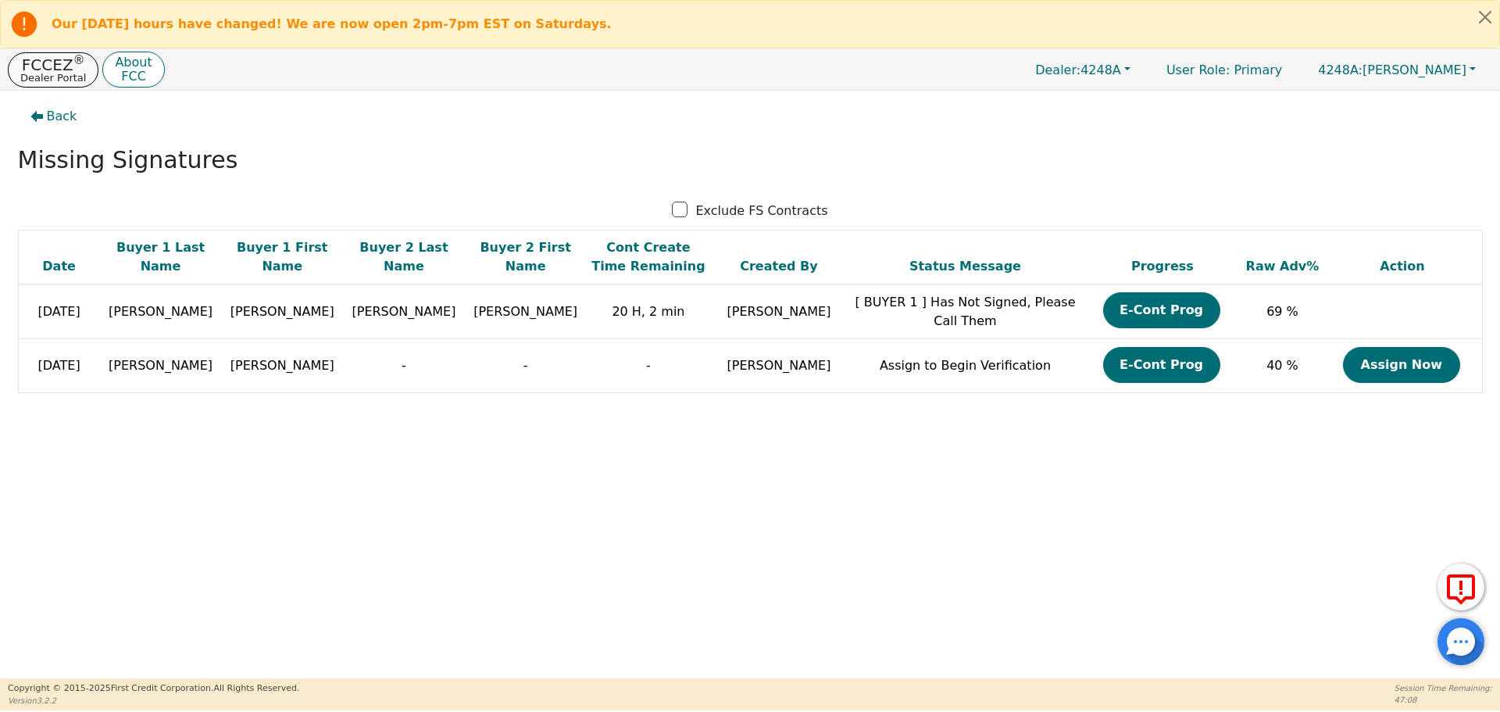
click at [36, 69] on p "FCCEZ ®" at bounding box center [53, 65] width 66 height 16
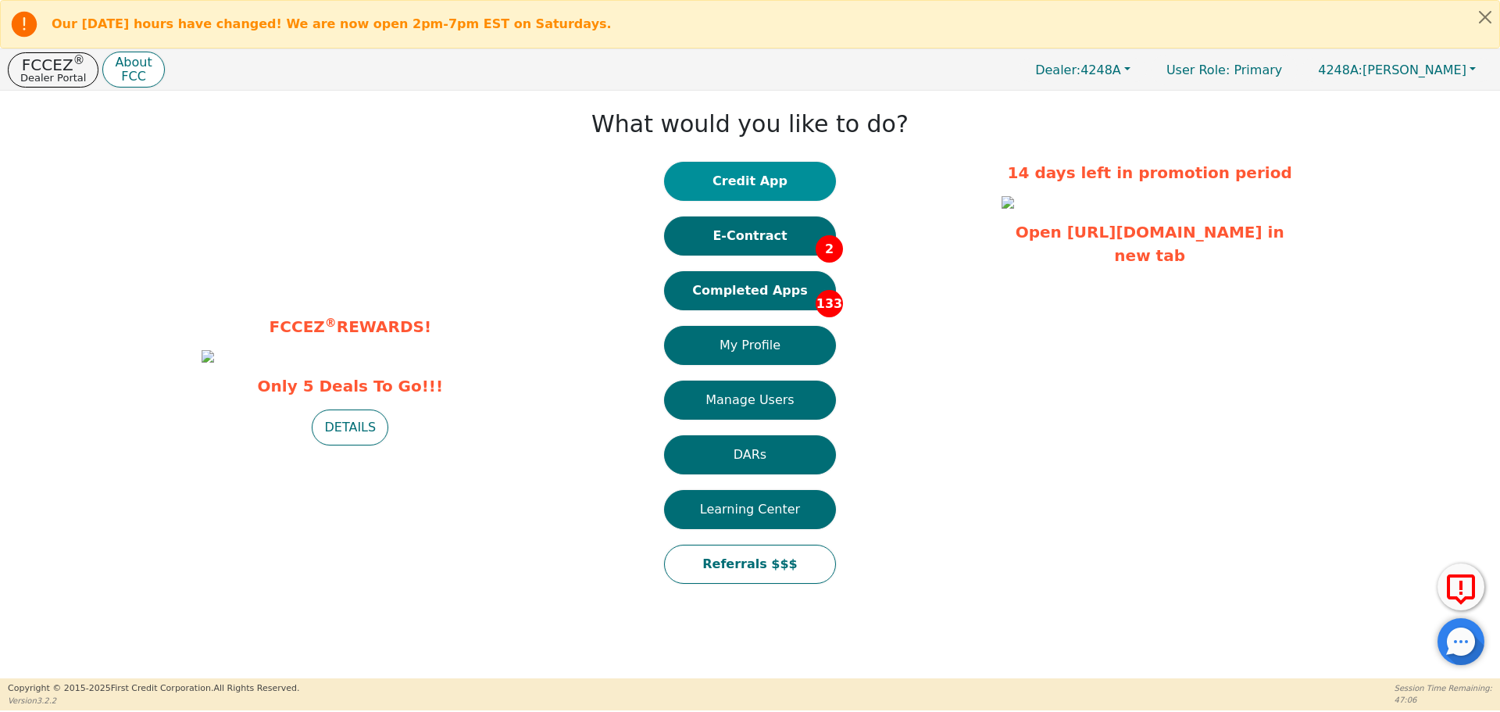
click at [735, 173] on button "Credit App" at bounding box center [750, 181] width 172 height 39
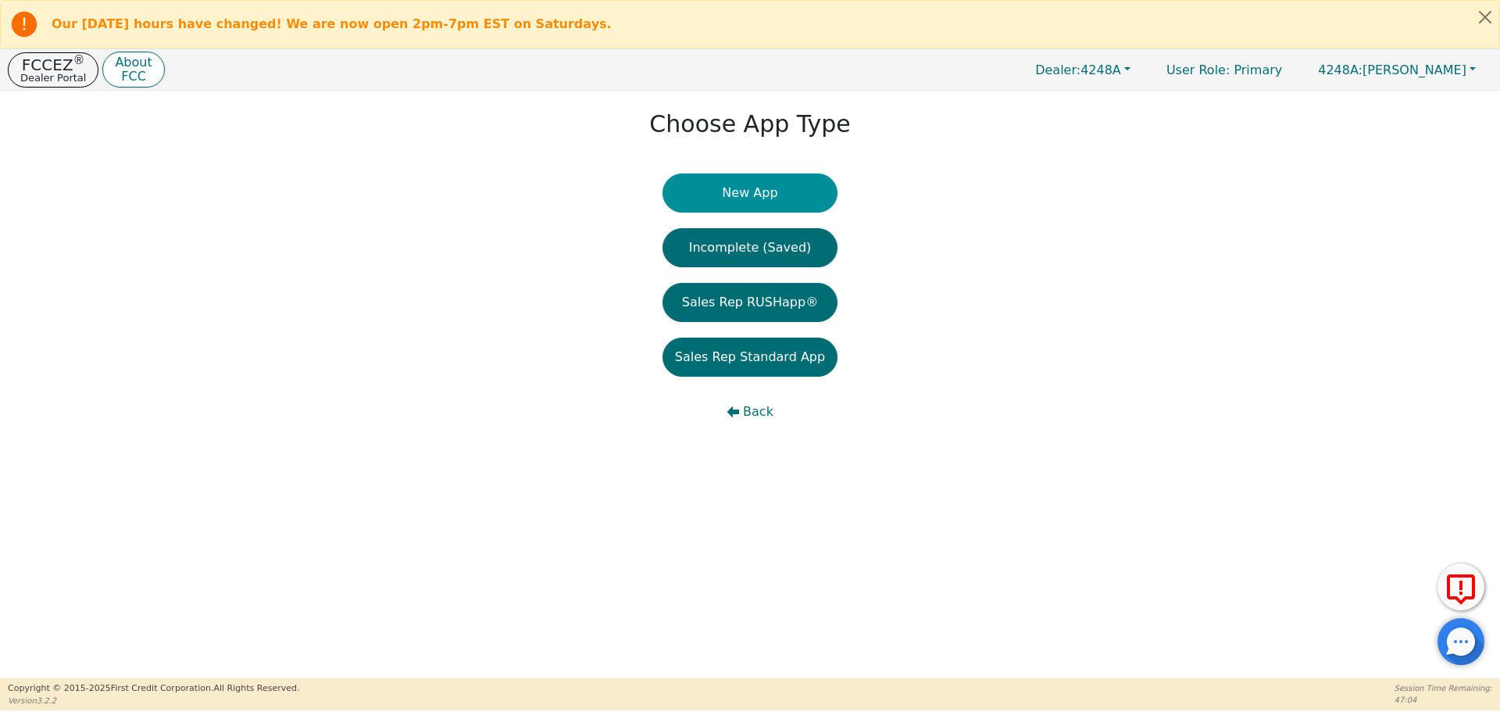
click at [737, 182] on button "New App" at bounding box center [749, 192] width 175 height 39
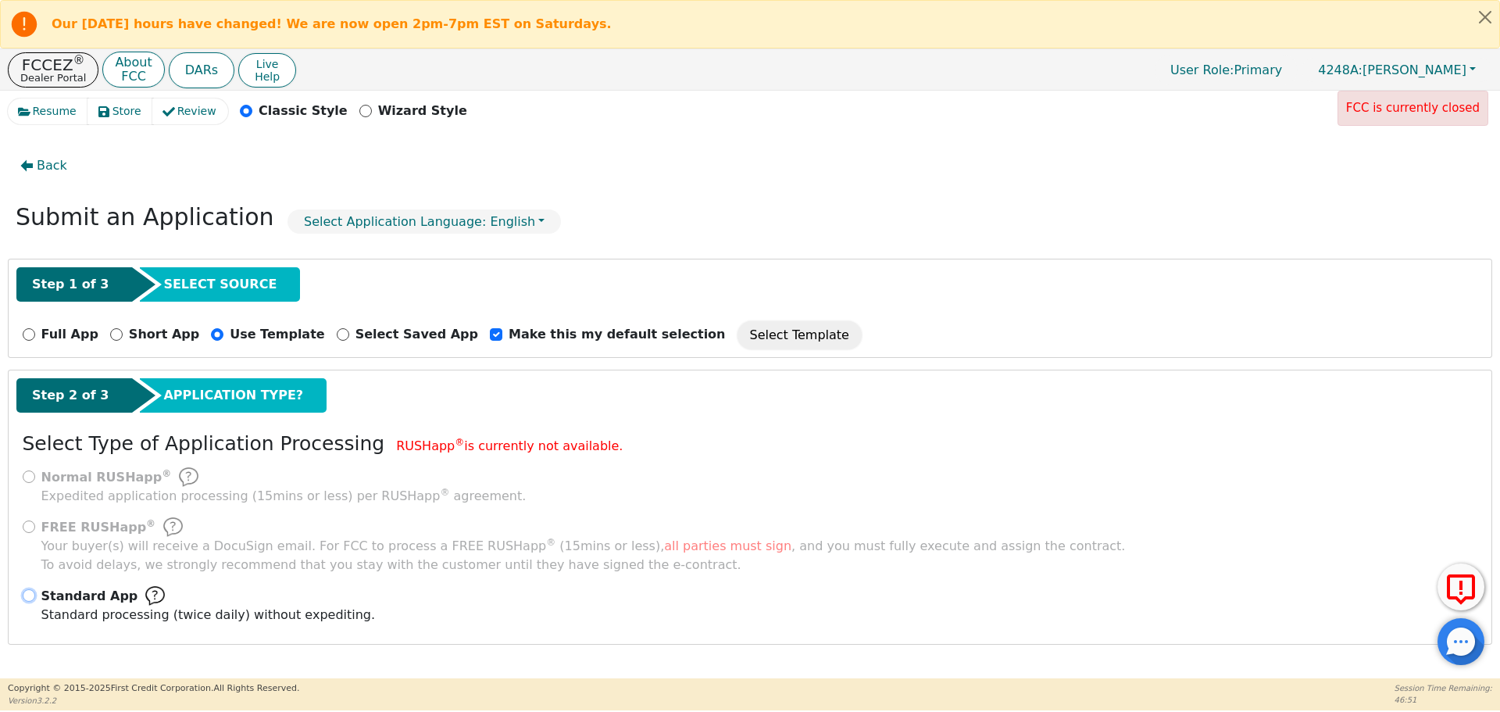
click at [26, 595] on input "Standard App Standard processing (twice daily) without expediting." at bounding box center [29, 595] width 12 height 12
radio input "true"
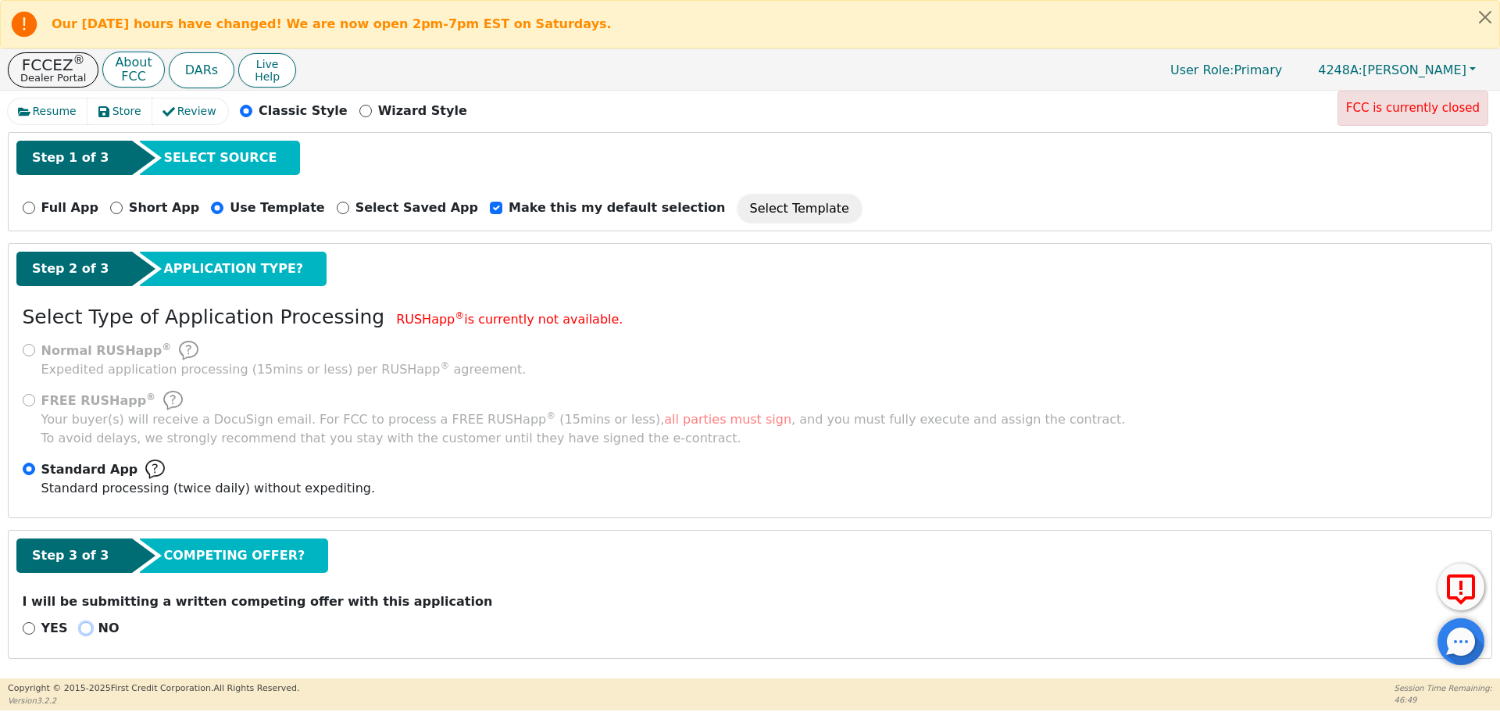
click at [80, 632] on input "NO" at bounding box center [86, 628] width 12 height 12
radio input "true"
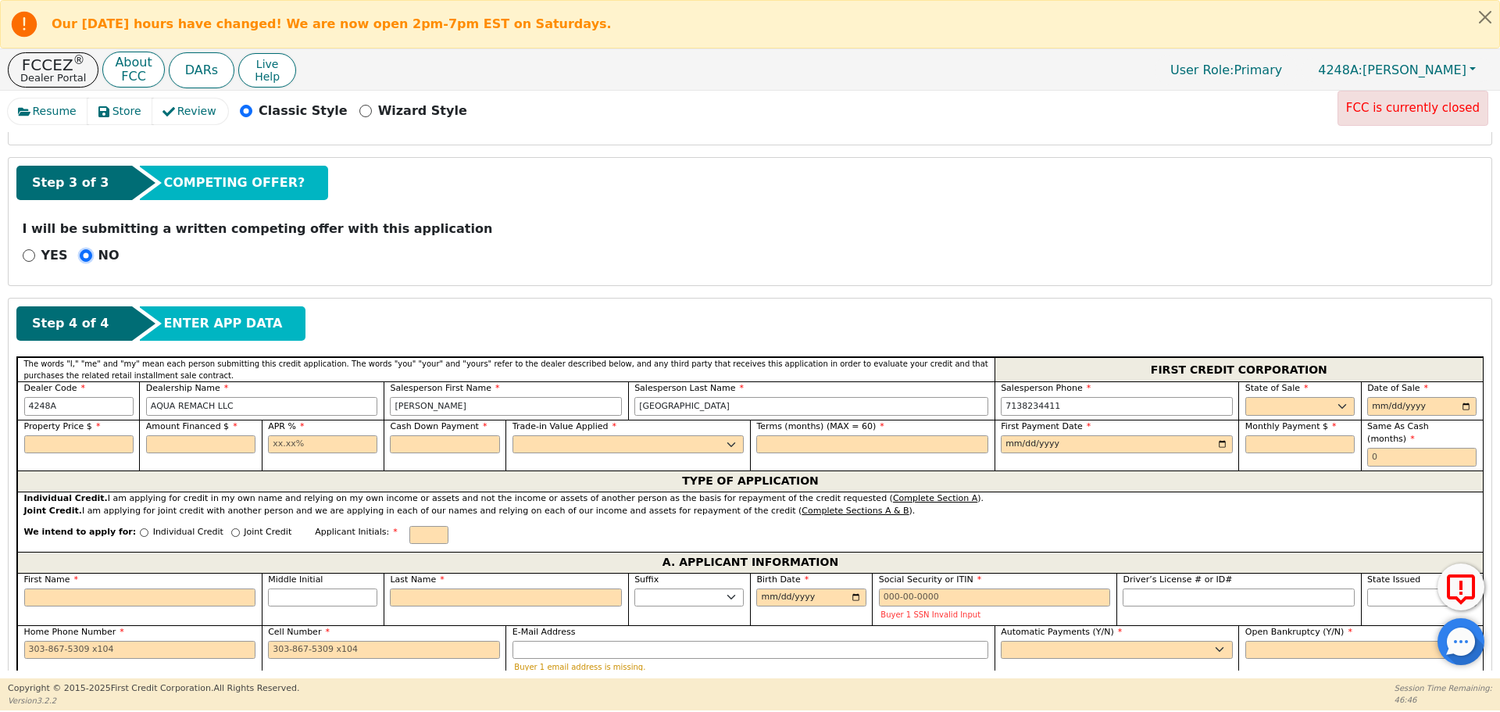
scroll to position [540, 0]
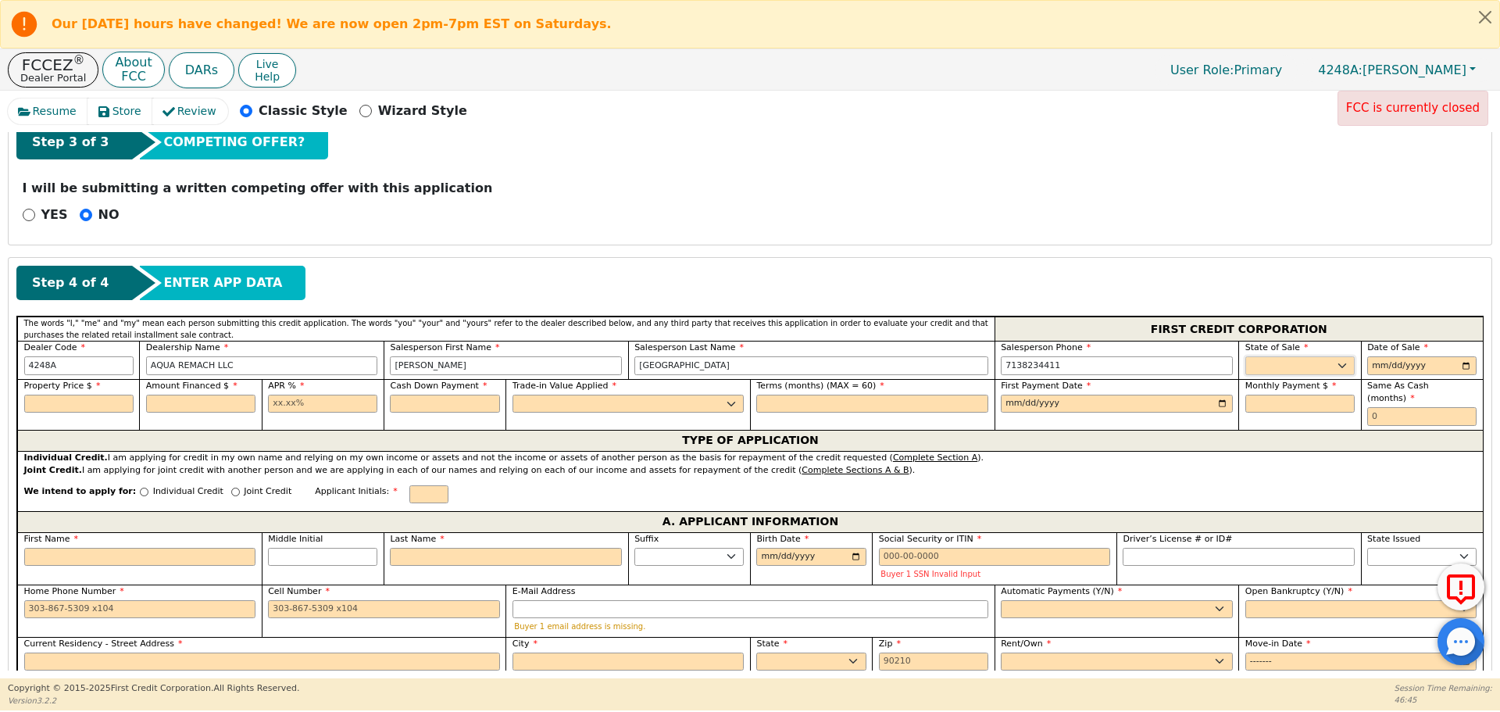
click at [1269, 363] on select "AK AL AR AZ CA CO CT DC DE FL [GEOGRAPHIC_DATA] HI IA ID IL IN KS [GEOGRAPHIC_D…" at bounding box center [1299, 365] width 109 height 19
select select "[GEOGRAPHIC_DATA]"
click at [1245, 356] on select "AK AL AR AZ CA CO CT DC DE FL [GEOGRAPHIC_DATA] HI IA ID IL IN KS [GEOGRAPHIC_D…" at bounding box center [1299, 365] width 109 height 19
type input "[DATE]"
type input "8500.00"
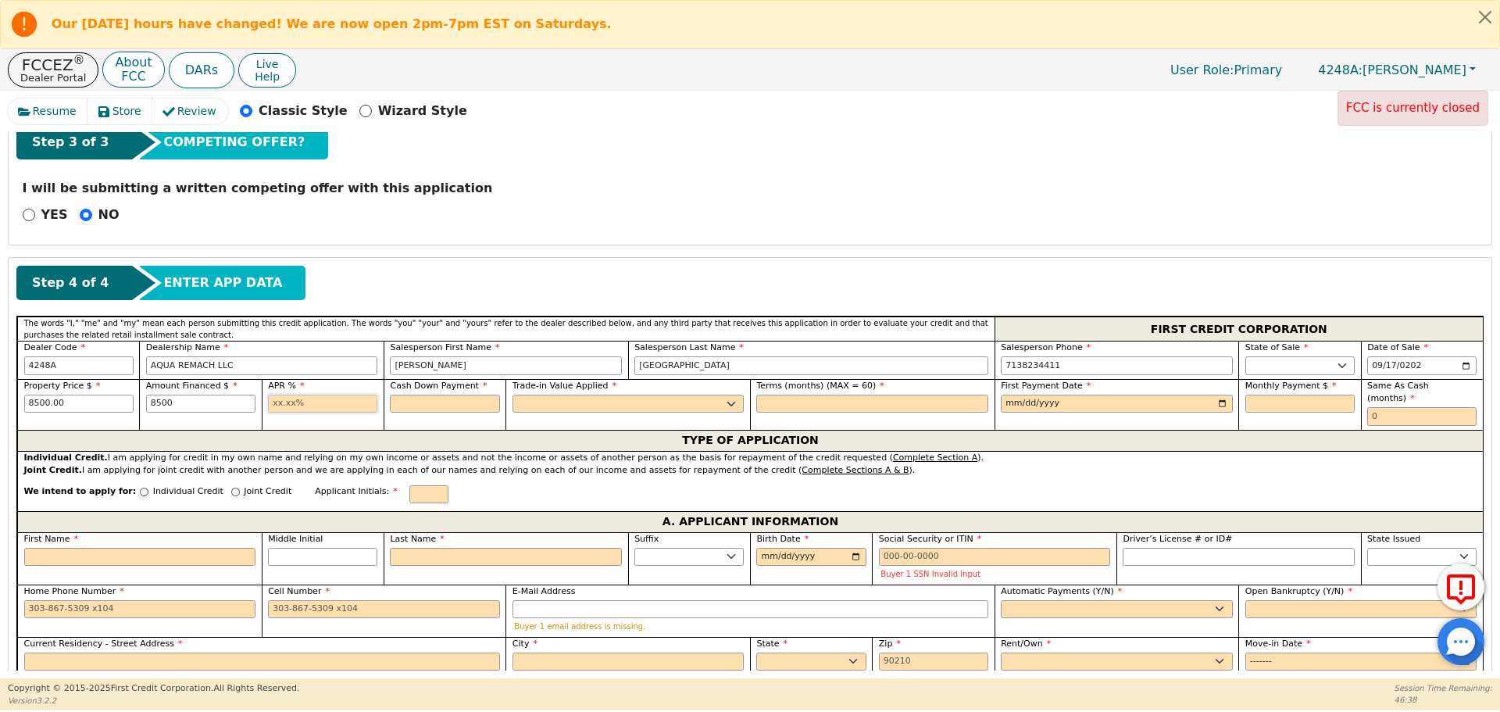
type input "8500.00"
type input "17.99"
type input "0.00"
select select "n"
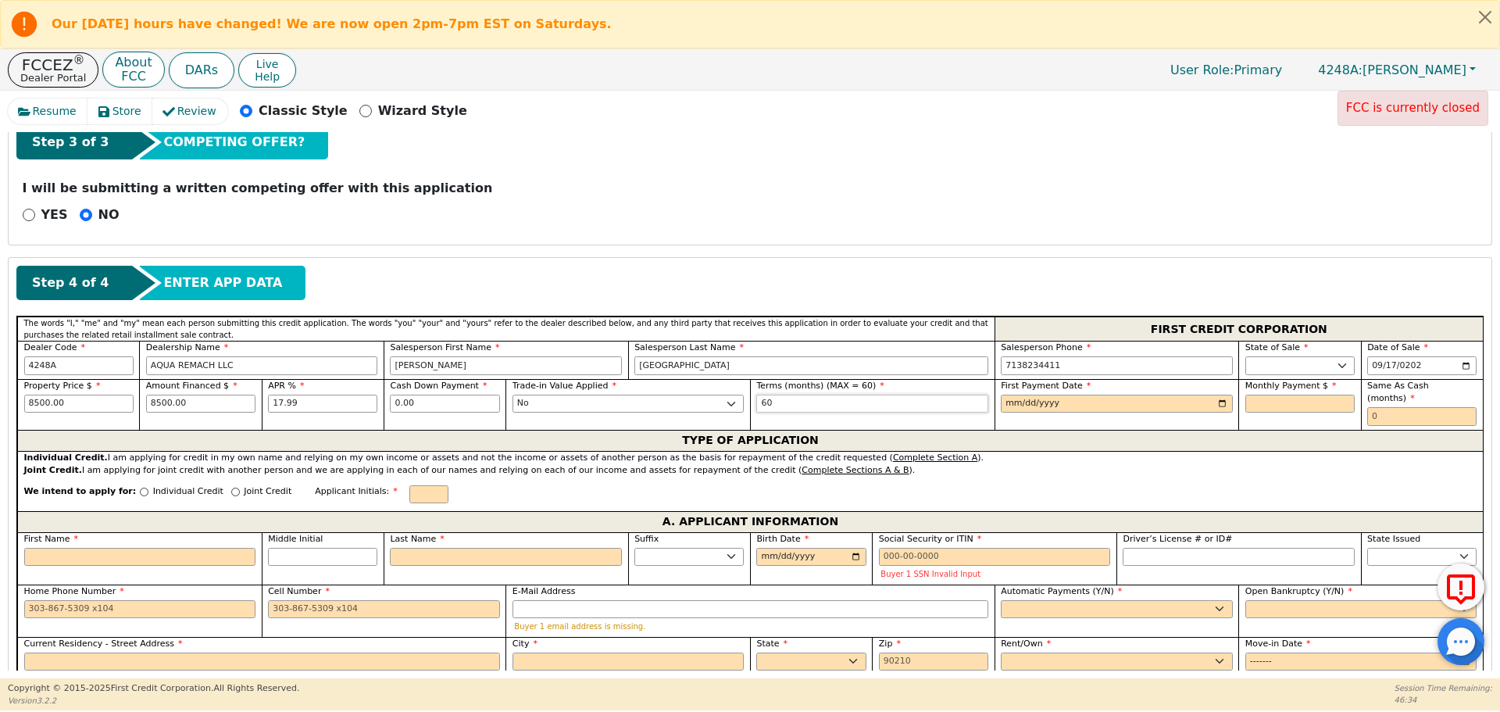
type input "60"
type input "[DATE]"
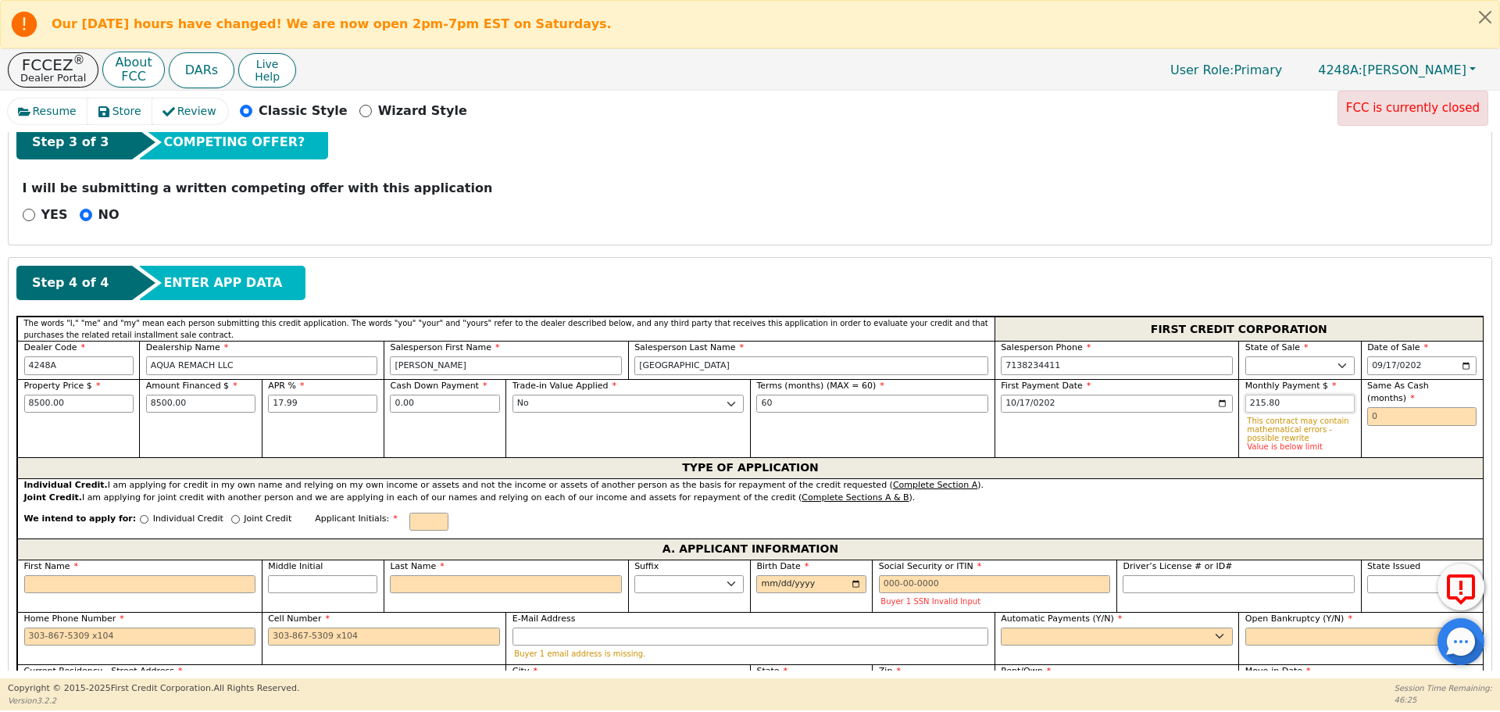
type input "215.80"
type input "0"
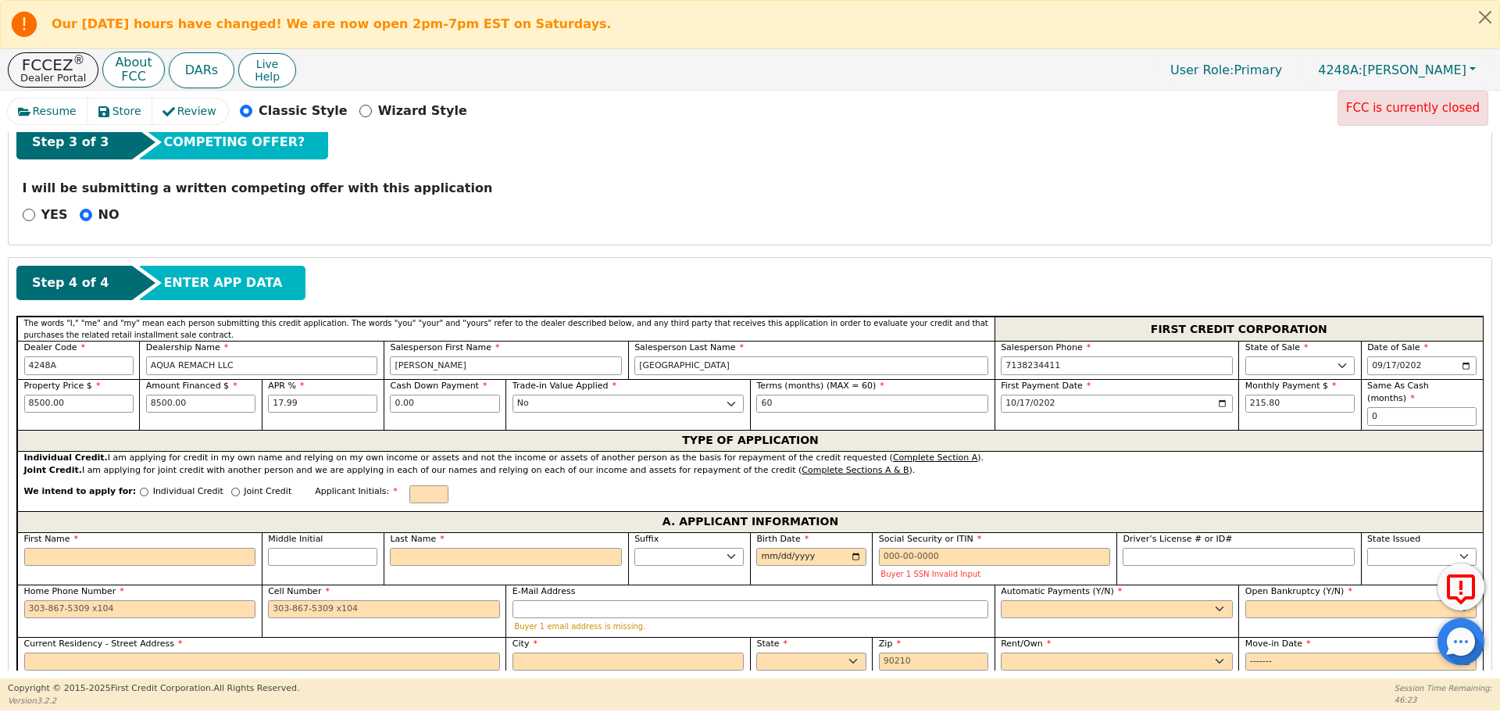
click at [140, 485] on div "Individual Credit" at bounding box center [182, 495] width 84 height 21
click at [140, 487] on input "Individual Credit" at bounding box center [144, 491] width 9 height 9
radio input "true"
click at [153, 548] on input "First Name" at bounding box center [140, 557] width 232 height 19
type input "G"
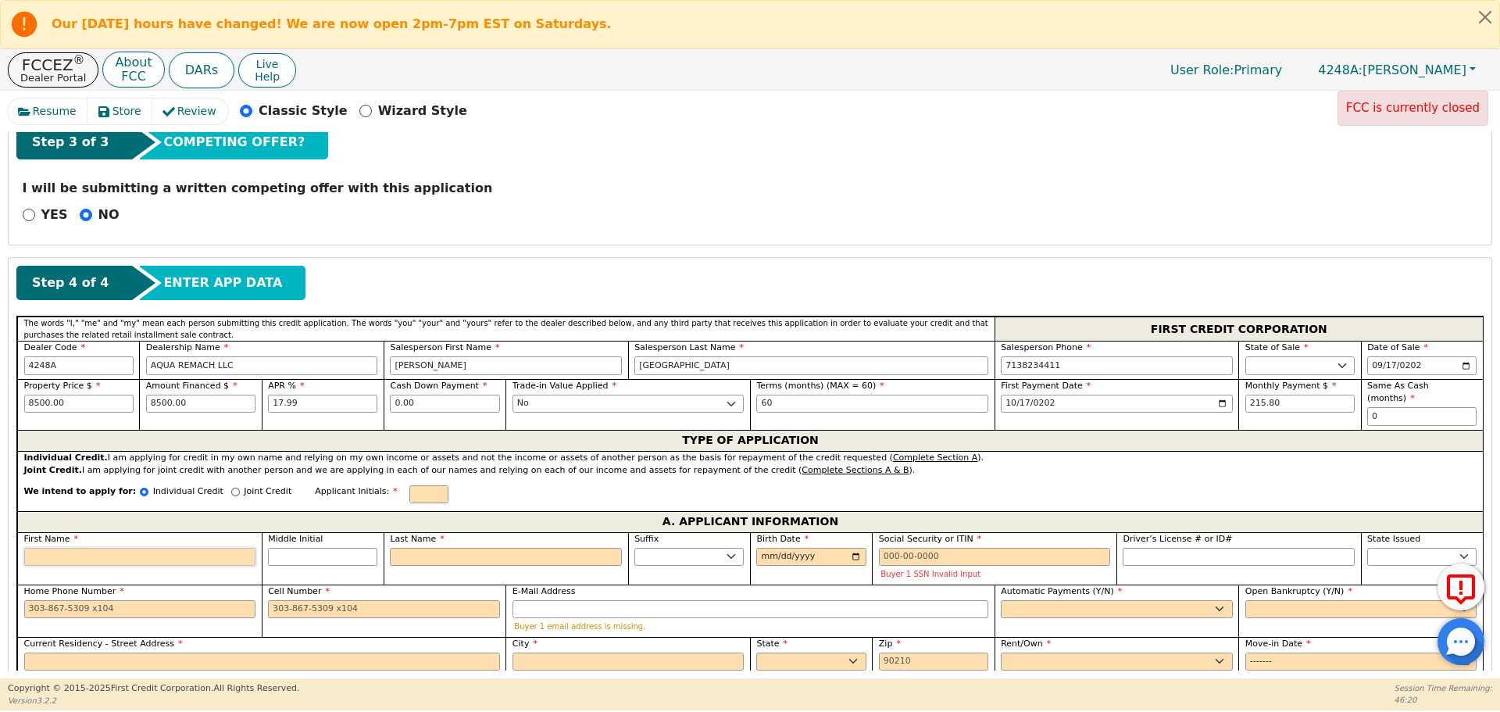
type input "G"
type input "Gi"
type input "[PERSON_NAME]"
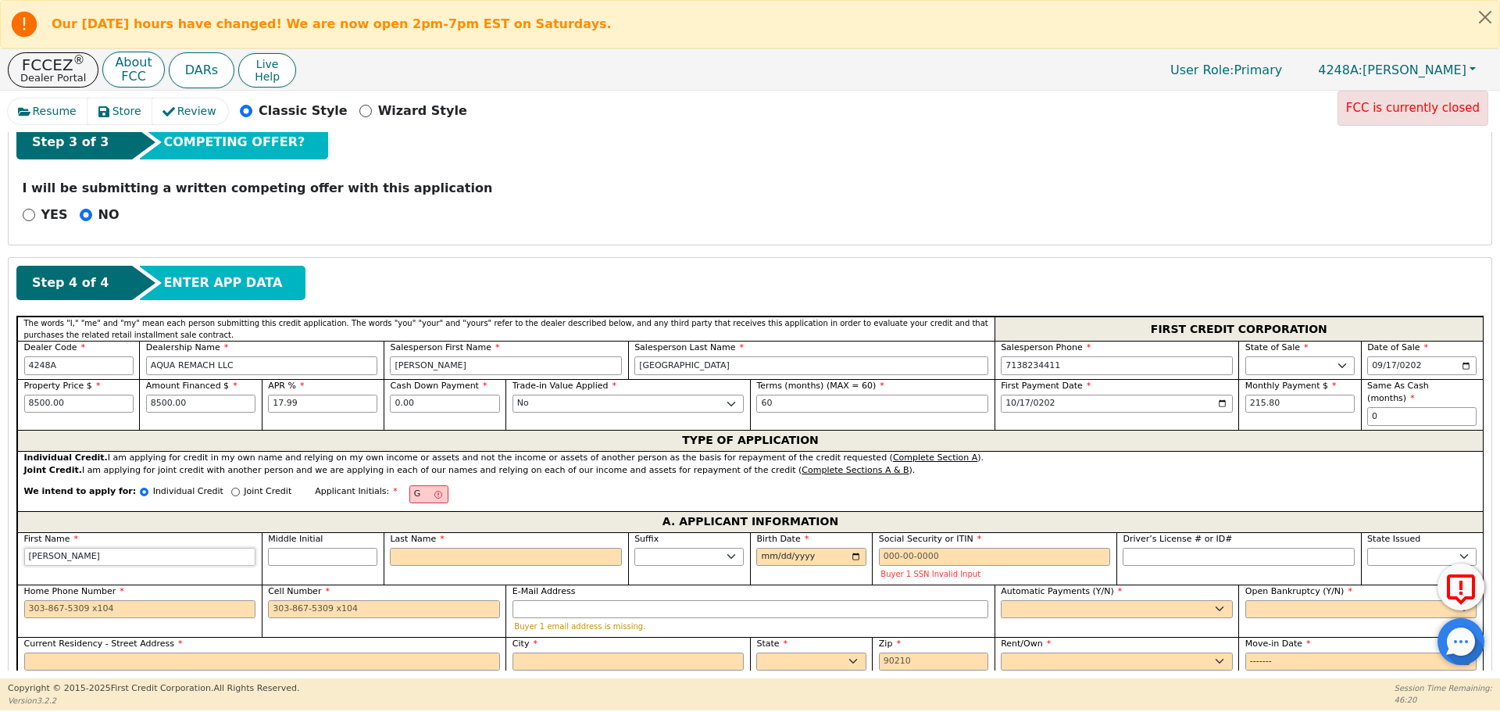
type input "[PERSON_NAME]"
type input "Gilbe"
type input "Gilber"
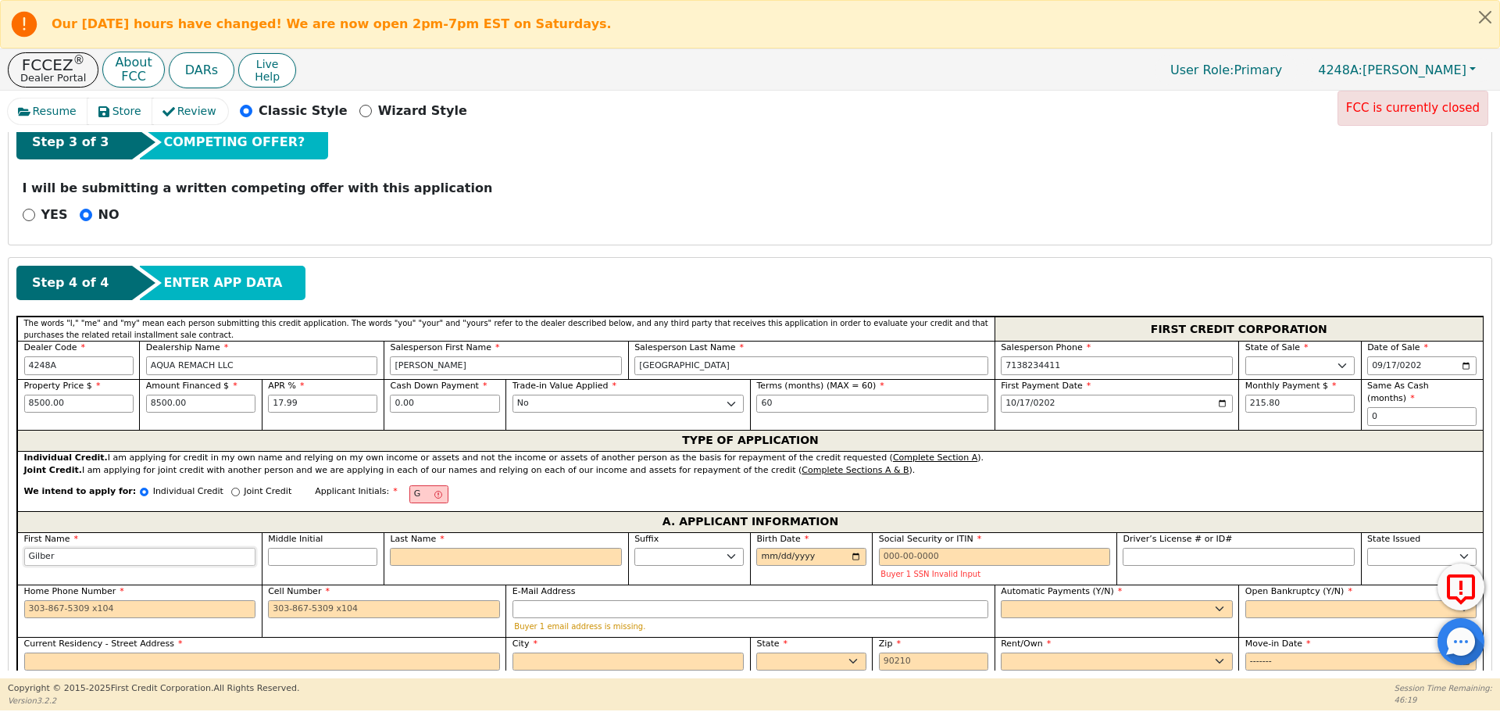
type input "[PERSON_NAME]"
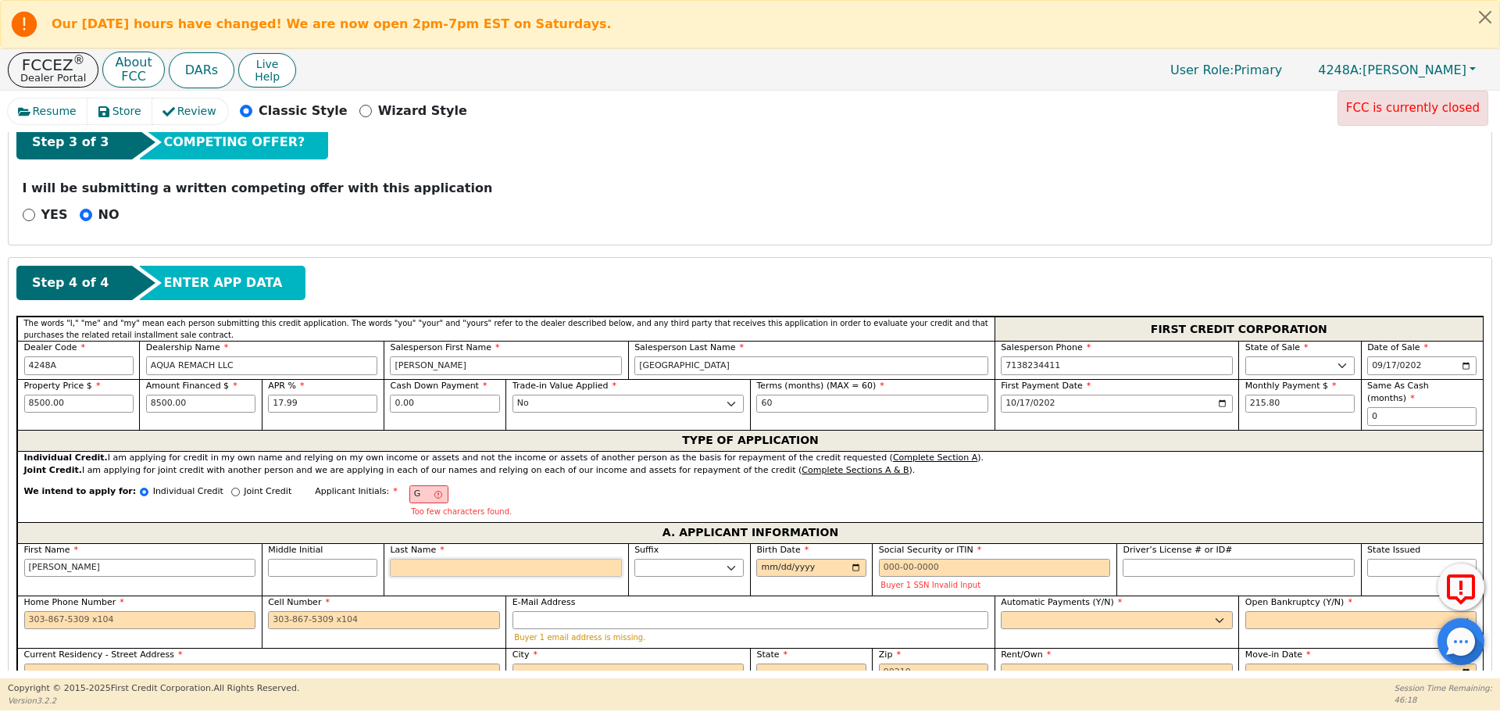
type input "GG"
type input "G"
type input "[PERSON_NAME]"
type input "Go"
type input "[PERSON_NAME]"
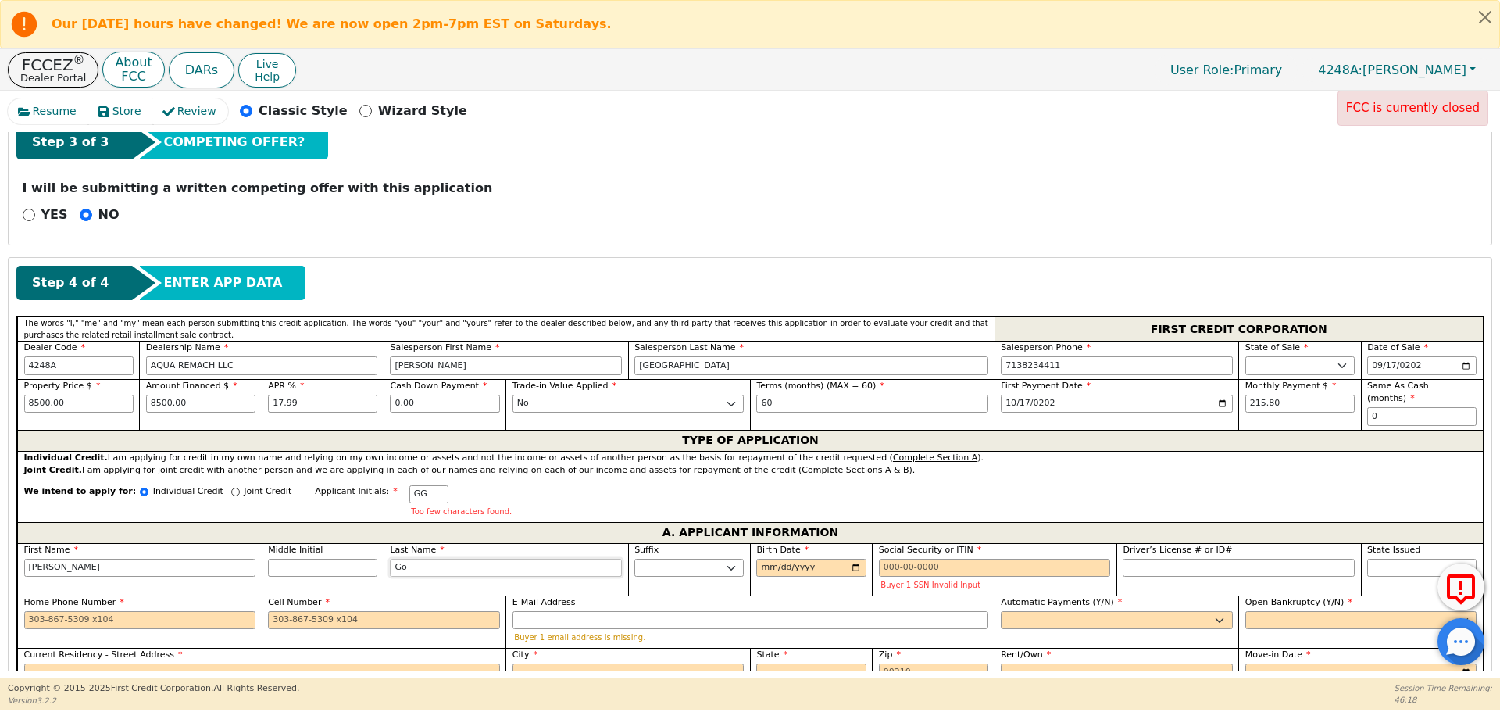
type input "Gon"
type input "[PERSON_NAME]"
type input "Gonz"
type input "[PERSON_NAME]"
type input "Gonza"
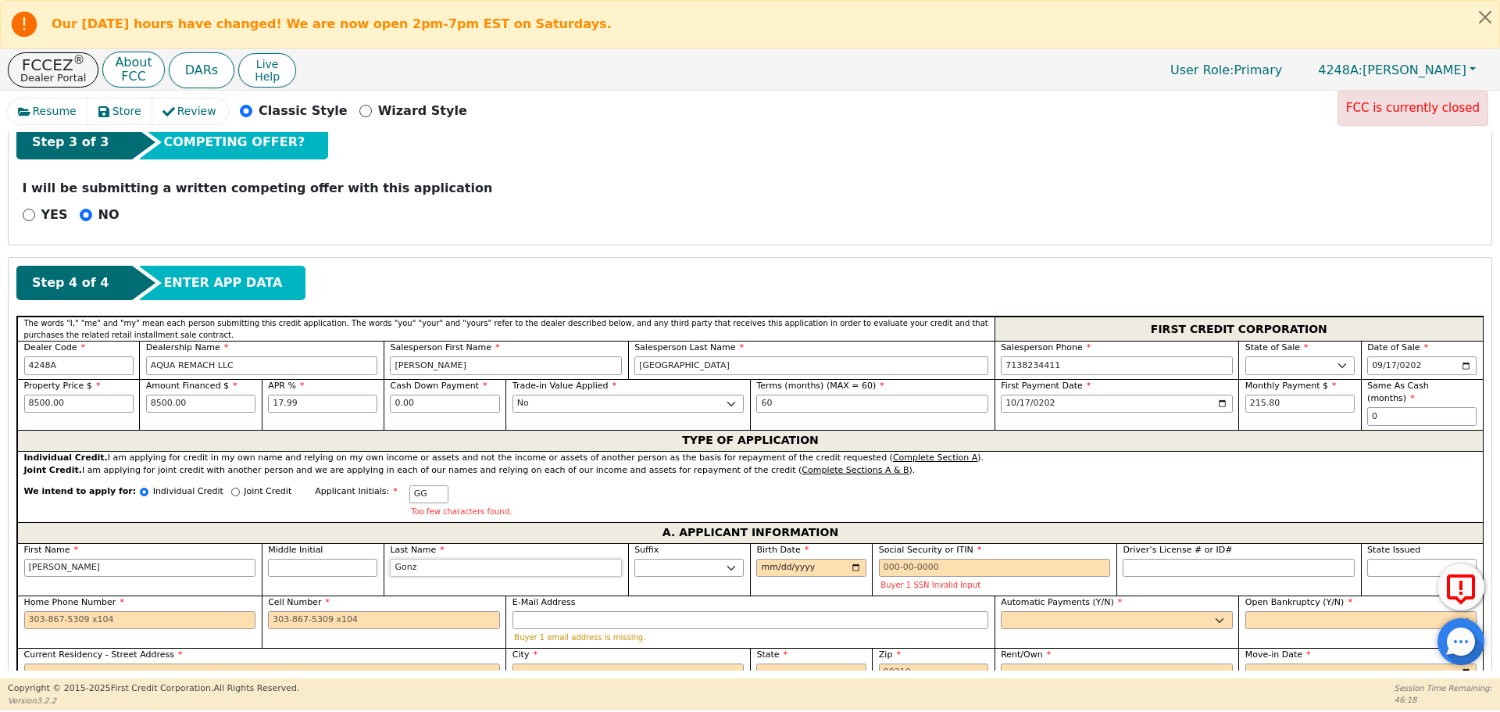
type input "[PERSON_NAME]"
type input "Gonzale"
type input "[PERSON_NAME]"
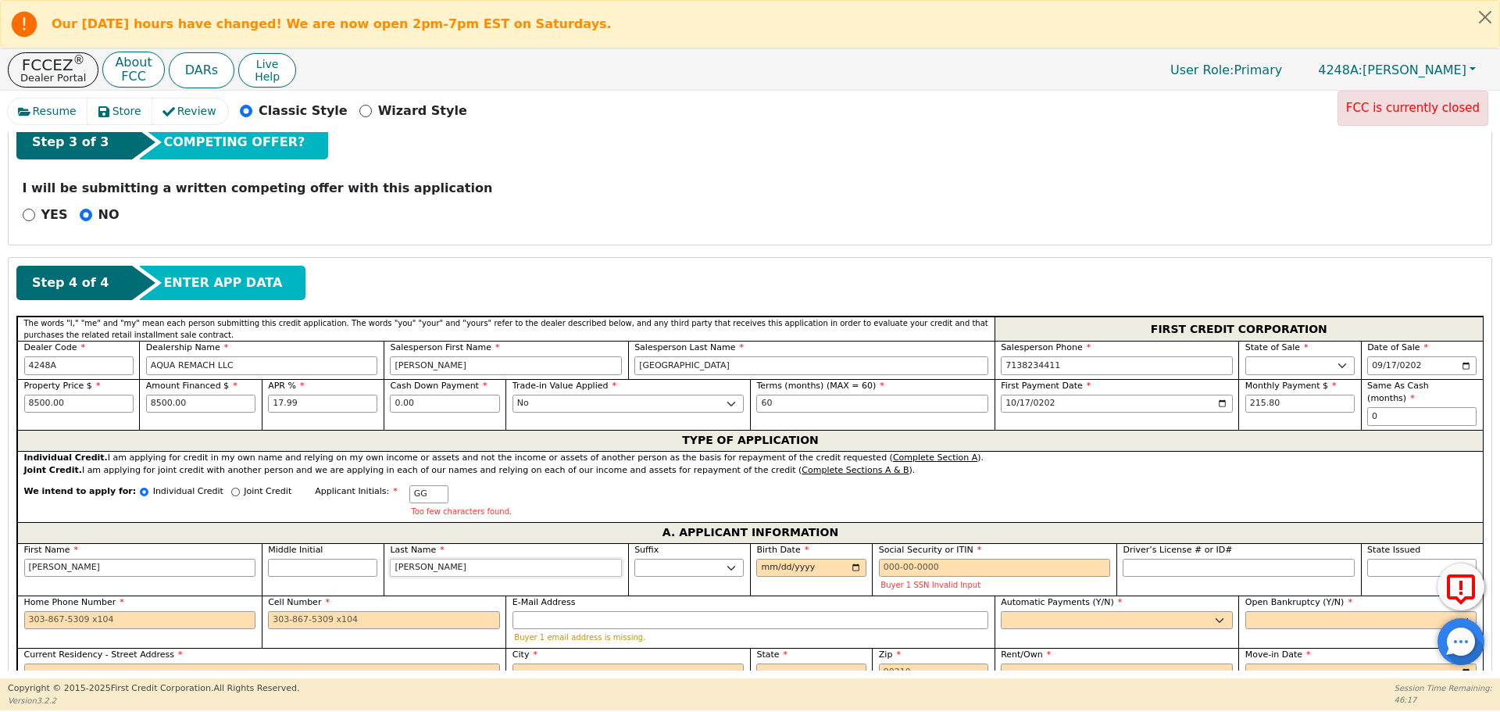
type input "[PERSON_NAME]"
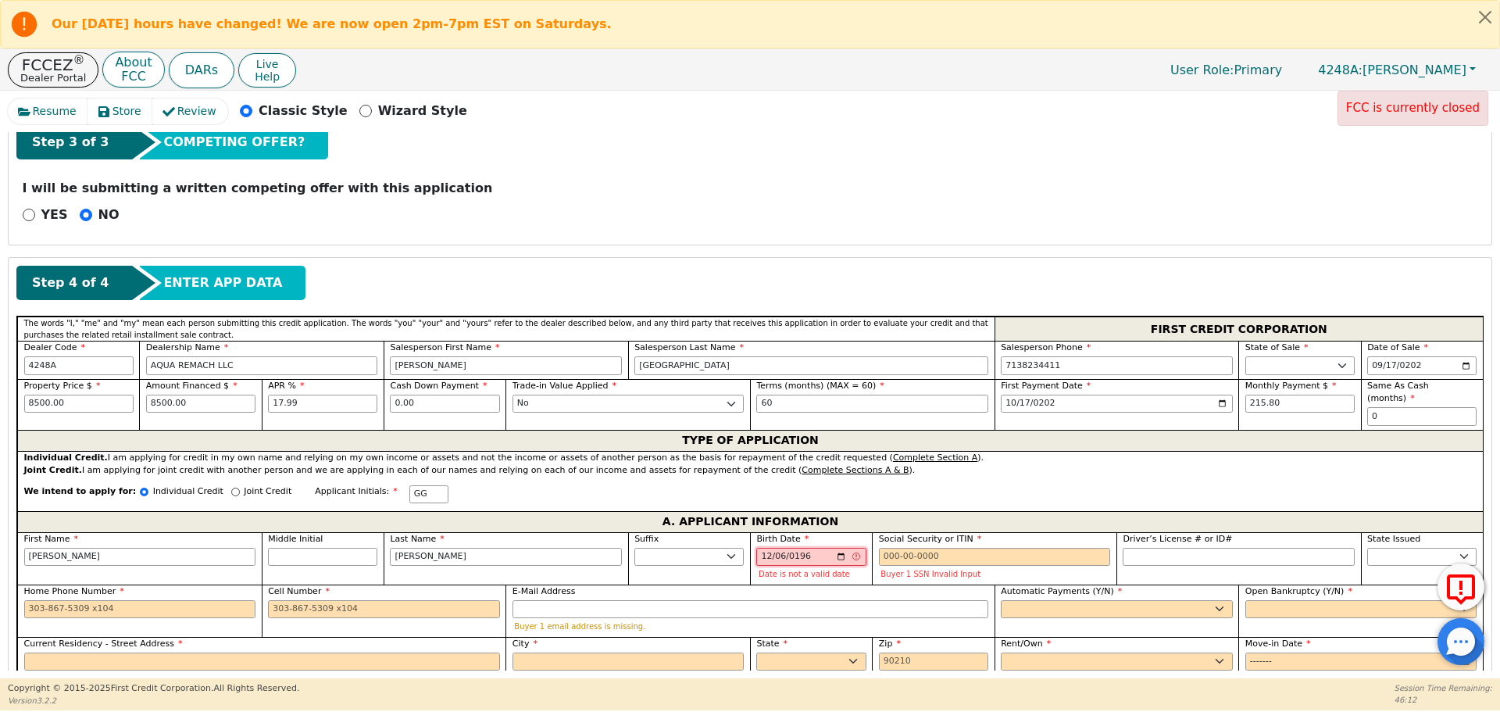
type input "[DATE]"
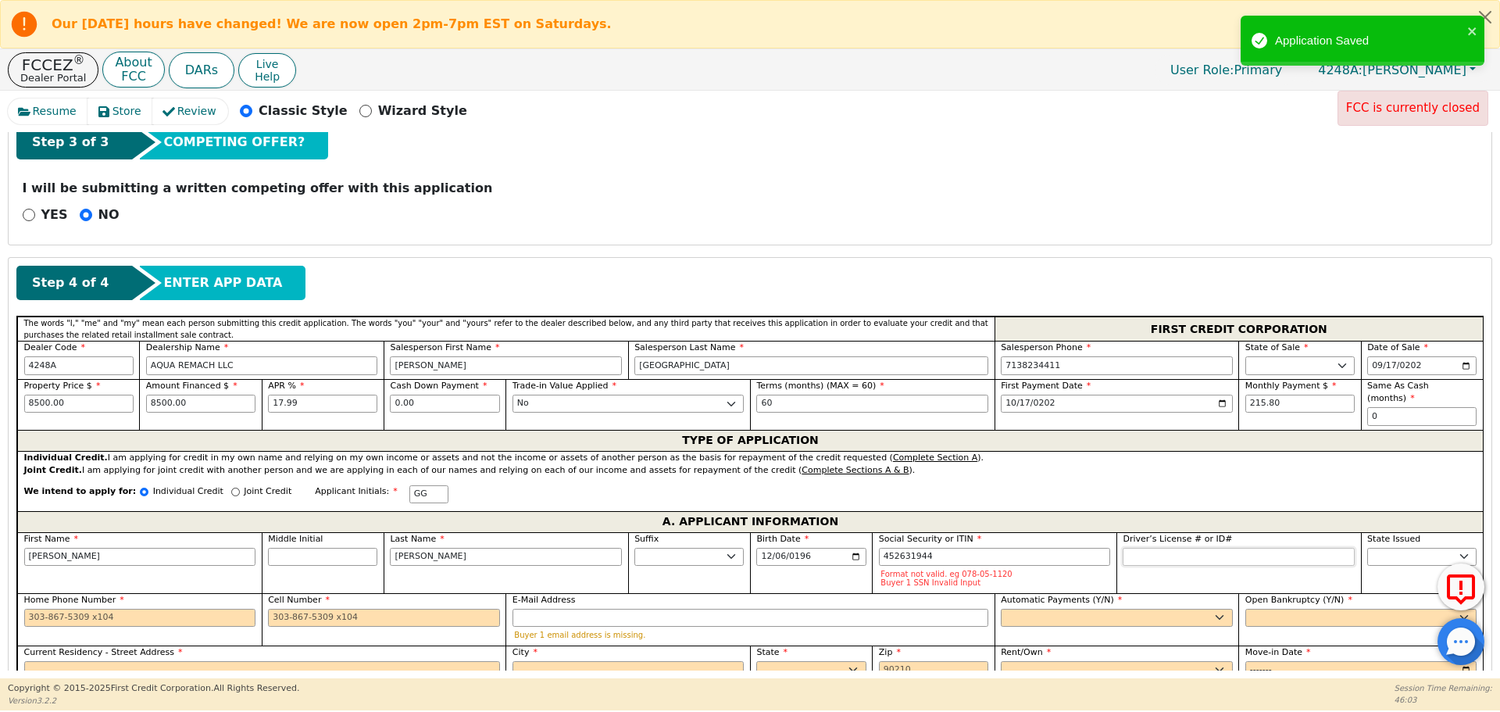
type input "***-**-1944"
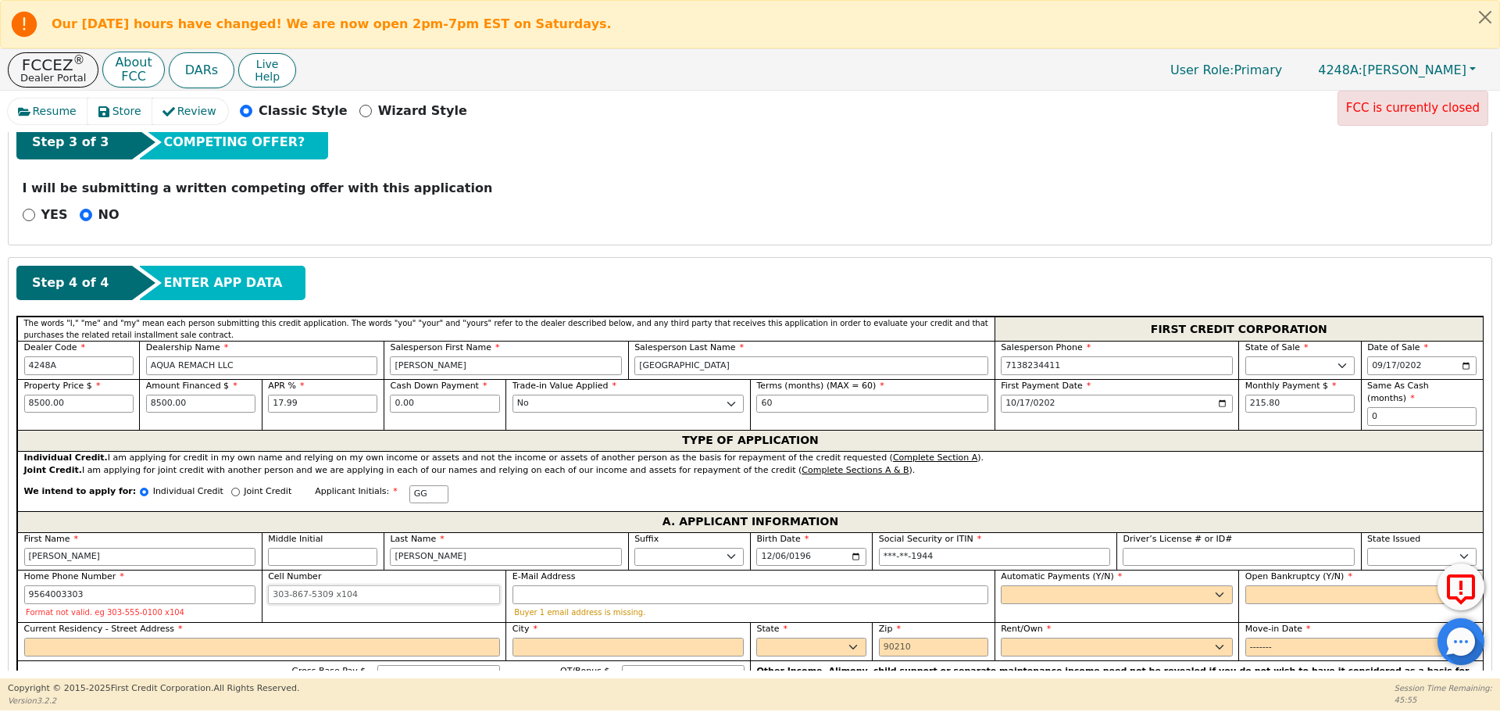
type input "[PHONE_NUMBER]"
type input "a"
type input "[EMAIL_ADDRESS][DOMAIN_NAME]"
select select "y"
type input "[PERSON_NAME]"
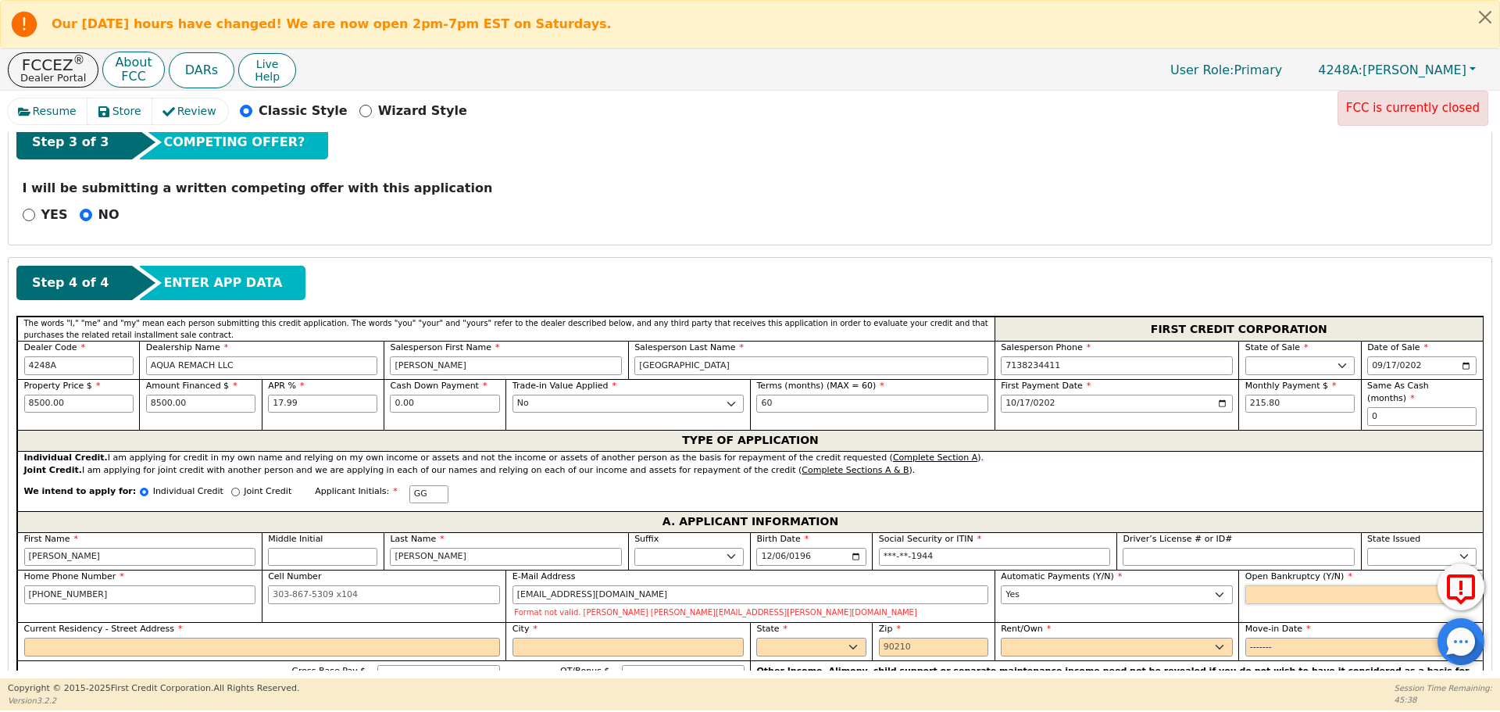
select select "n"
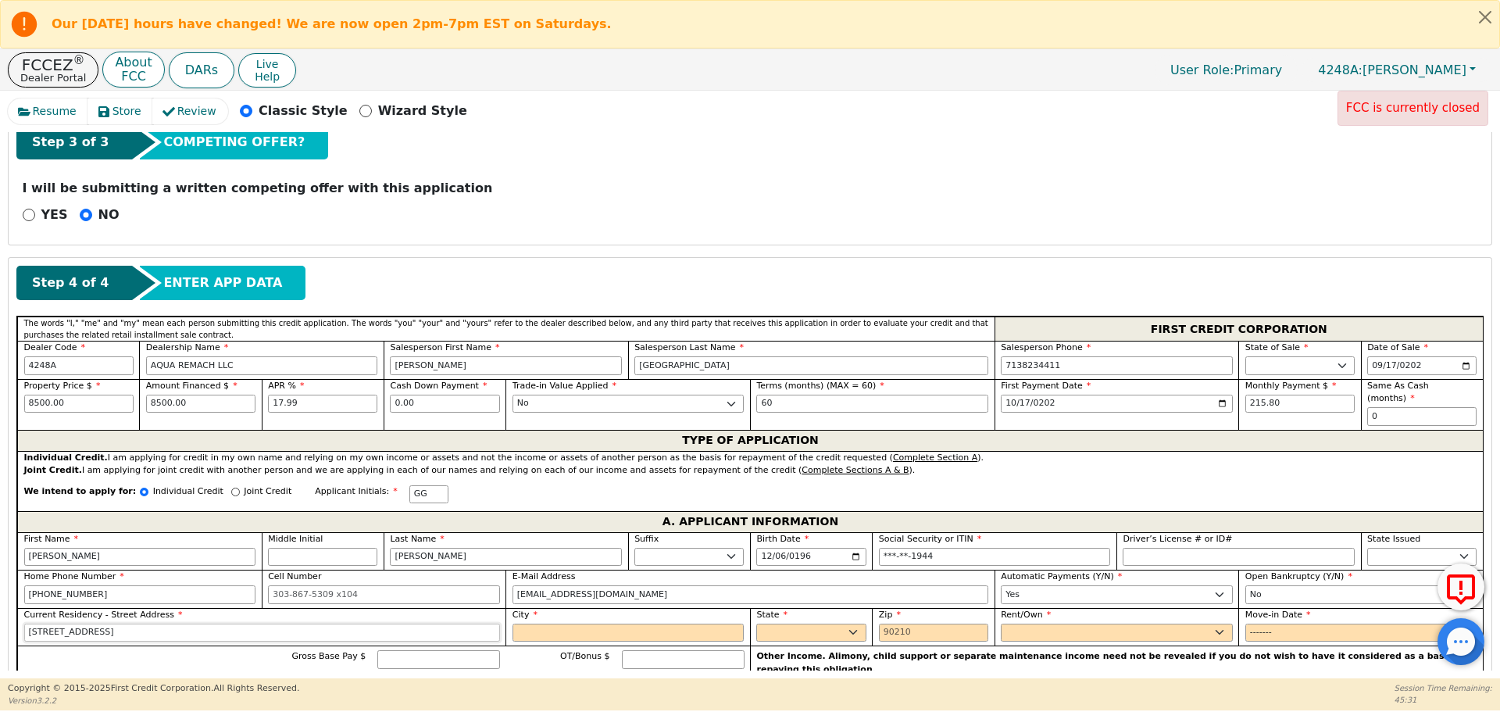
type input "[STREET_ADDRESS]"
click at [618, 623] on input "City" at bounding box center [628, 632] width 232 height 19
type input "Penitas"
select select "[GEOGRAPHIC_DATA]"
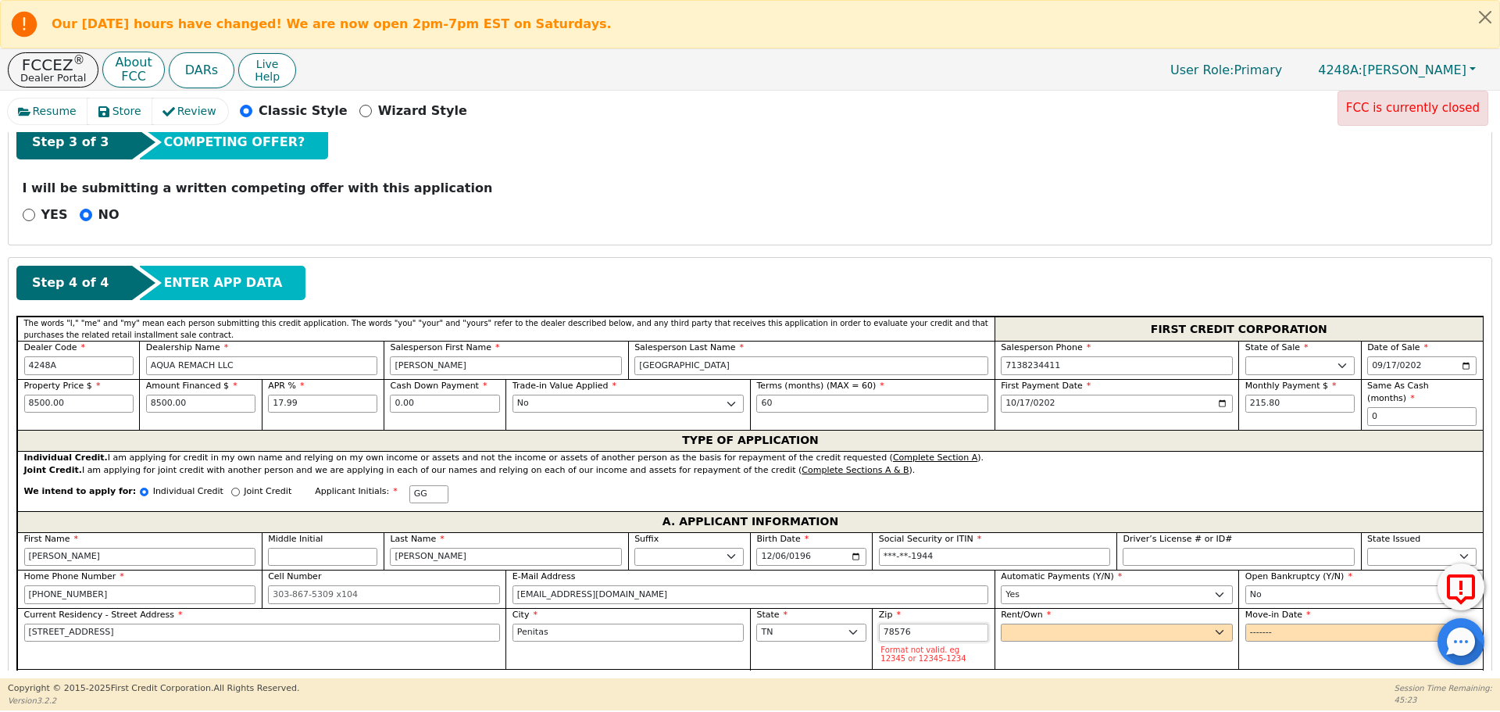
type input "78576"
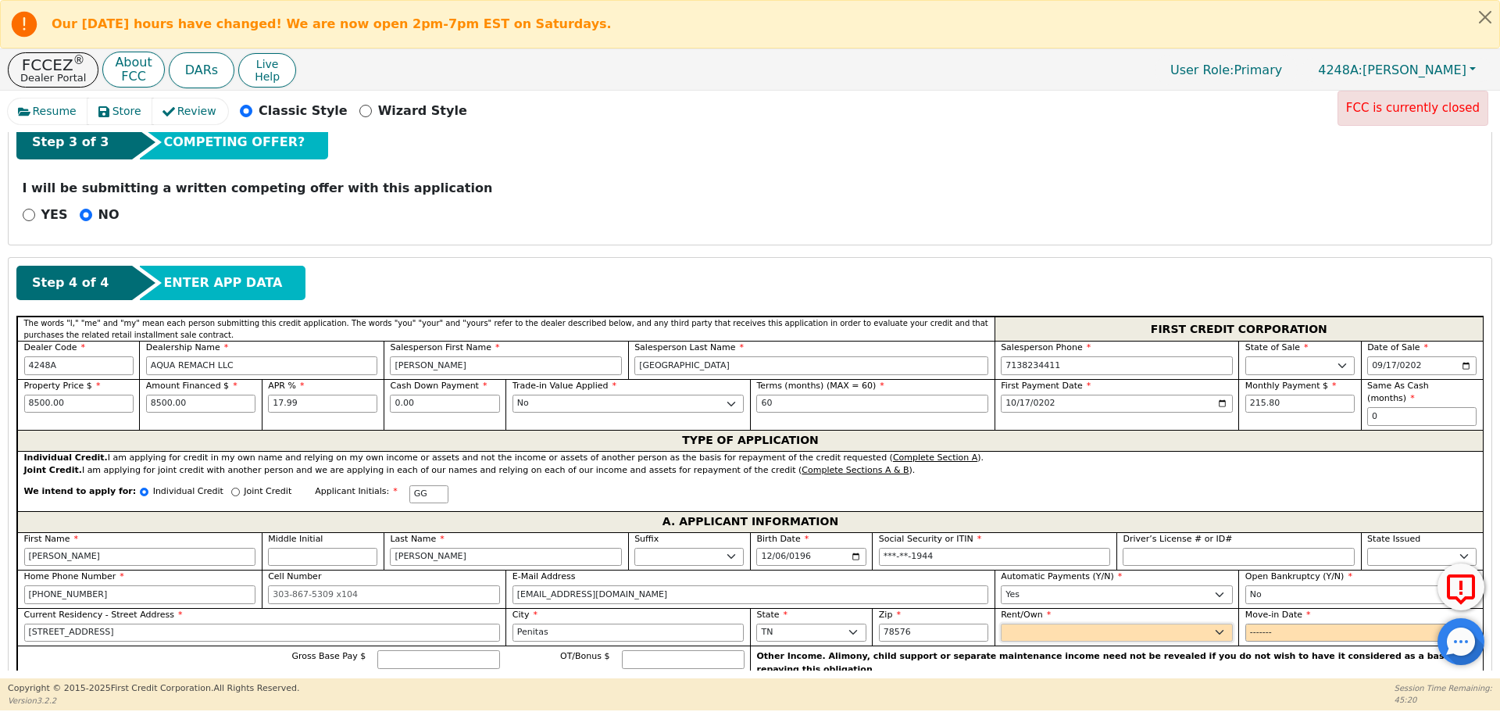
select select "Own"
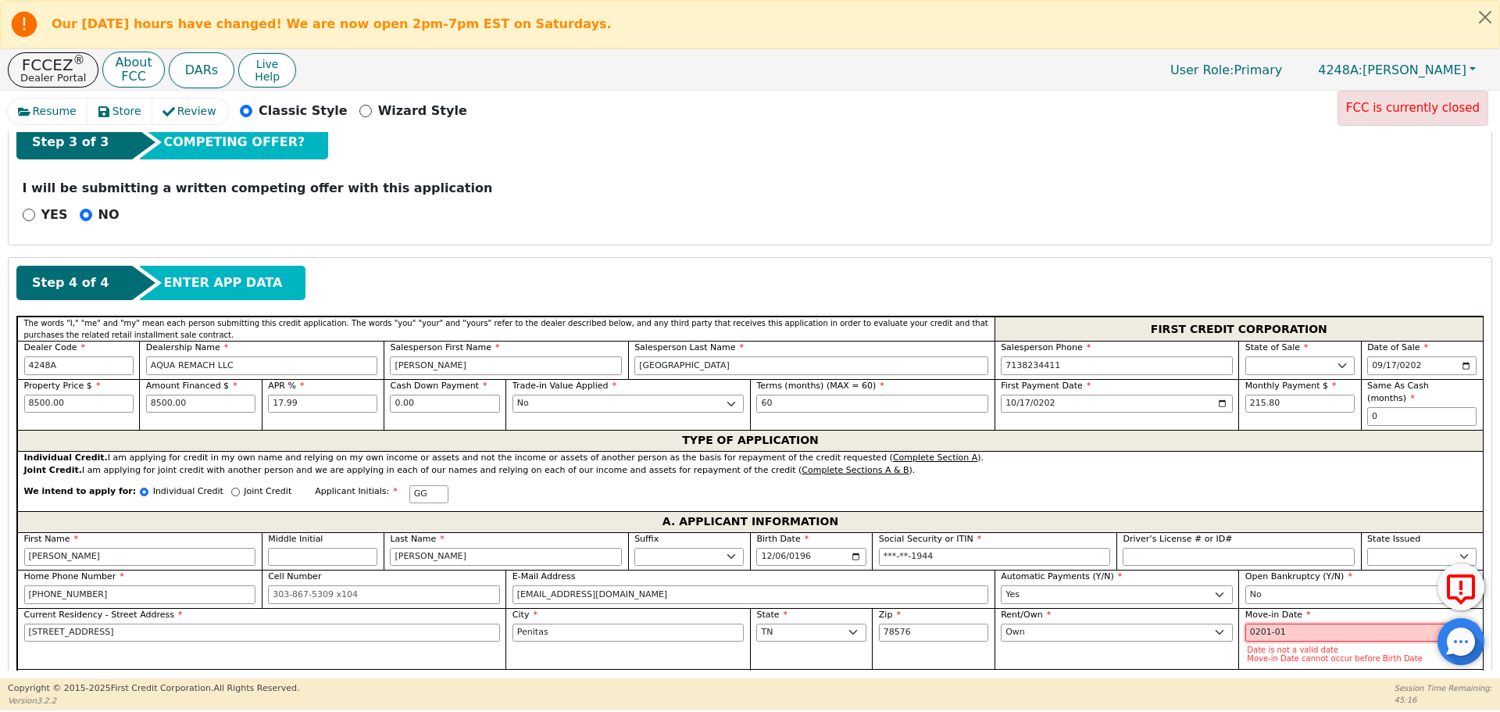
type input "2019-01"
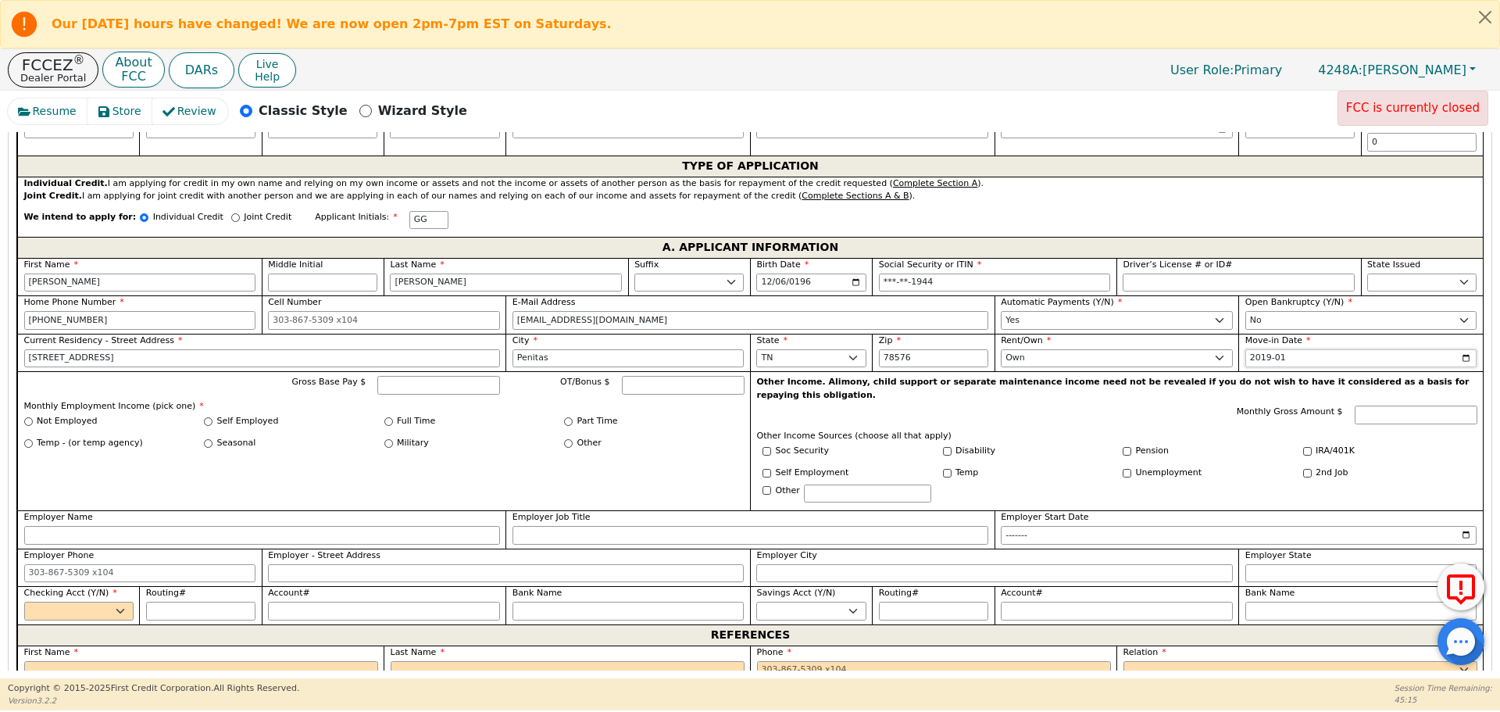
scroll to position [842, 0]
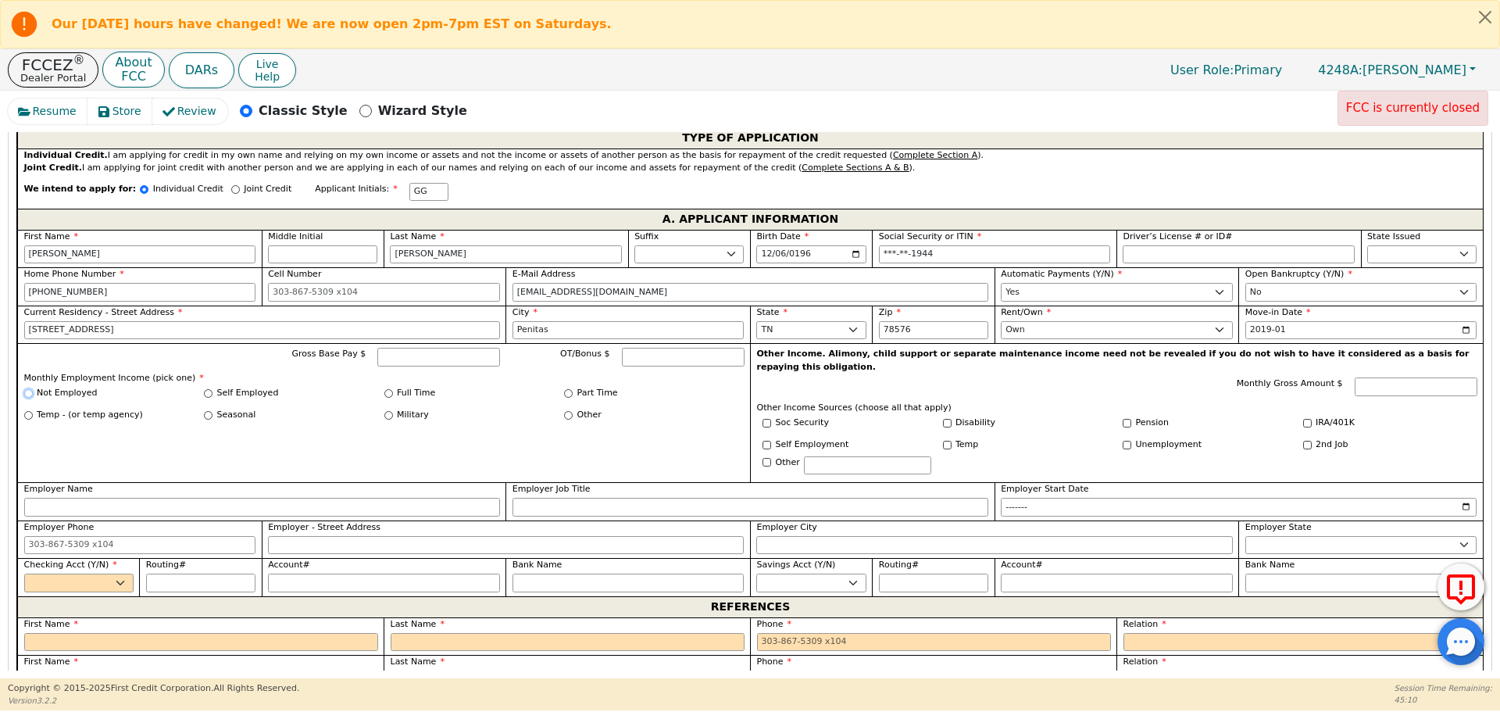
click at [27, 389] on input "Not Employed" at bounding box center [28, 393] width 9 height 9
radio input "true"
click at [1122, 419] on input "Pension" at bounding box center [1126, 423] width 9 height 9
checkbox input "true"
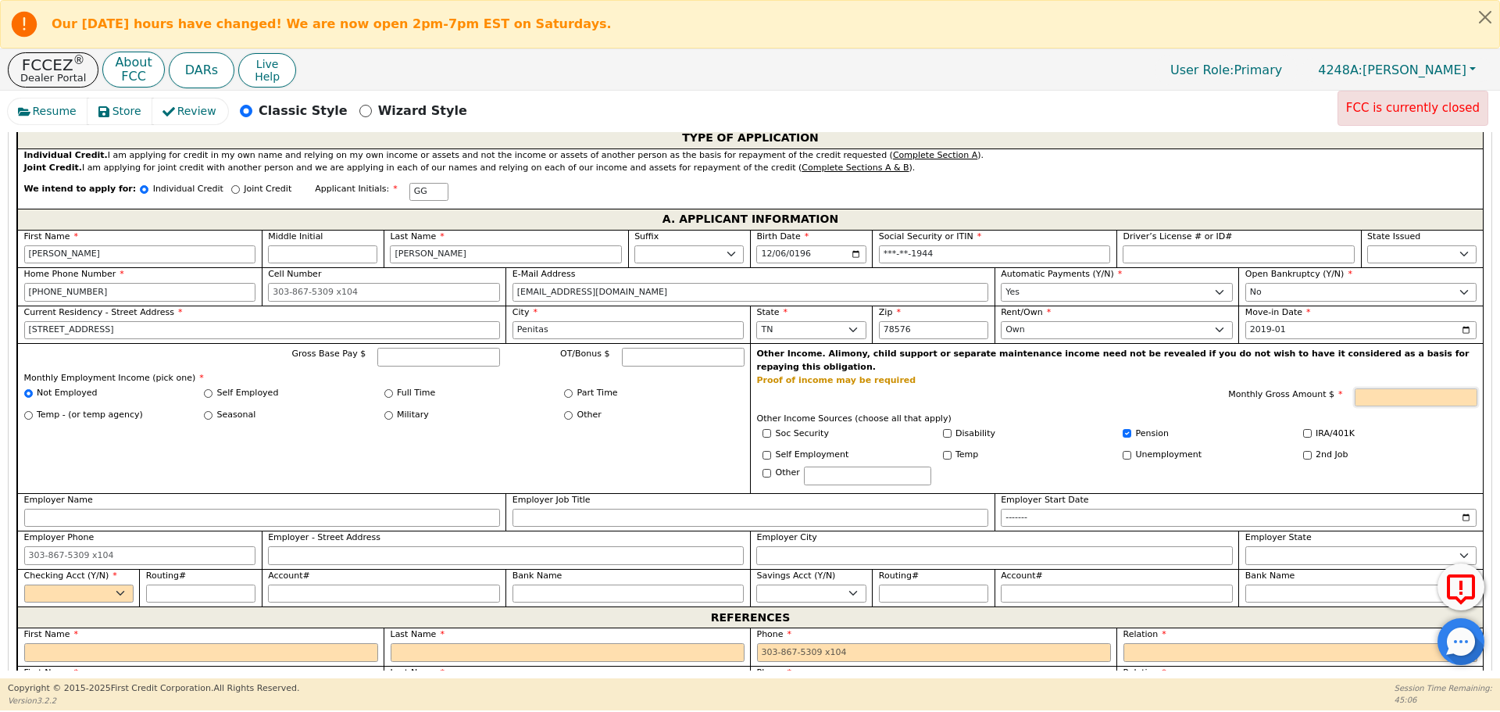
click at [1414, 388] on input "Monthly Gross Amount $" at bounding box center [1415, 397] width 123 height 19
click at [84, 584] on select "Yes No" at bounding box center [78, 593] width 109 height 19
type input "4200.00"
select select "y"
click at [24, 584] on select "Yes No" at bounding box center [78, 593] width 109 height 19
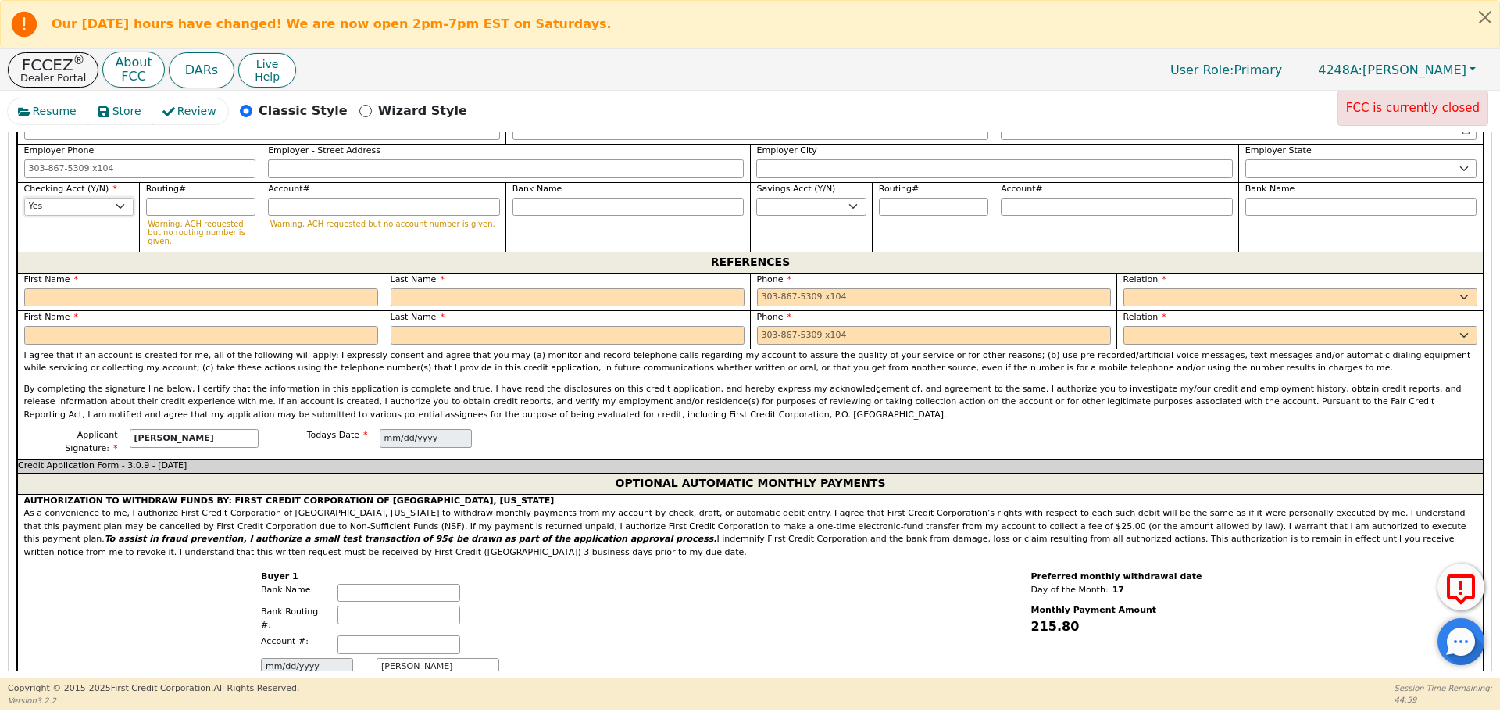
scroll to position [1208, 0]
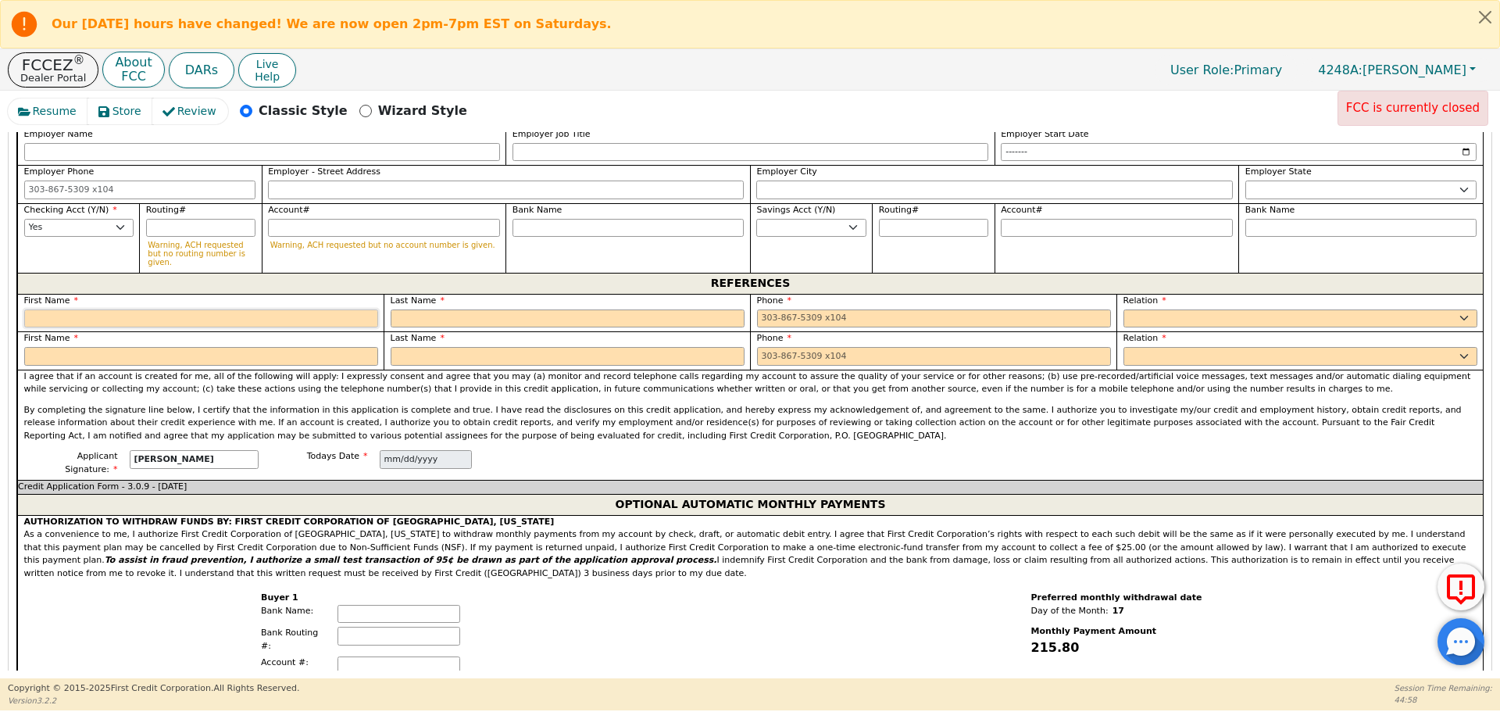
click at [152, 309] on input "text" at bounding box center [201, 318] width 354 height 19
type input "[PERSON_NAME]"
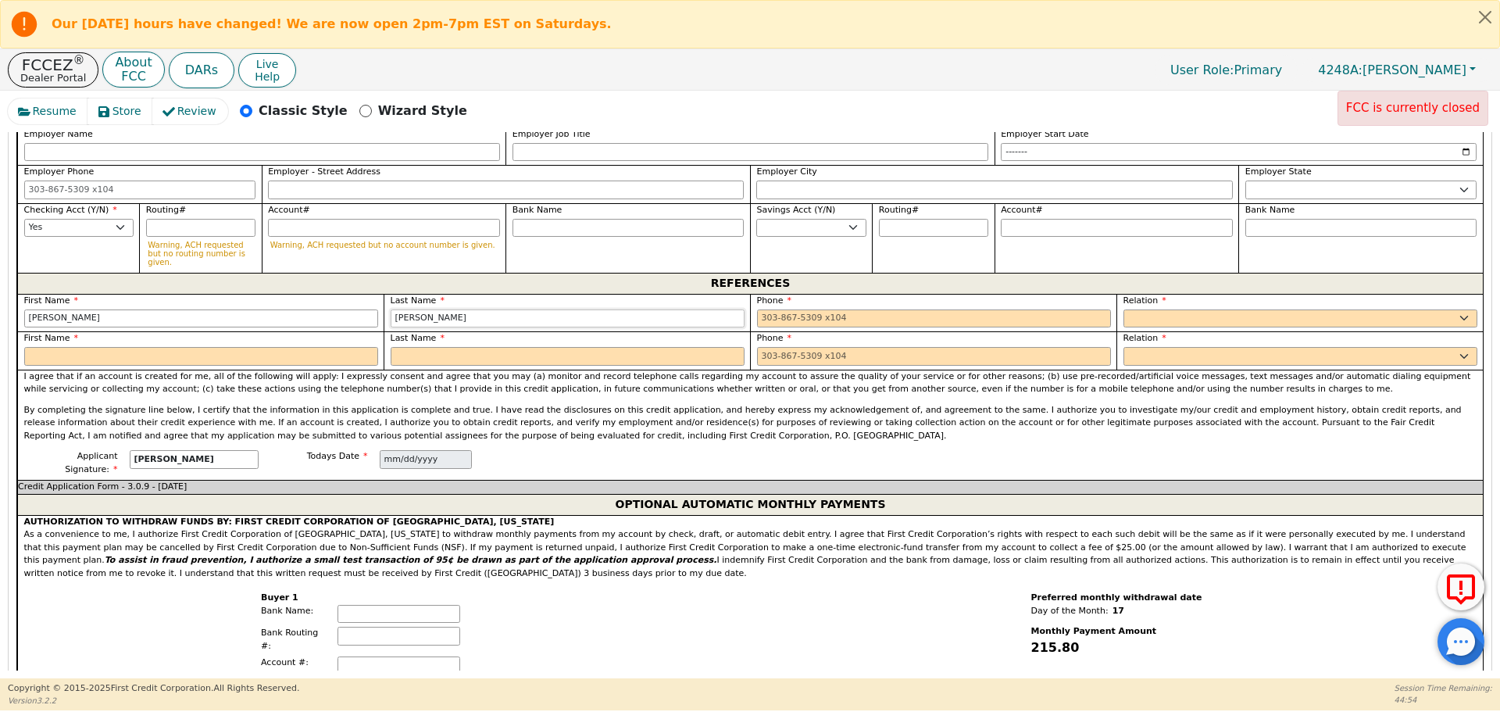
type input "[PERSON_NAME]"
type input "[PHONE_NUMBER]"
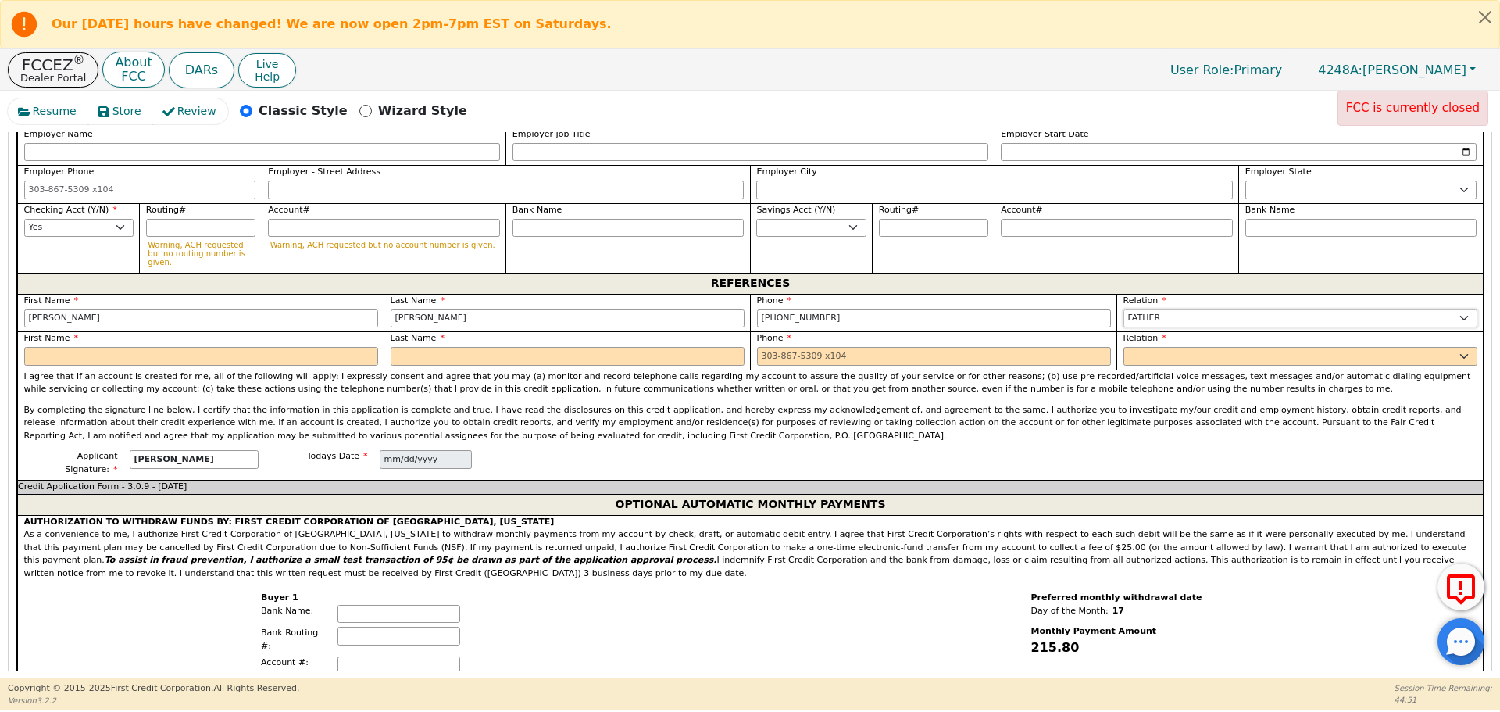
select select "FRIEND"
drag, startPoint x: 492, startPoint y: 285, endPoint x: 302, endPoint y: 283, distance: 189.8
click at [302, 294] on div "First Name [PERSON_NAME] Last Name [PERSON_NAME] Phone [PHONE_NUMBER] Relation …" at bounding box center [749, 332] width 1465 height 76
type input "Gomz"
click at [180, 333] on div "First Name" at bounding box center [200, 350] width 366 height 38
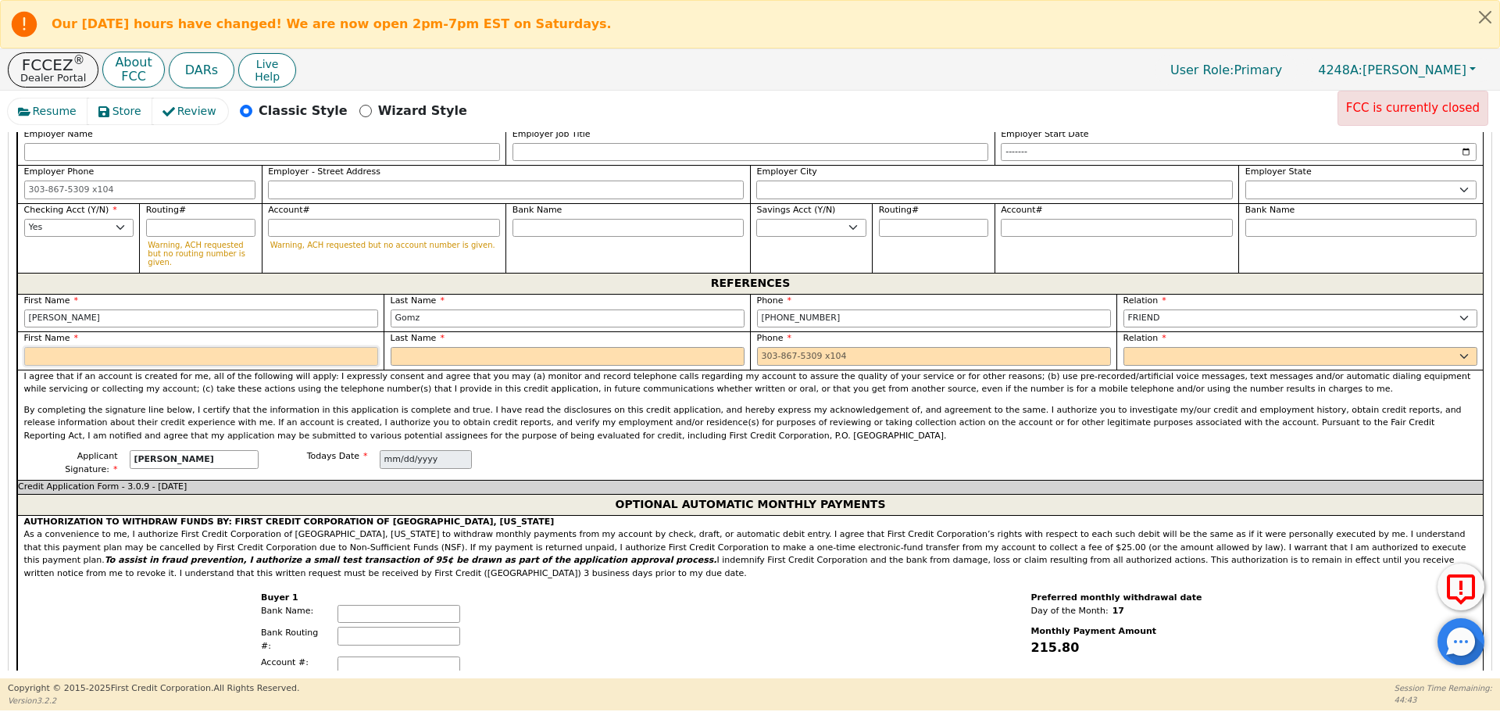
click at [168, 347] on input "text" at bounding box center [201, 356] width 354 height 19
type input "M"
type input "[PERSON_NAME]"
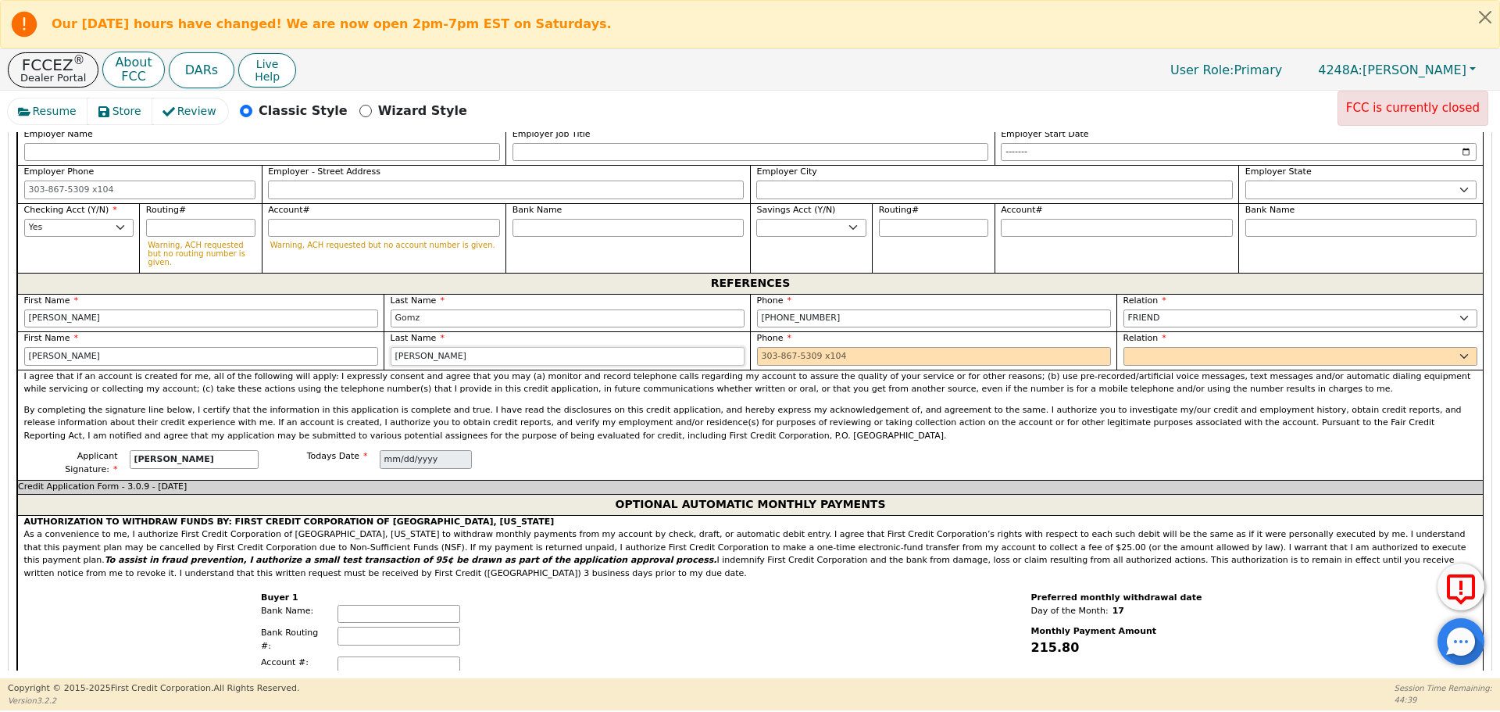
type input "[PERSON_NAME]"
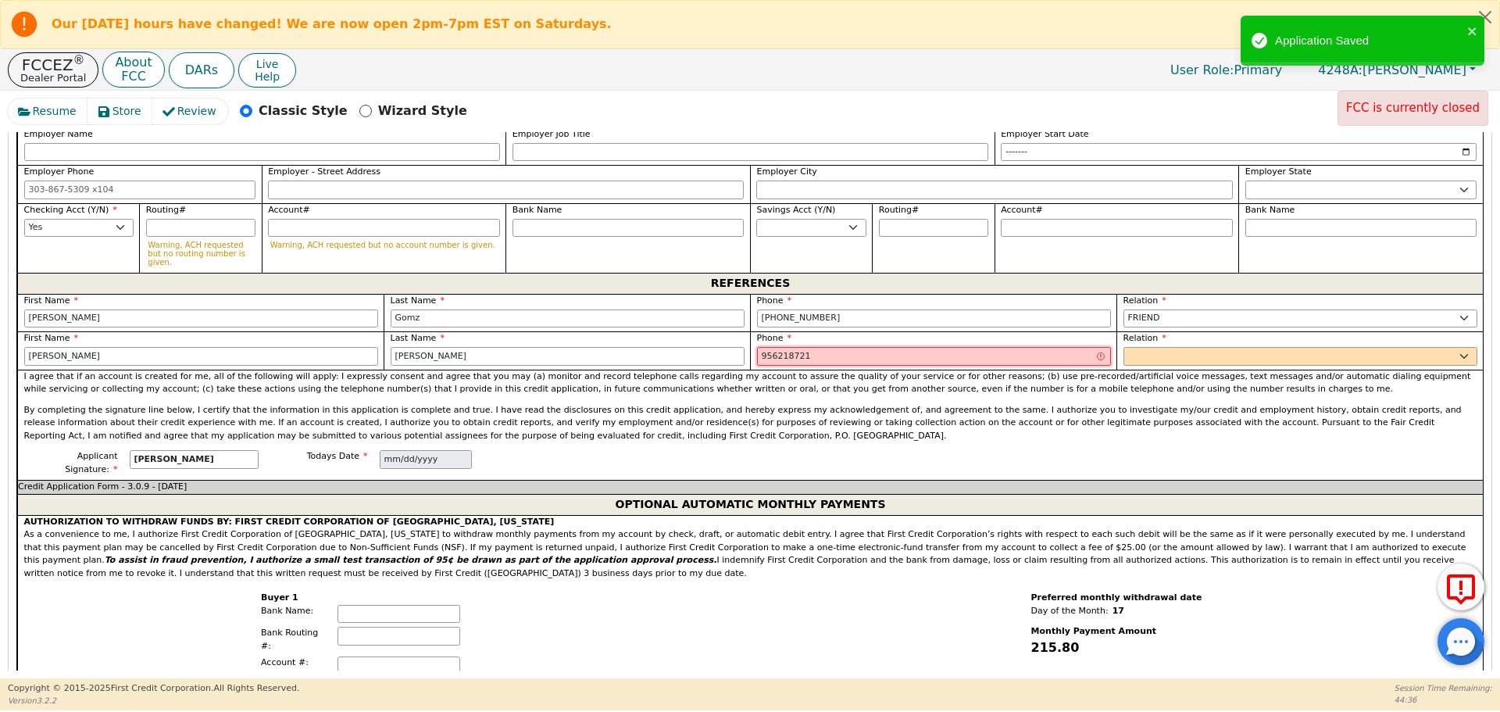
type input "956218721"
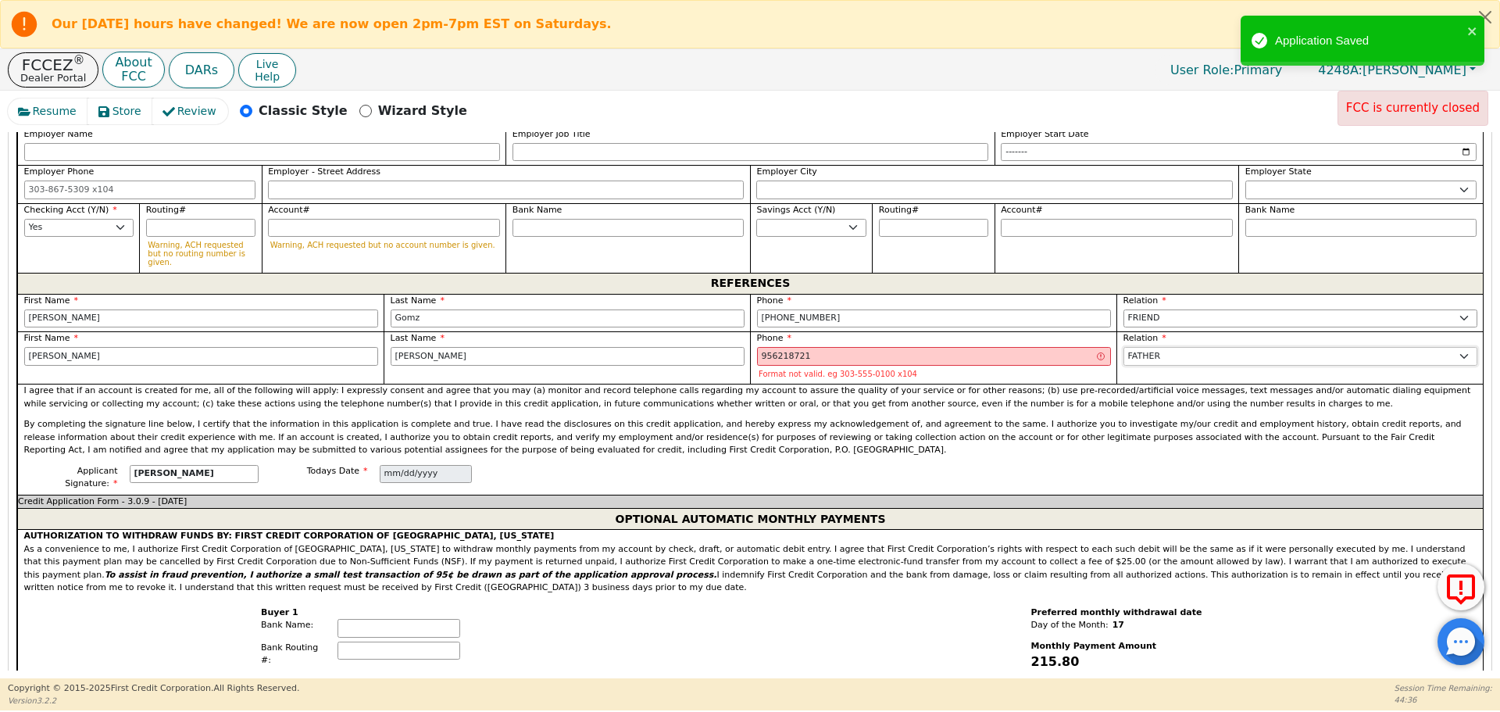
select select "FRIEND"
click at [790, 347] on input "956218721" at bounding box center [934, 356] width 354 height 19
type input "[PHONE_NUMBER]"
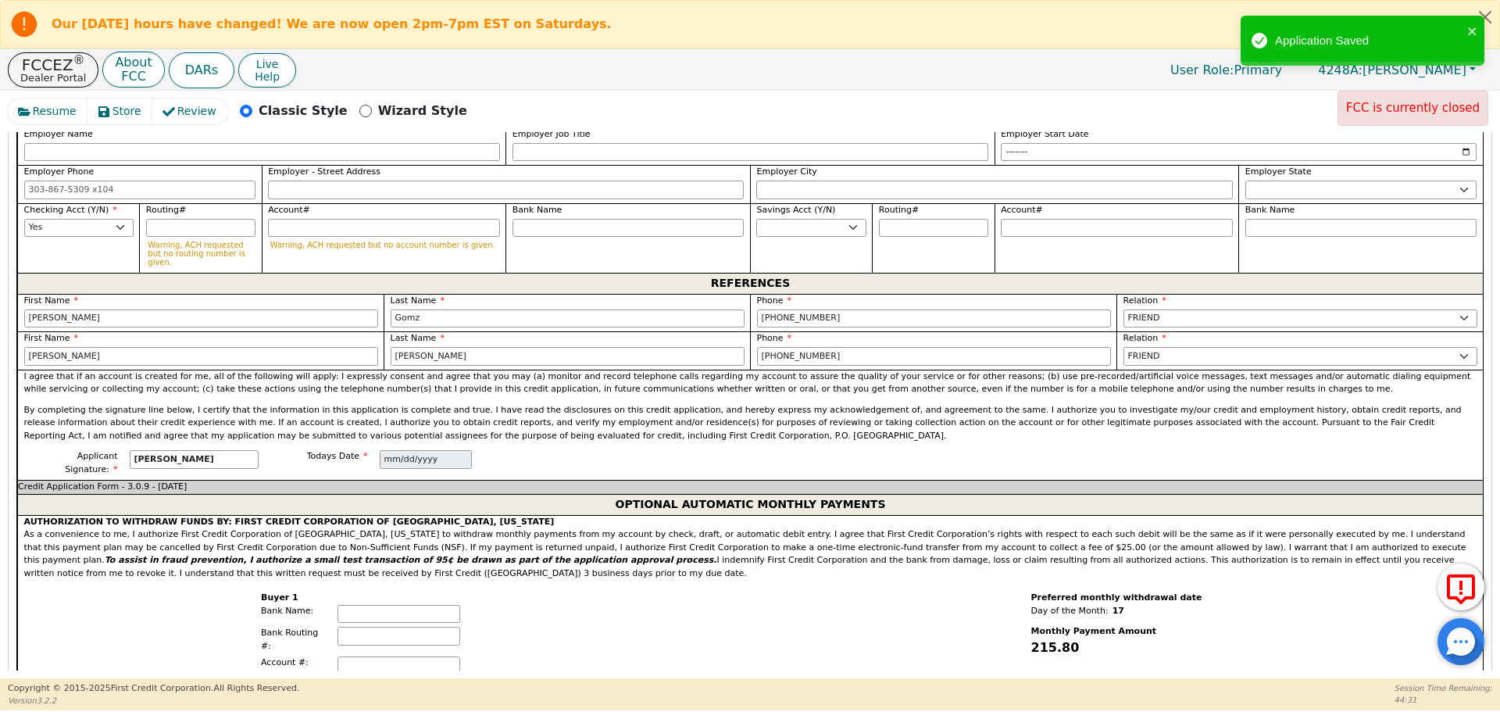
click at [645, 580] on div "Buyer 1 Bank Name: Bank Routing #: Account #: Todays Date [DATE] Authorized Sig…" at bounding box center [383, 660] width 733 height 161
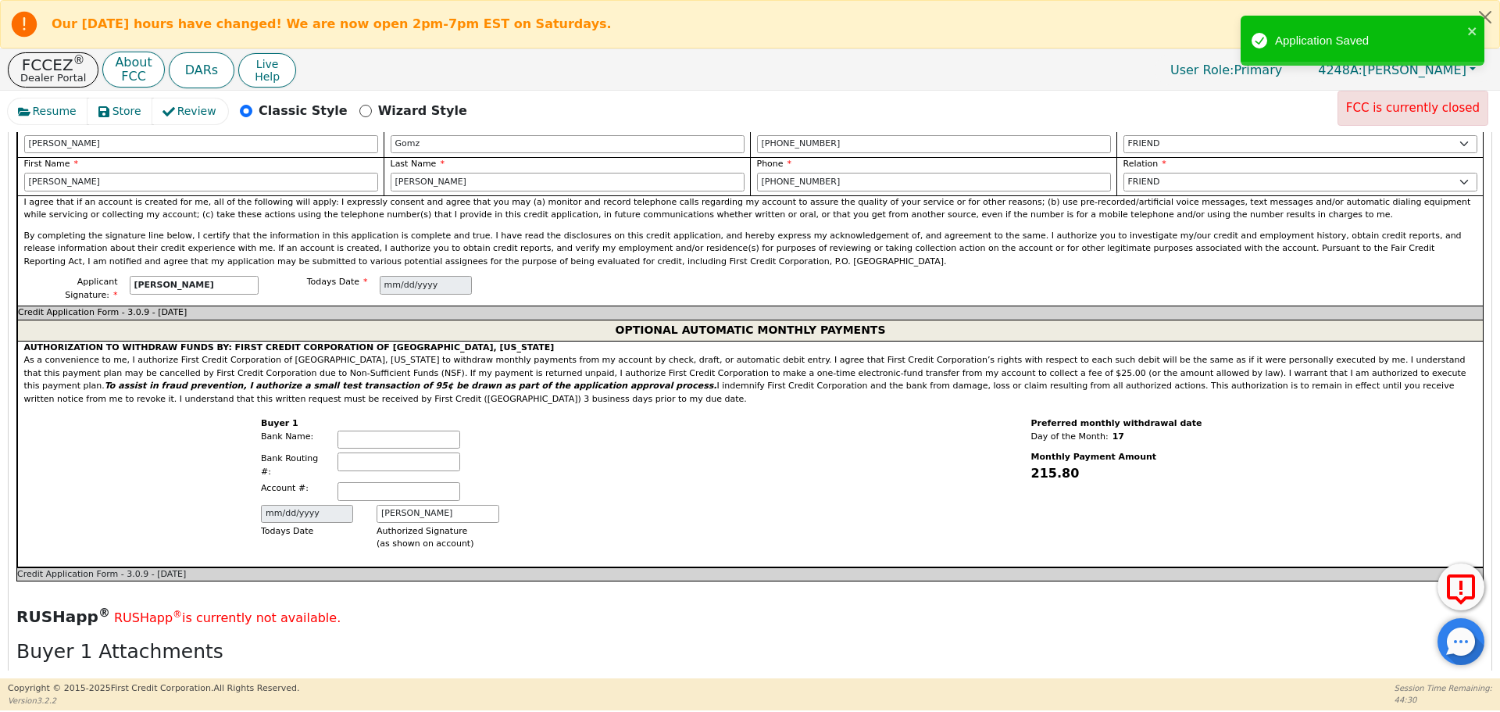
scroll to position [1852, 0]
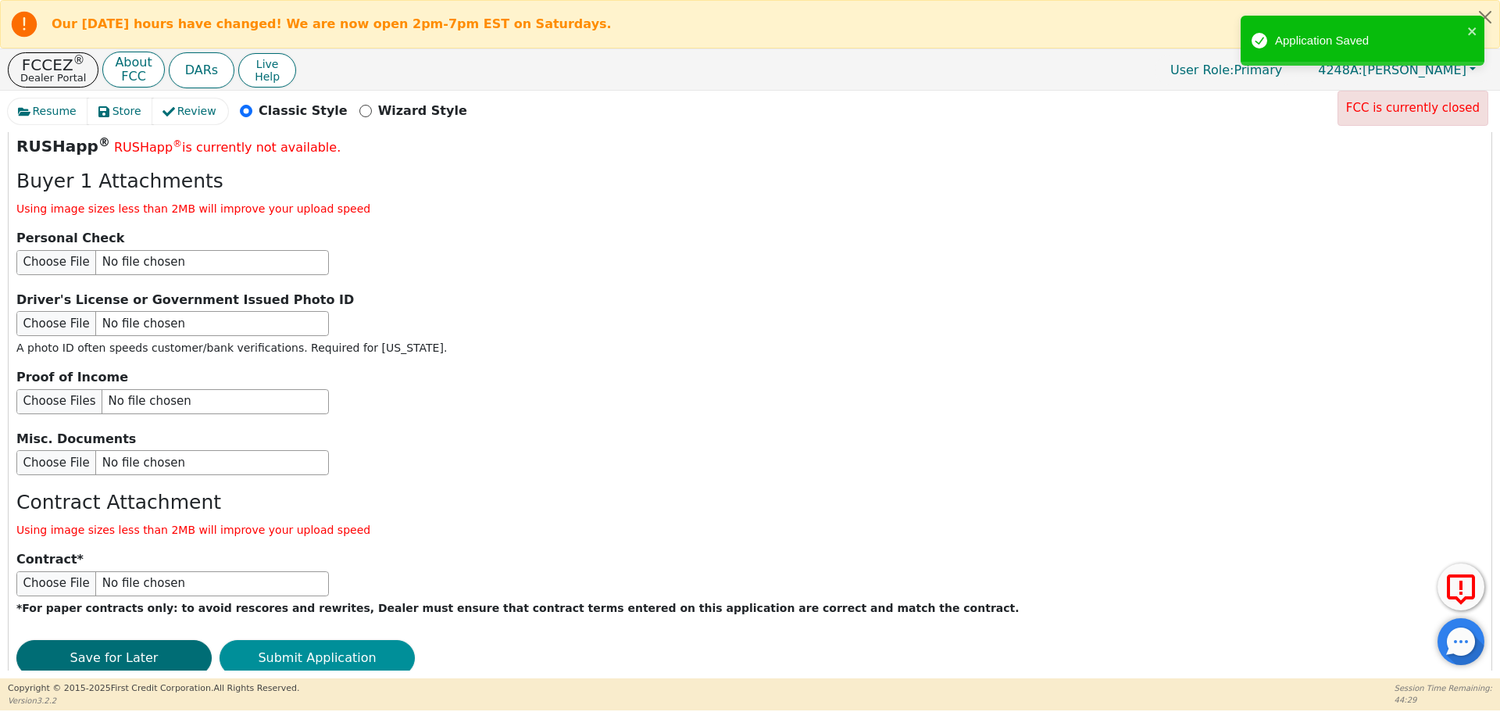
click at [317, 640] on button "Submit Application" at bounding box center [316, 658] width 195 height 36
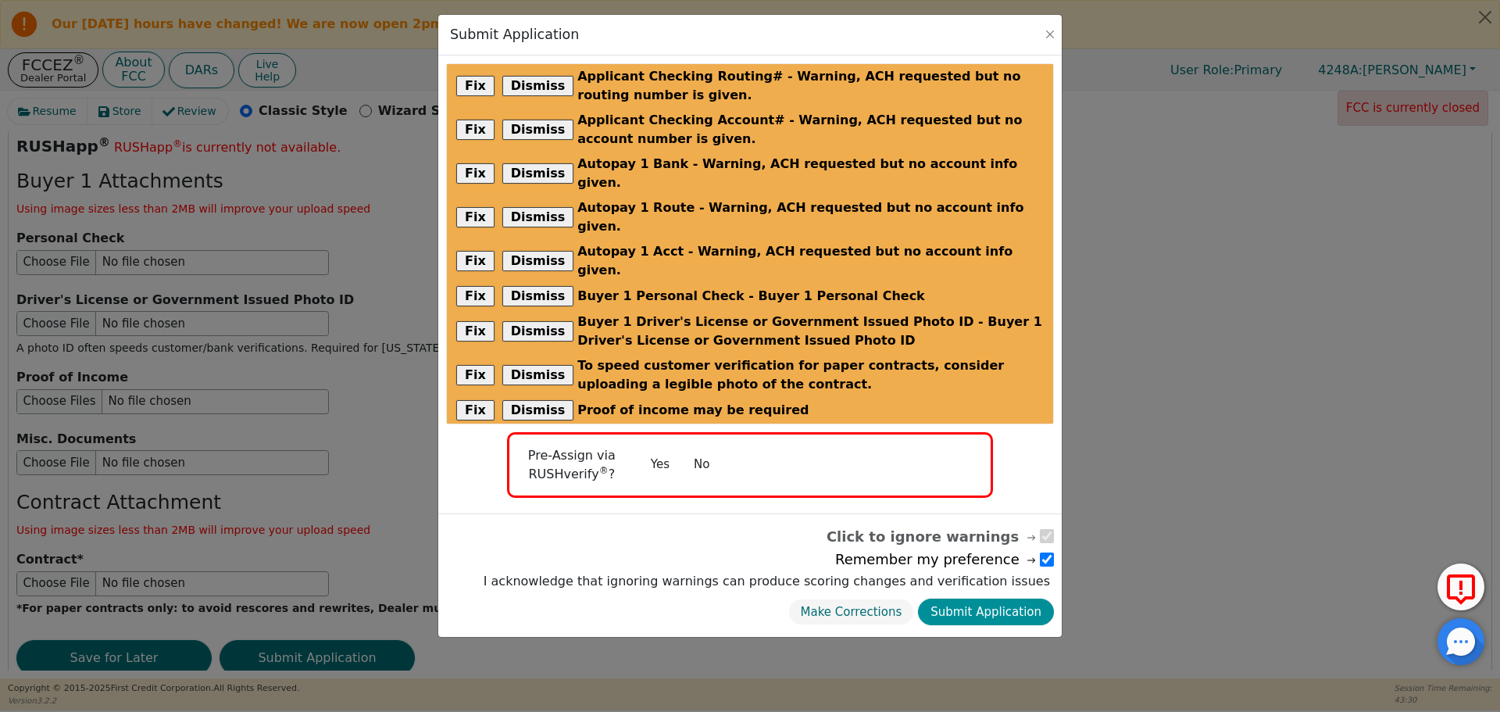
click at [1012, 598] on button "Submit Application" at bounding box center [986, 611] width 136 height 27
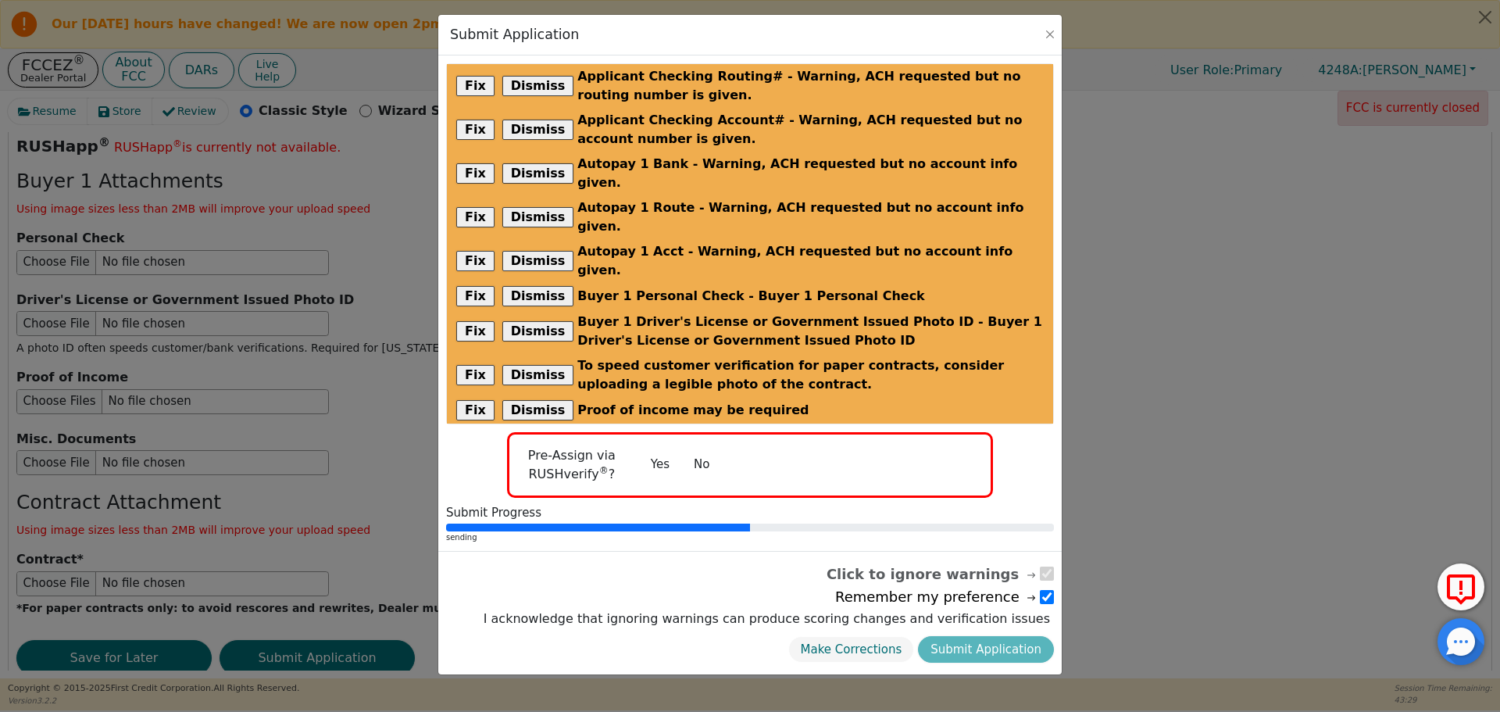
radio input "false"
checkbox input "false"
